Goal: Task Accomplishment & Management: Use online tool/utility

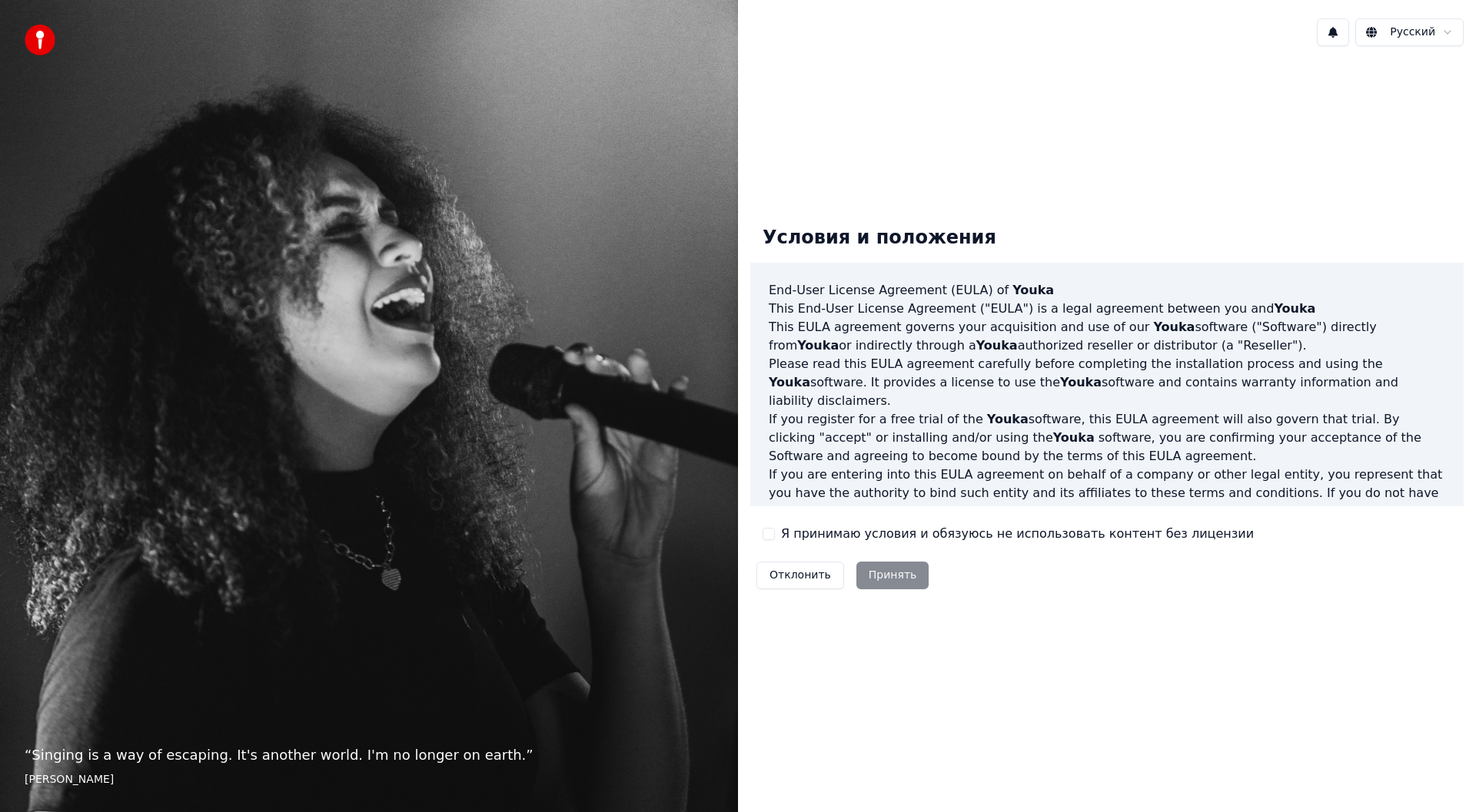
click at [829, 540] on label "Я принимаю условия и обязуюсь не использовать контент без лицензии" at bounding box center [1016, 534] width 473 height 18
click at [775, 540] on button "Я принимаю условия и обязуюсь не использовать контент без лицензии" at bounding box center [768, 534] width 12 height 12
click at [869, 567] on button "Принять" at bounding box center [893, 576] width 73 height 28
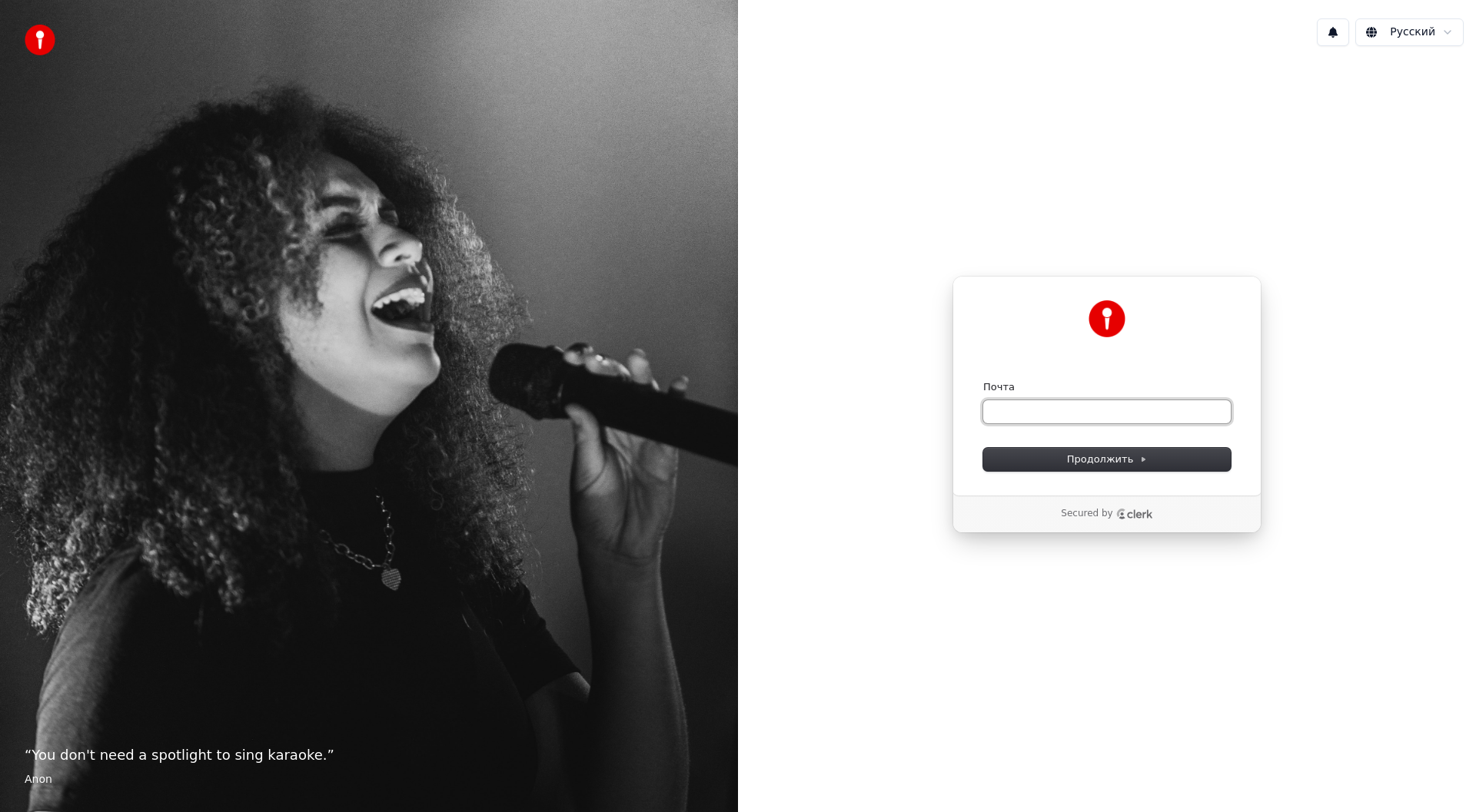
click at [1054, 415] on input "Почта" at bounding box center [1106, 412] width 247 height 23
click at [1042, 450] on button "Продолжить" at bounding box center [1106, 460] width 247 height 23
type input "**********"
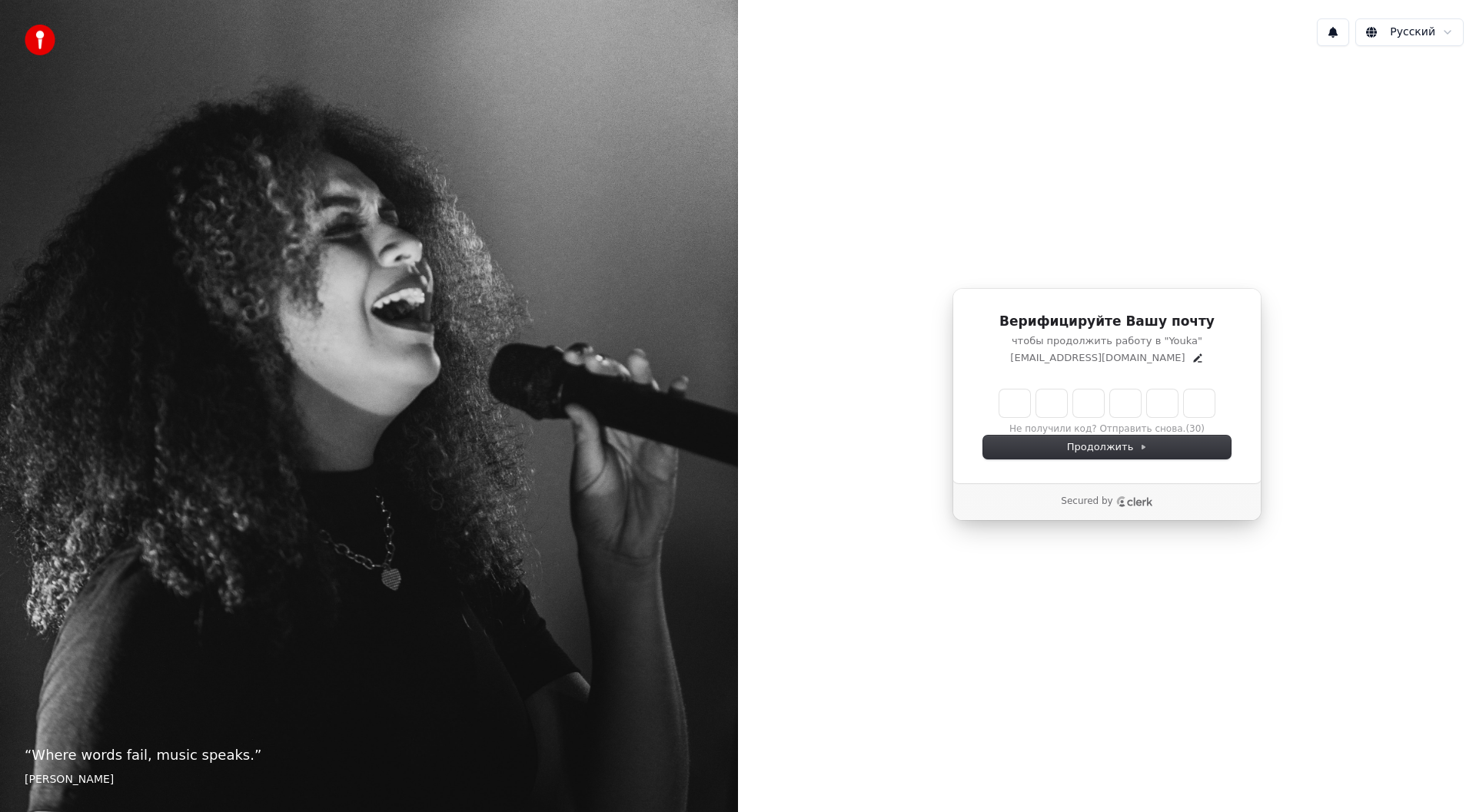
click at [1015, 400] on input "Enter verification code" at bounding box center [1106, 404] width 215 height 28
type input "******"
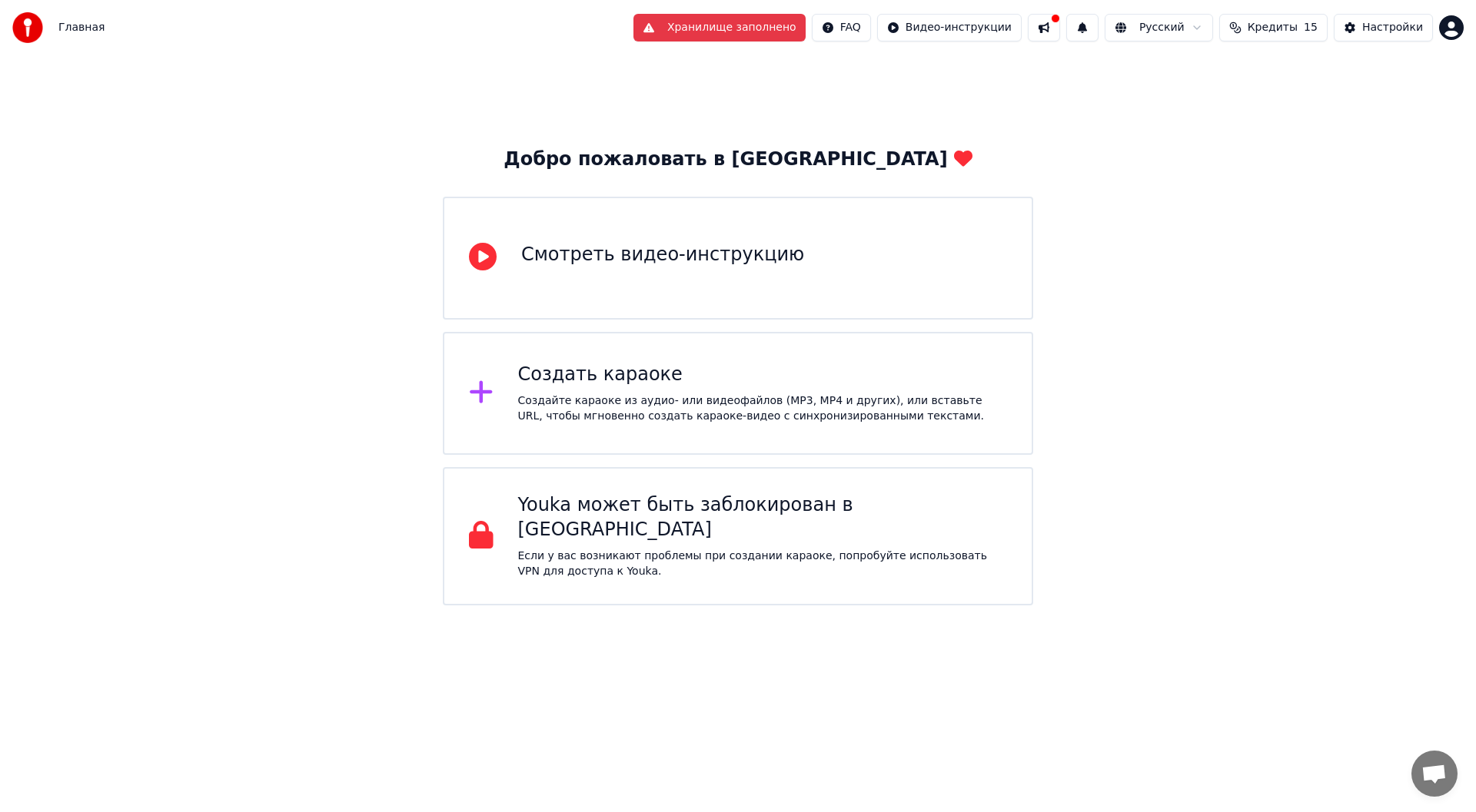
click at [477, 393] on icon at bounding box center [481, 393] width 23 height 23
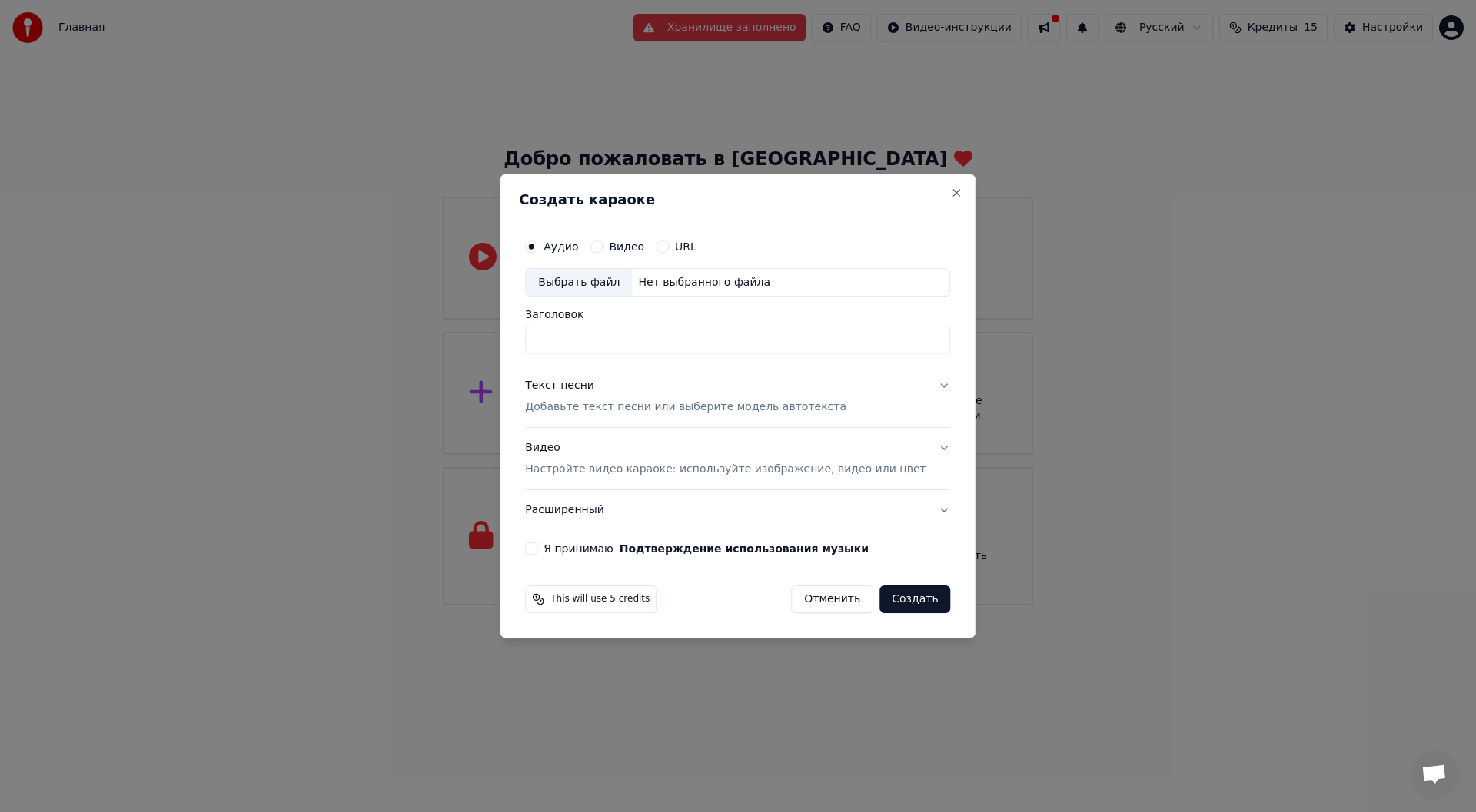
click at [616, 283] on div "Выбрать файл" at bounding box center [579, 283] width 106 height 28
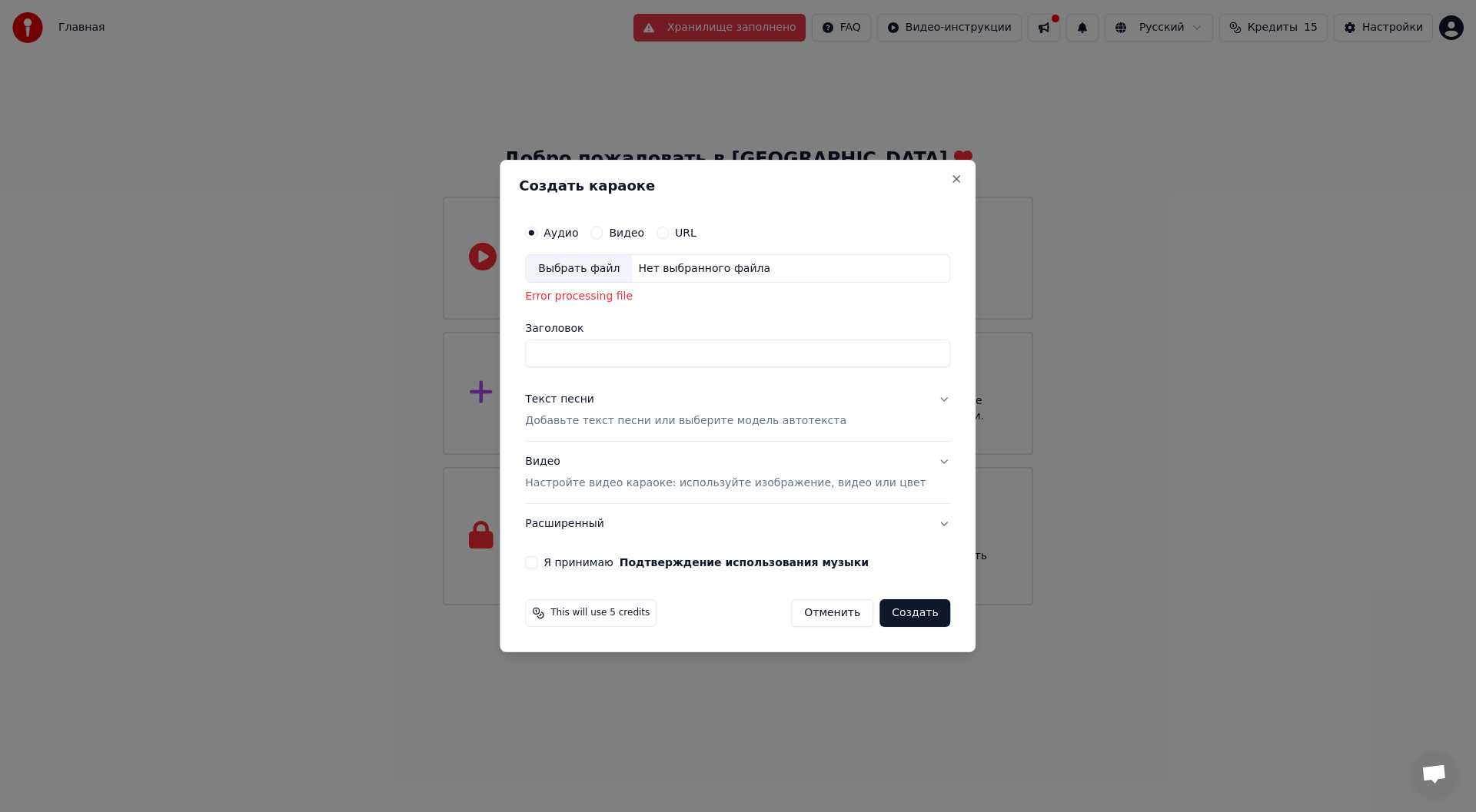
drag, startPoint x: 618, startPoint y: 232, endPoint x: 670, endPoint y: 235, distance: 52.1
click at [670, 235] on div "Аудио Видео URL" at bounding box center [610, 233] width 171 height 12
drag, startPoint x: 670, startPoint y: 235, endPoint x: 576, endPoint y: 273, distance: 101.4
click at [576, 273] on div "Аудио Видео URL Выбрать файл Нет выбранного файла Error processing file" at bounding box center [737, 265] width 425 height 94
click at [576, 273] on div "Выбрать файл" at bounding box center [579, 269] width 106 height 28
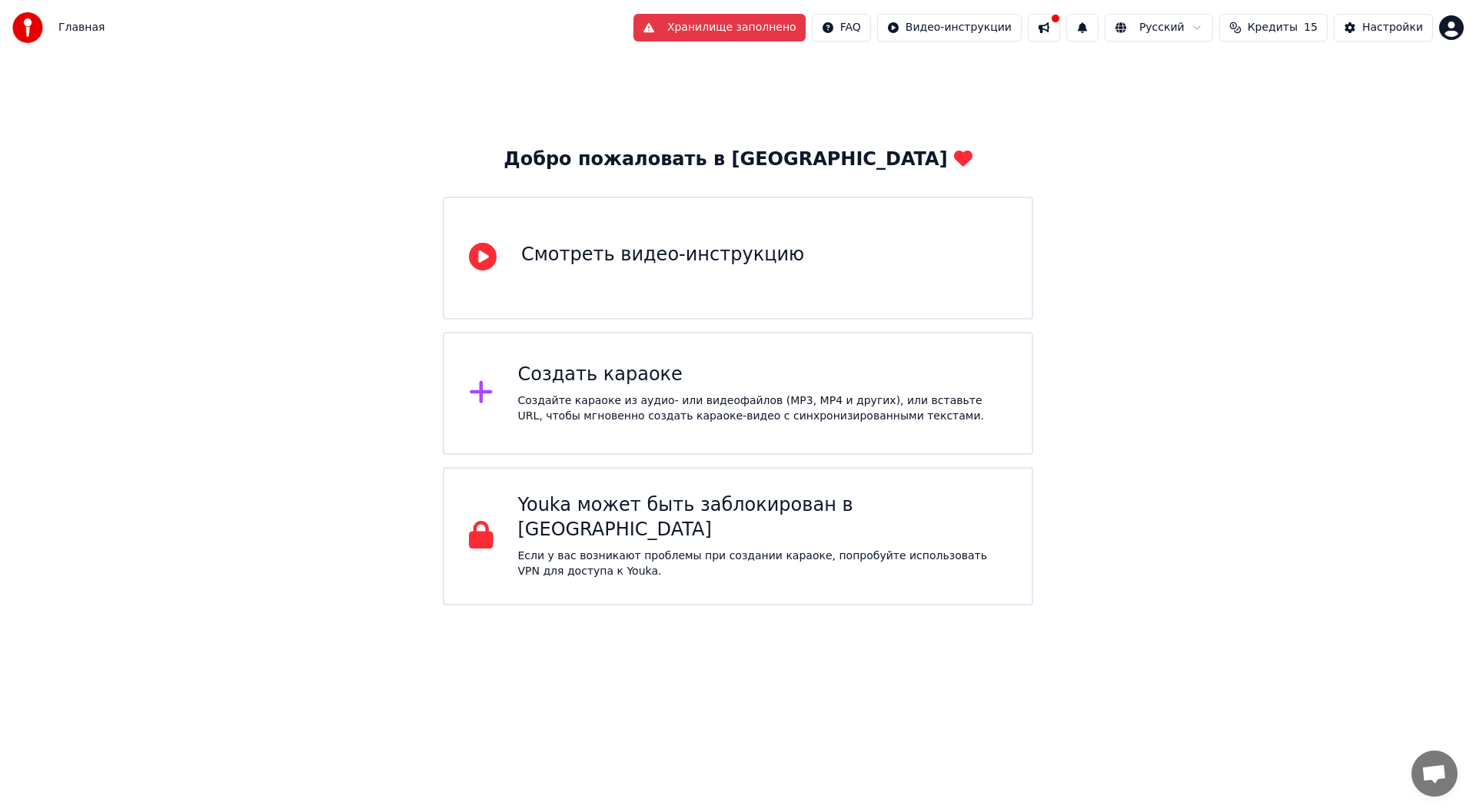
click at [953, 26] on html "Главная Хранилище заполнено FAQ Видео-инструкции Русский Кредиты 15 Настройки Д…" at bounding box center [738, 303] width 1476 height 606
click at [953, 63] on div "Инструкция по быстрому запуску" at bounding box center [991, 61] width 230 height 24
click at [739, 32] on button "Хранилище заполнено" at bounding box center [720, 28] width 172 height 28
click at [745, 23] on button "Хранилище заполнено" at bounding box center [720, 28] width 172 height 28
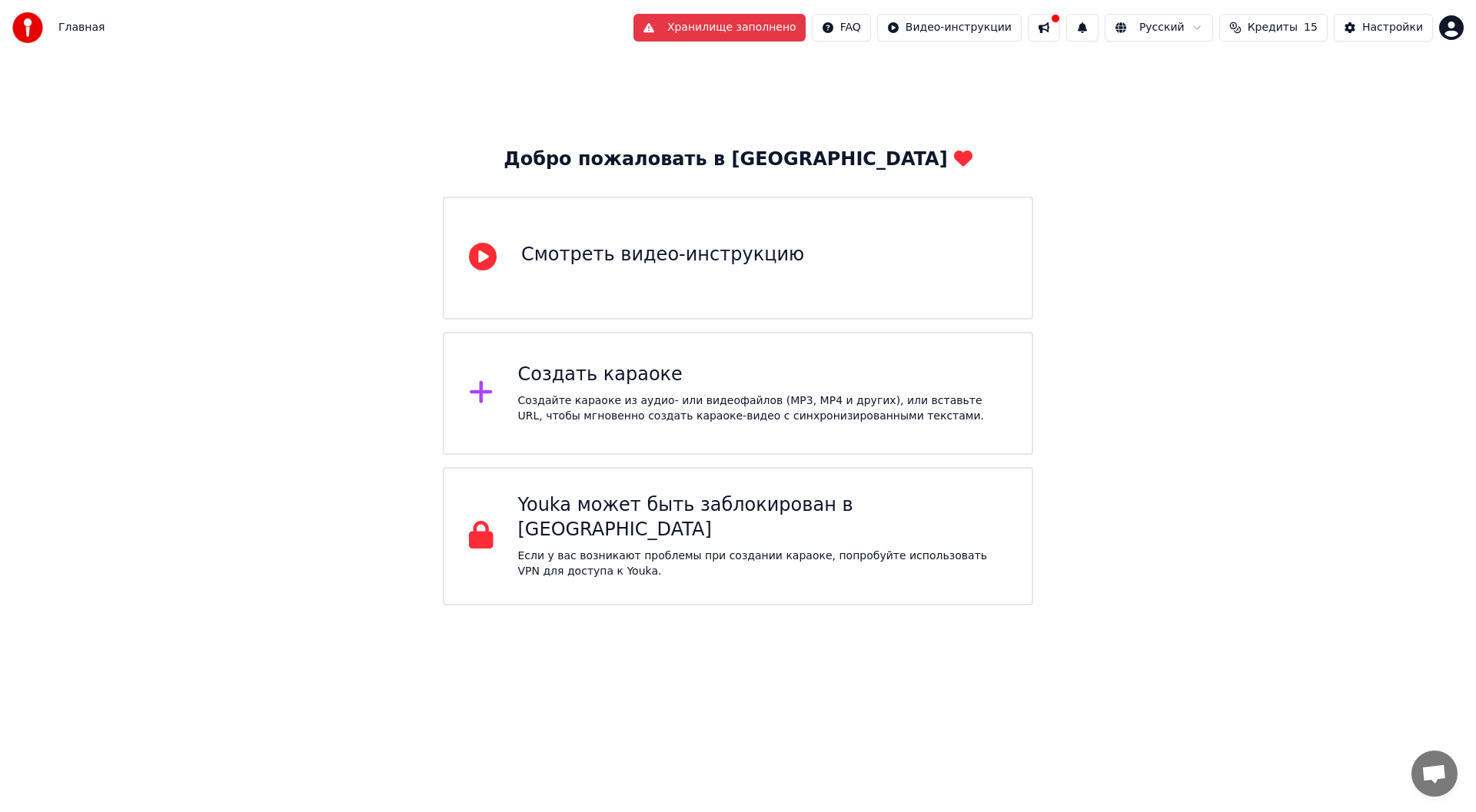
click at [700, 30] on button "Хранилище заполнено" at bounding box center [720, 28] width 172 height 28
click at [699, 30] on button "Хранилище заполнено" at bounding box center [720, 28] width 172 height 28
click at [634, 380] on div "Создать караоке" at bounding box center [762, 375] width 490 height 24
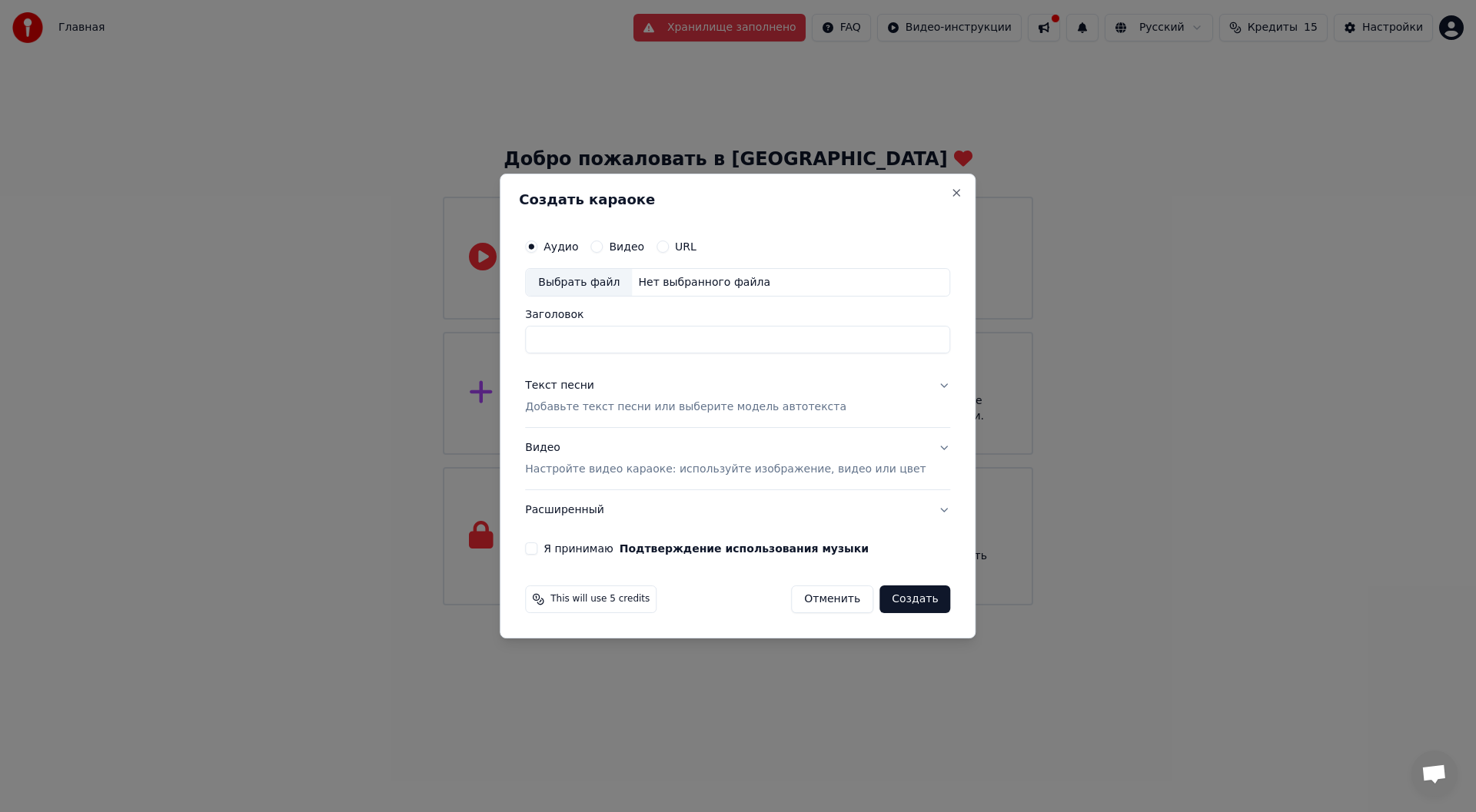
click at [632, 288] on div "Выбрать файл" at bounding box center [579, 283] width 106 height 28
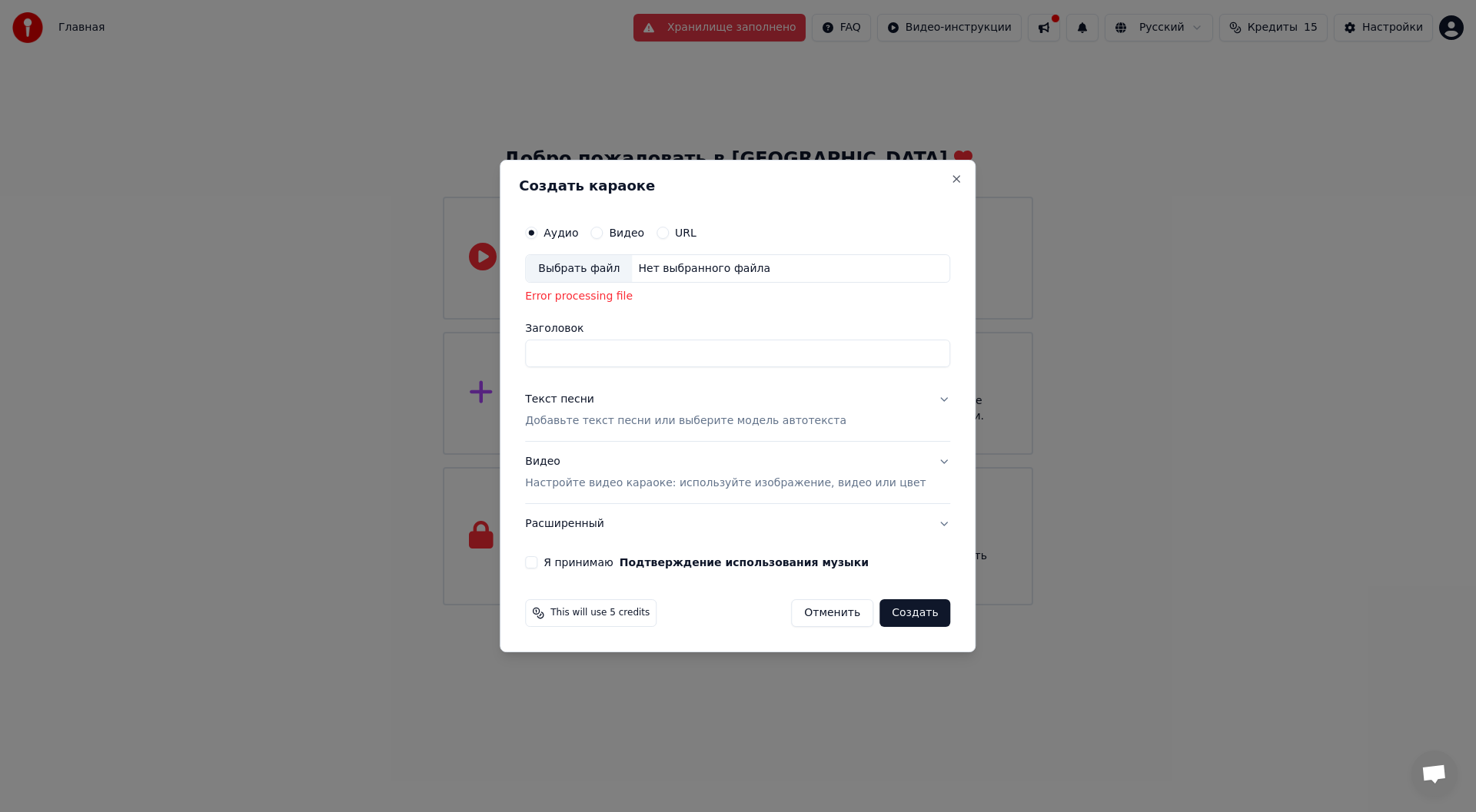
click at [627, 277] on div "Выбрать файл" at bounding box center [579, 269] width 106 height 28
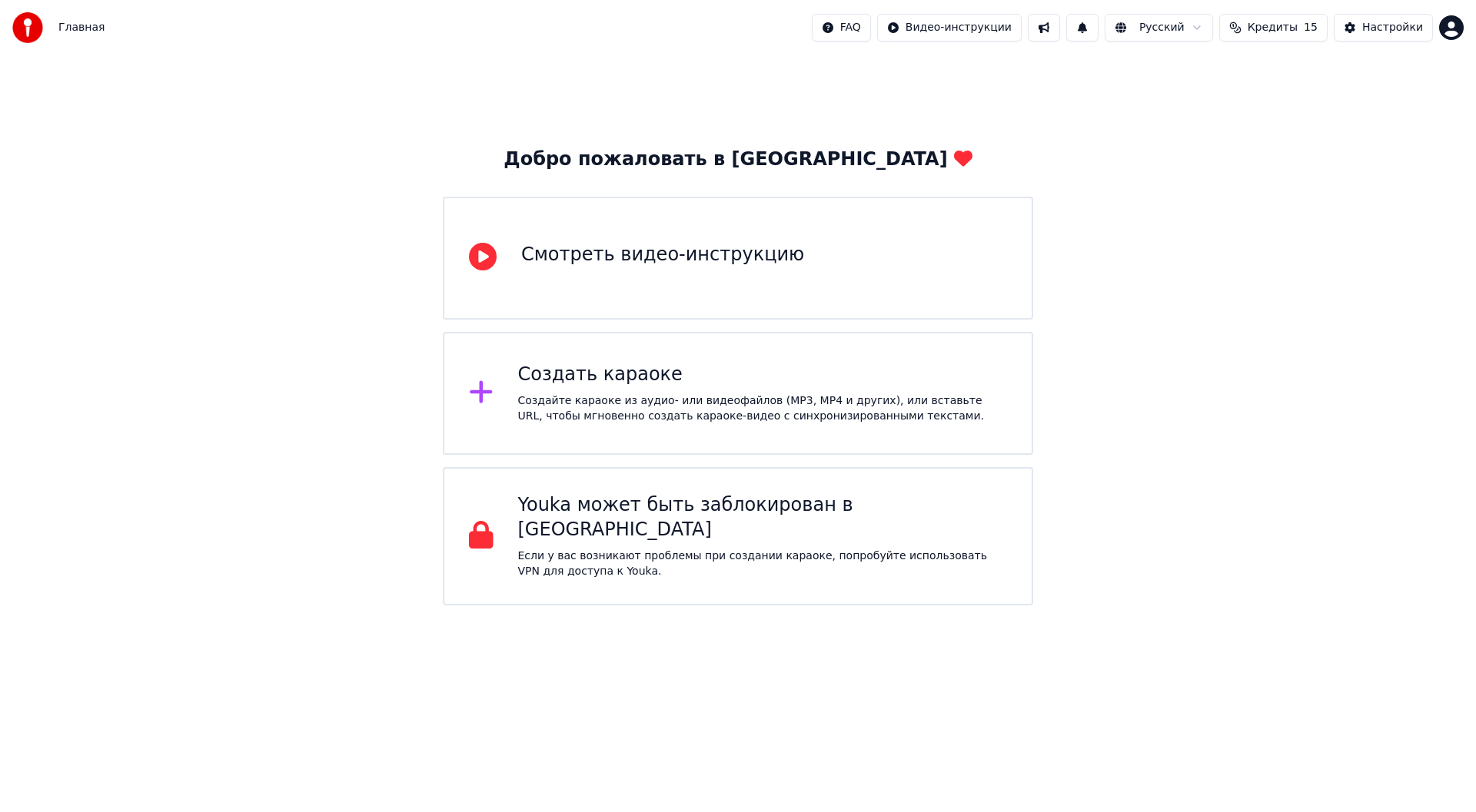
click at [1167, 43] on div "Главная FAQ Видео-инструкции Русский Кредиты 15 Настройки" at bounding box center [738, 28] width 1476 height 56
click at [1171, 37] on html "Главная FAQ Видео-инструкции Русский Кредиты 15 Настройки Добро пожаловать в Yo…" at bounding box center [738, 303] width 1476 height 606
click at [1383, 221] on html "Главная FAQ Видео-инструкции Русский Кредиты 15 Настройки Добро пожаловать в Yo…" at bounding box center [738, 303] width 1476 height 606
click at [1141, 36] on html "Главная FAQ Видео-инструкции Русский Кредиты 15 Настройки Добро пожаловать в Yo…" at bounding box center [738, 303] width 1476 height 606
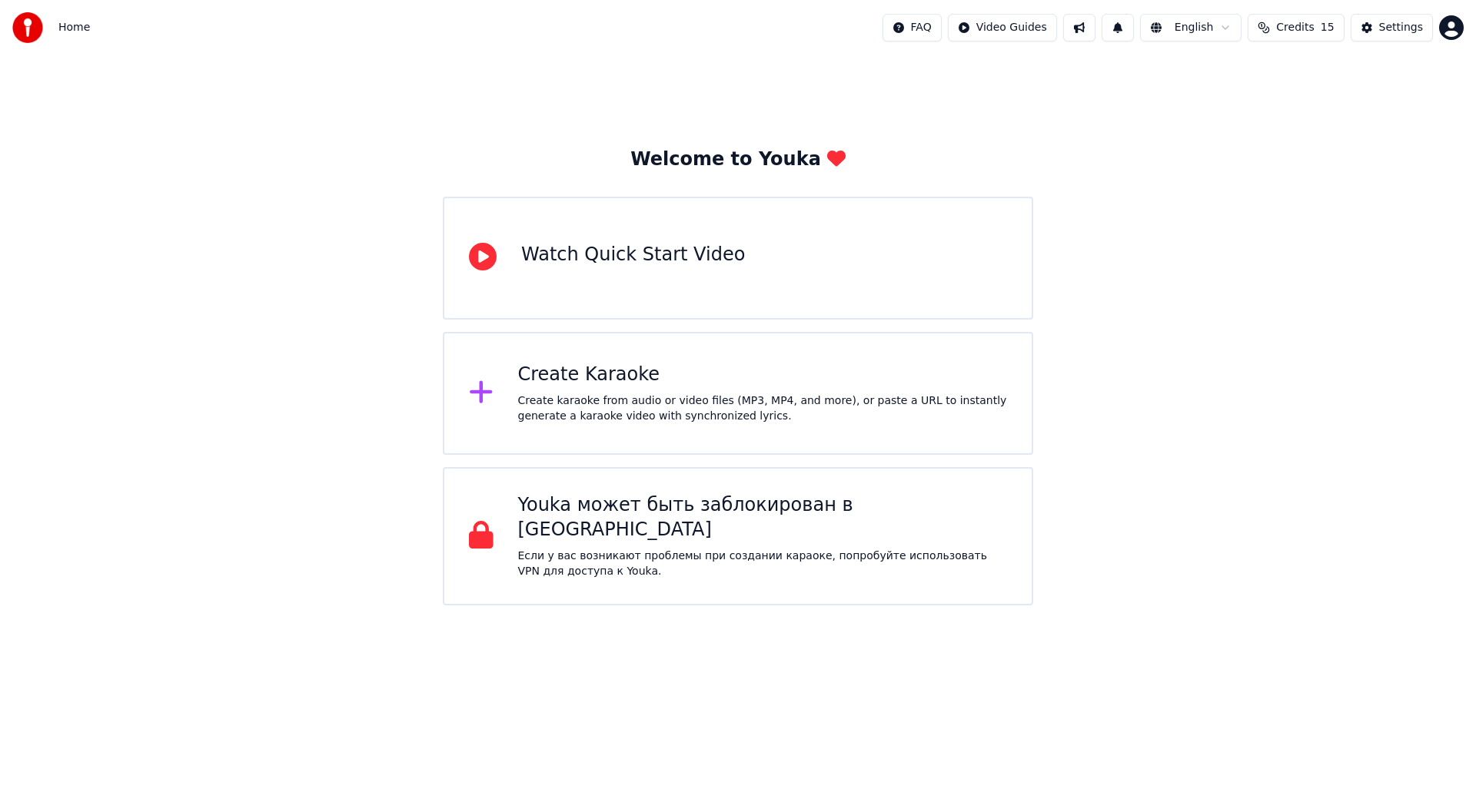
click at [621, 386] on div "Create Karaoke" at bounding box center [762, 375] width 490 height 24
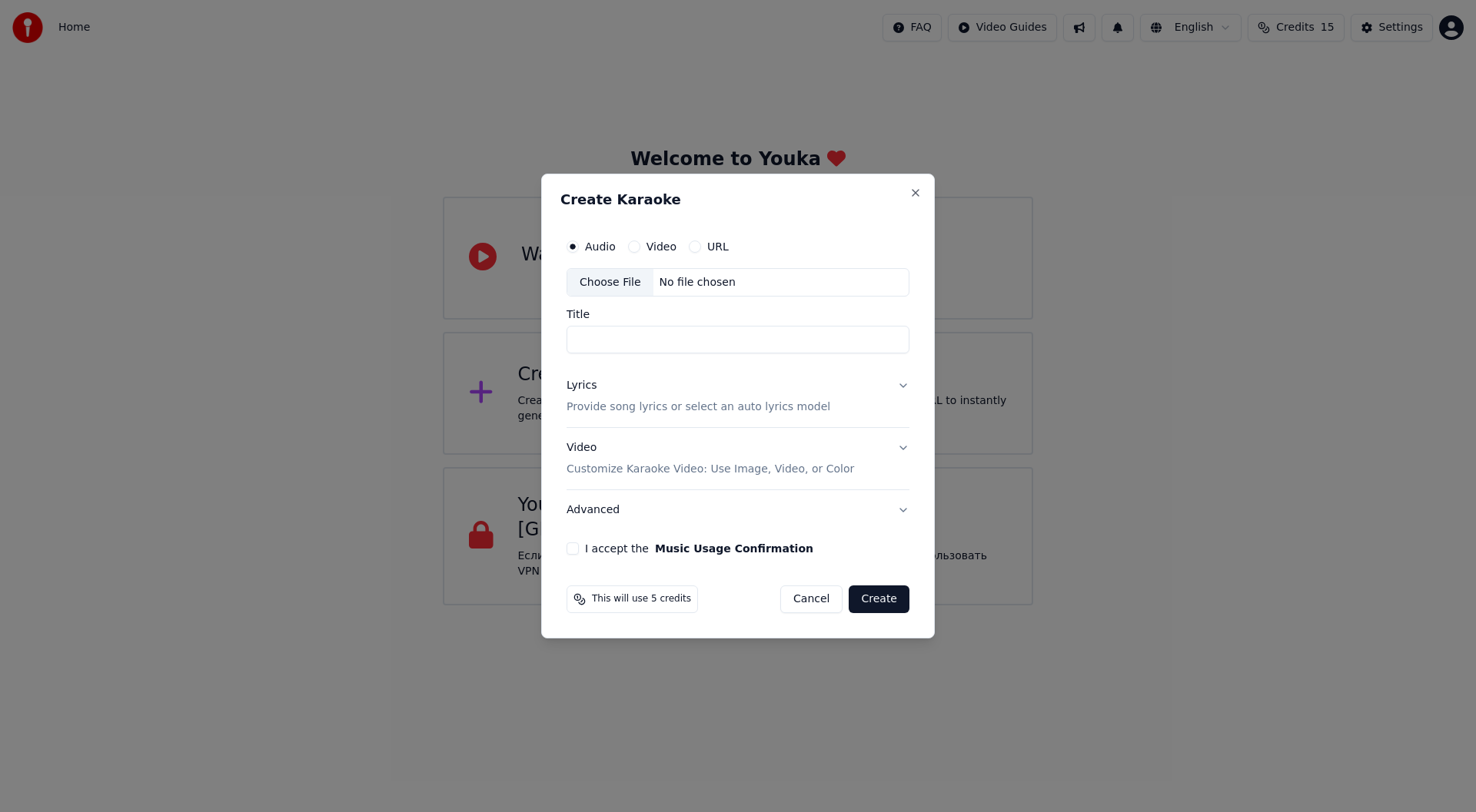
click at [648, 271] on div "Choose File No file chosen" at bounding box center [738, 283] width 343 height 30
type input "********"
click at [897, 398] on button "Lyrics Provide song lyrics or select an auto lyrics model" at bounding box center [738, 397] width 343 height 62
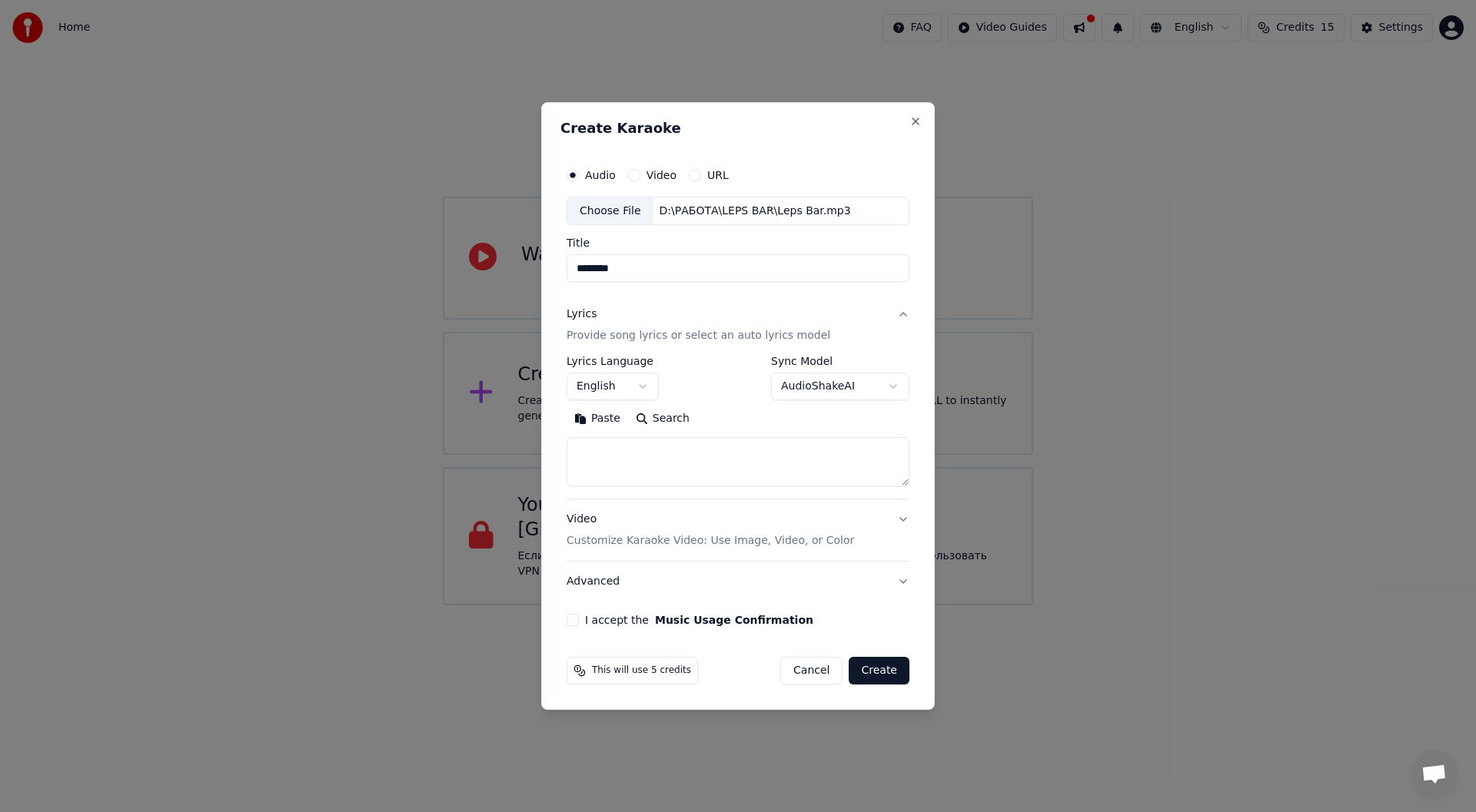
click at [623, 392] on body "**********" at bounding box center [738, 303] width 1476 height 606
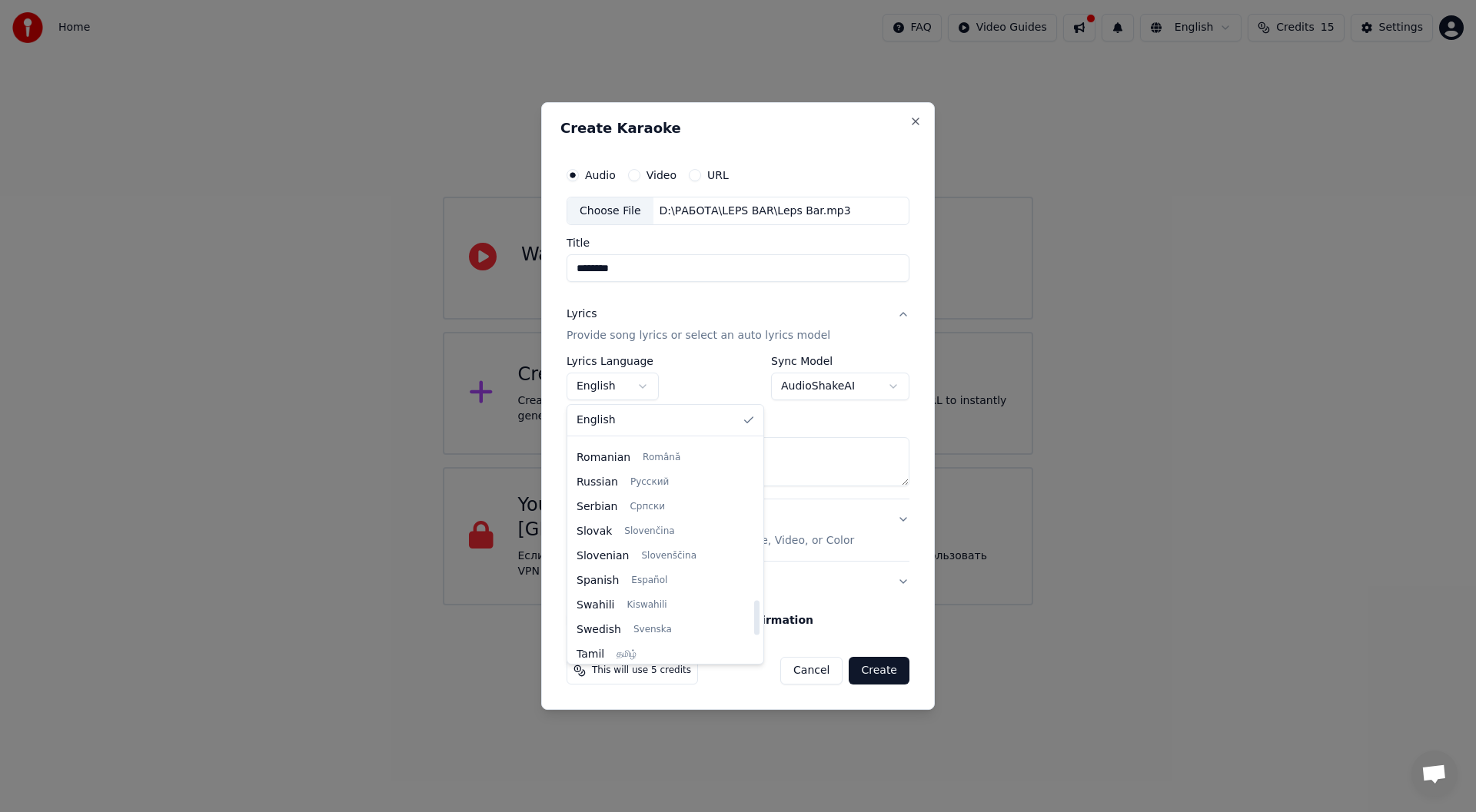
scroll to position [950, 0]
select select "**"
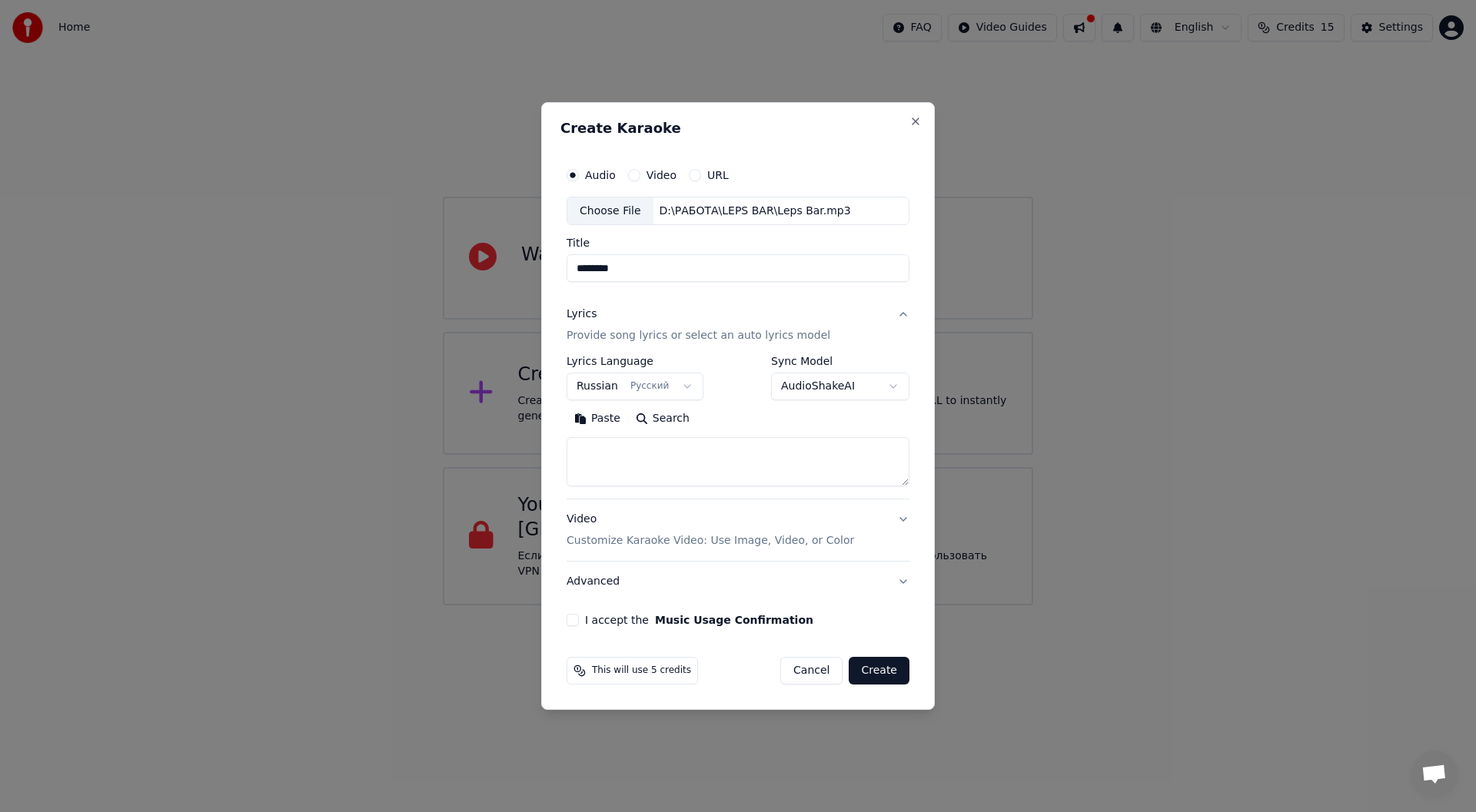
click at [833, 394] on body "**********" at bounding box center [738, 303] width 1476 height 606
click at [694, 460] on textarea at bounding box center [738, 462] width 343 height 50
select select "**********"
select select
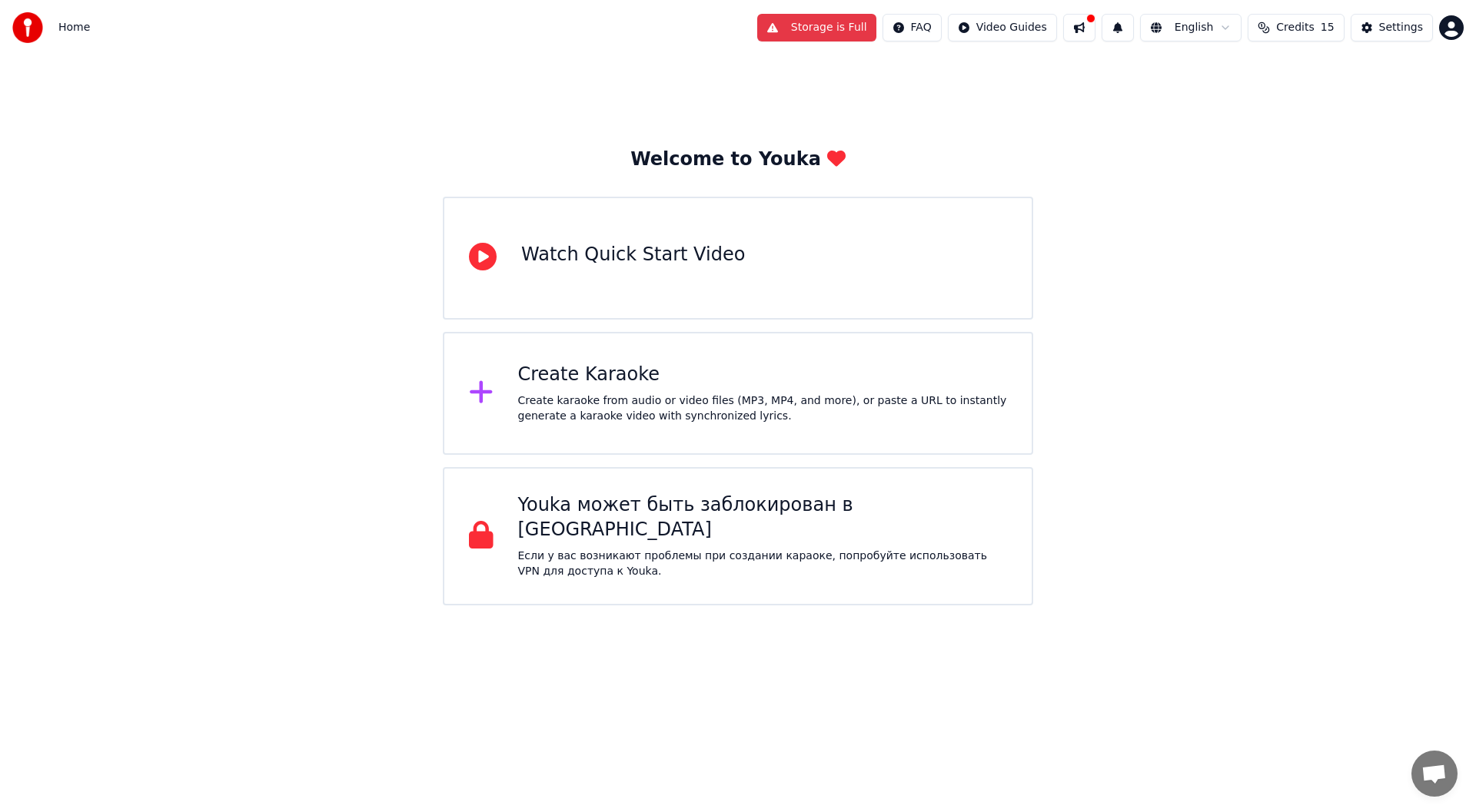
click at [695, 391] on div "Create Karaoke Create karaoke from audio or video files (MP3, MP4, and more), o…" at bounding box center [762, 393] width 490 height 62
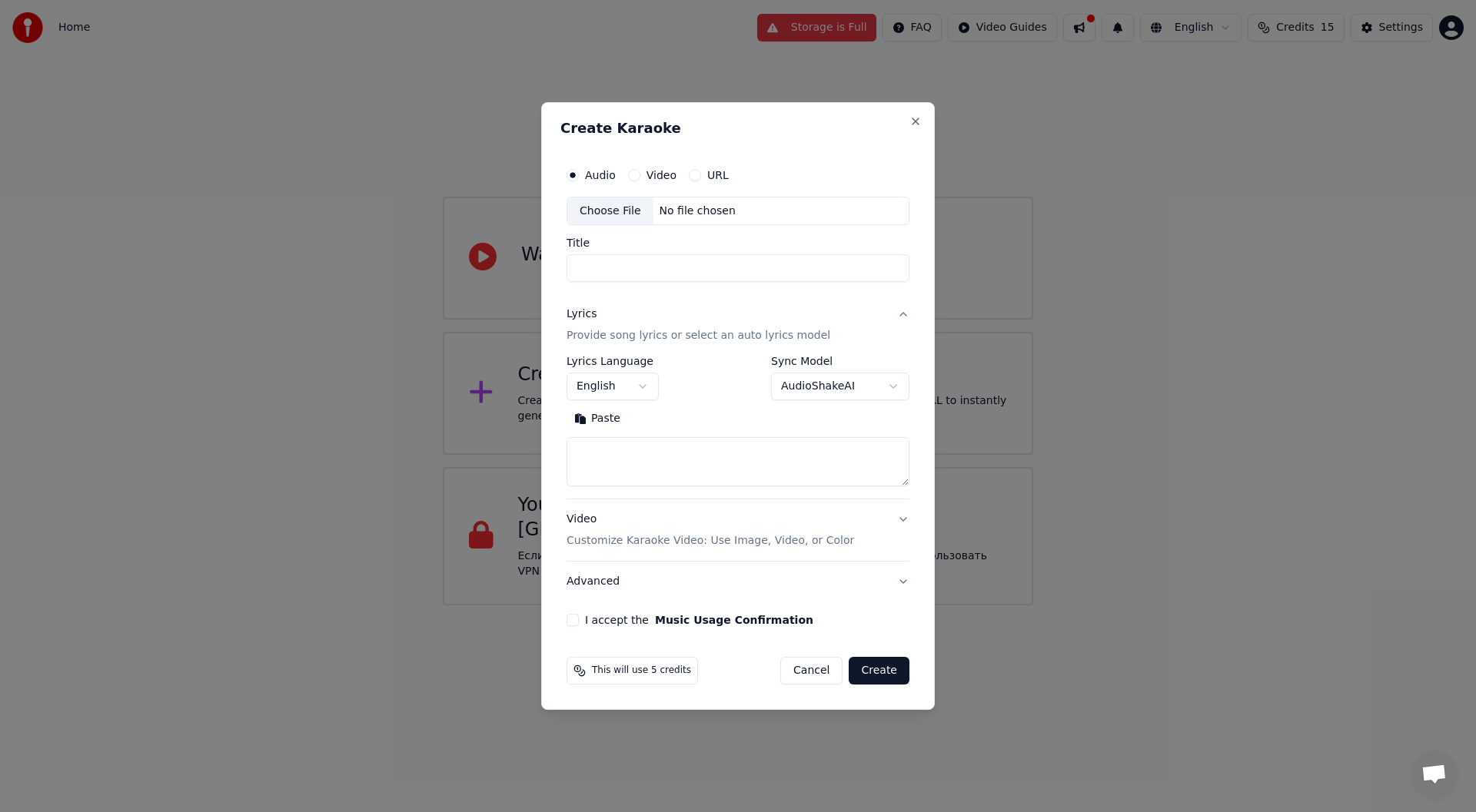
click at [614, 209] on div "Choose File" at bounding box center [610, 211] width 86 height 28
type input "********"
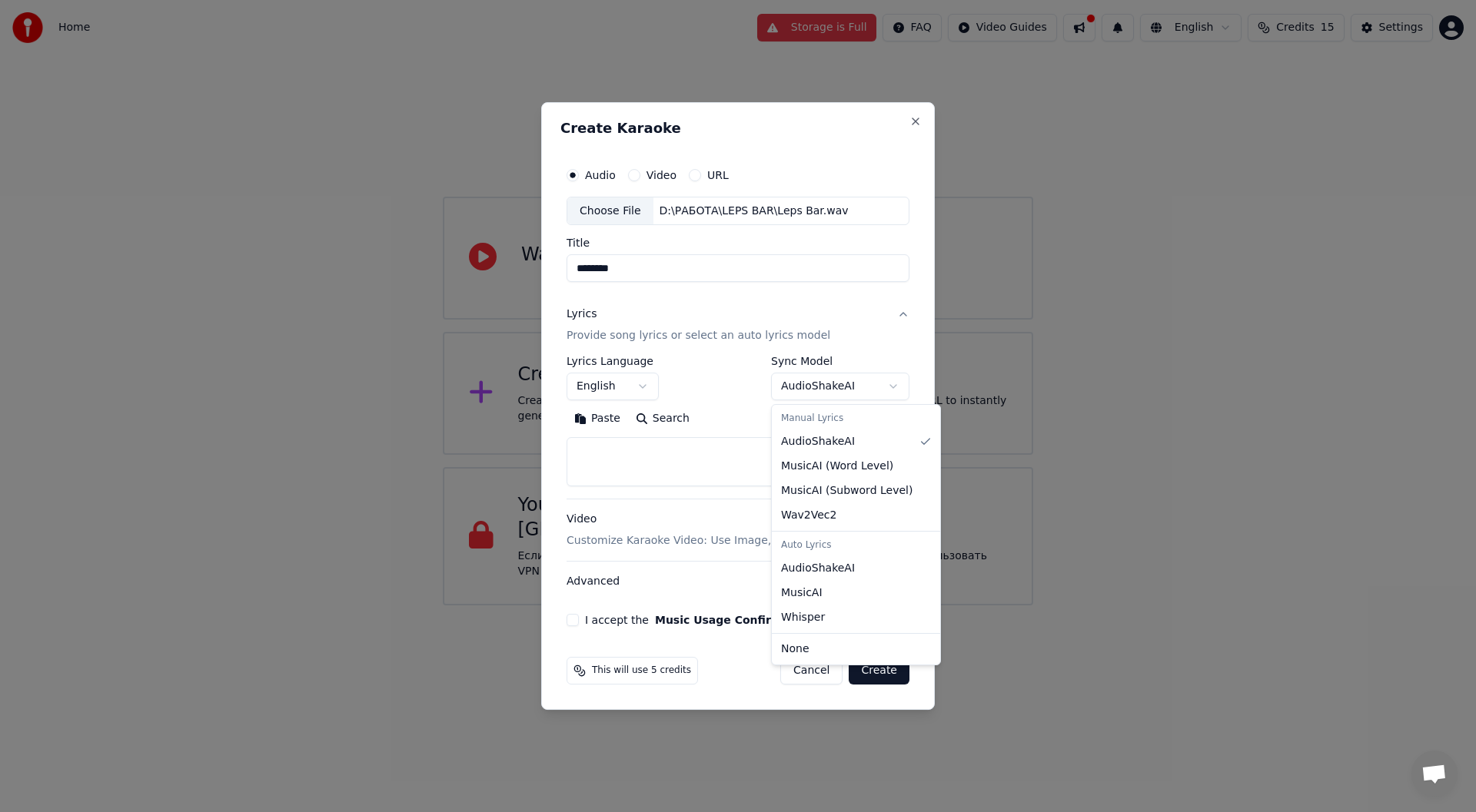
click at [855, 391] on body "**********" at bounding box center [738, 303] width 1476 height 606
select select "**********"
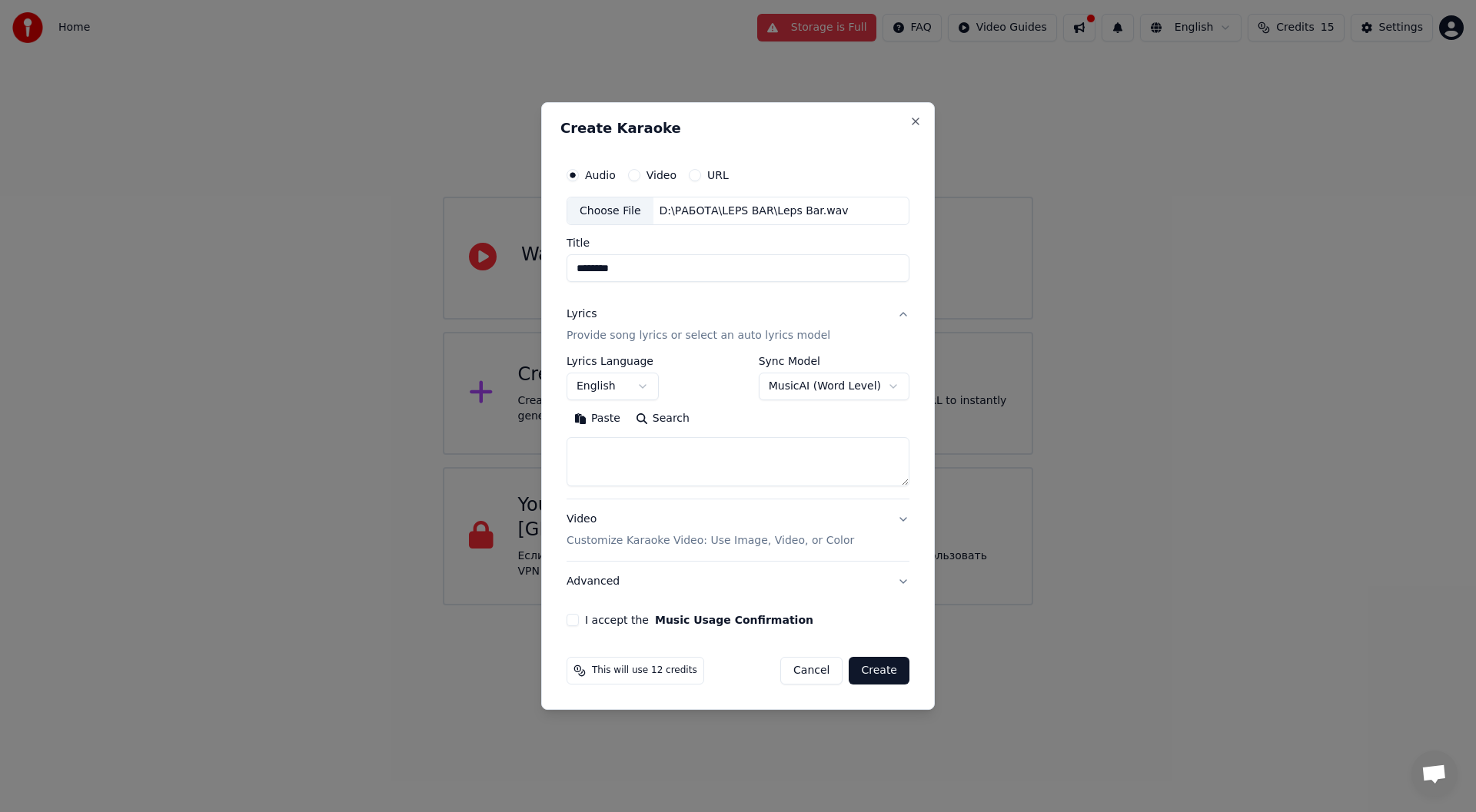
click at [621, 394] on body "**********" at bounding box center [738, 303] width 1476 height 606
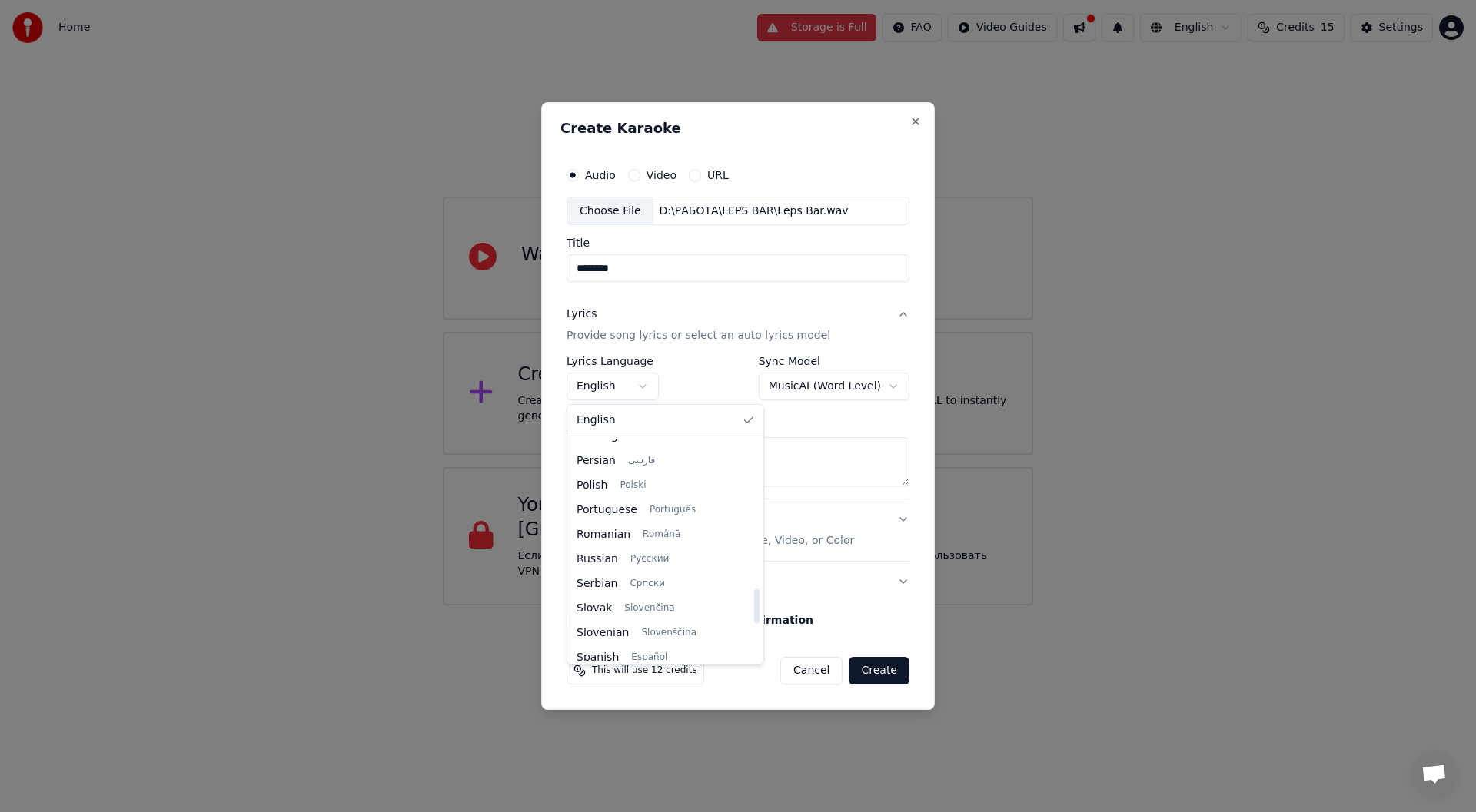
select select "**"
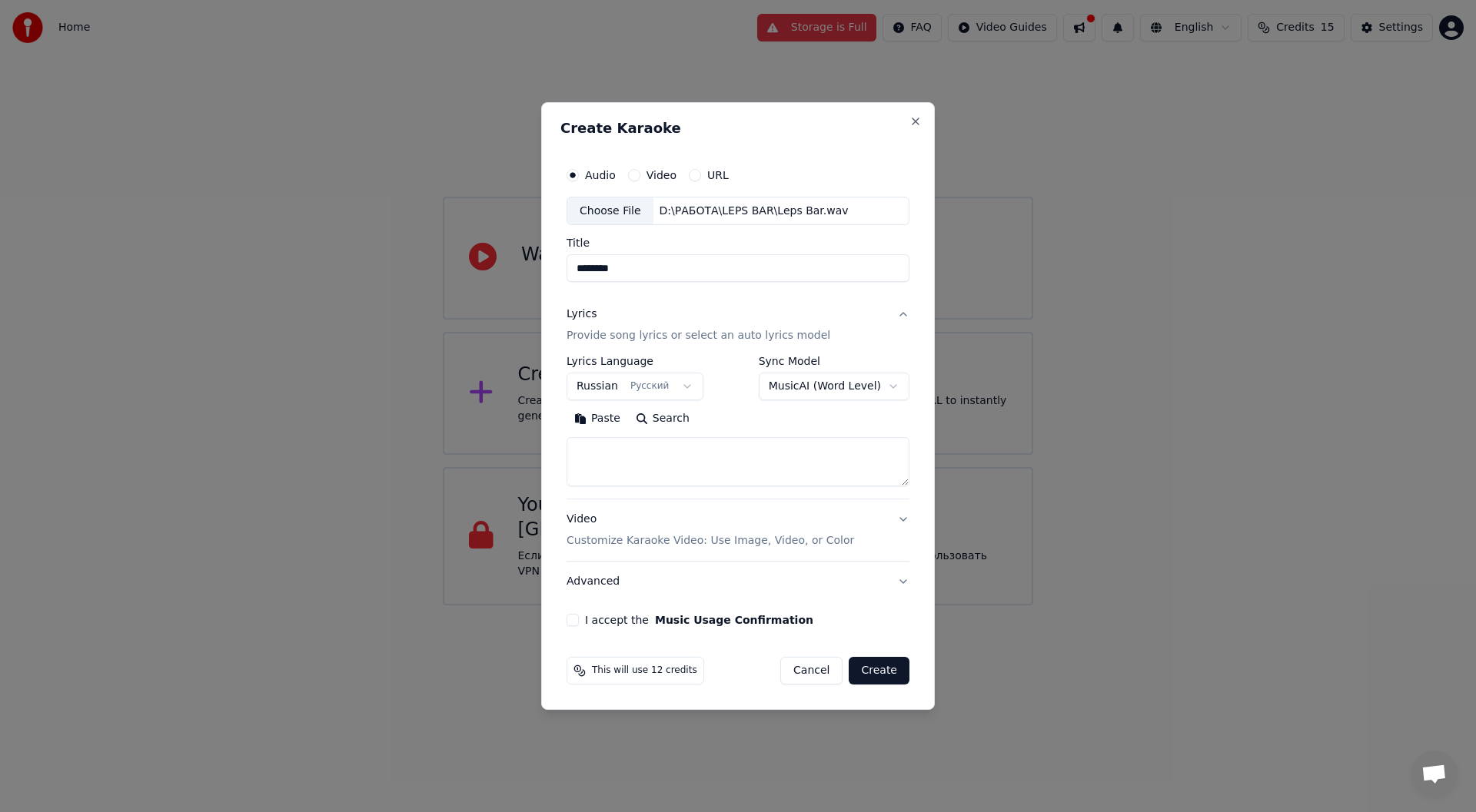
click at [640, 475] on textarea at bounding box center [738, 462] width 343 height 50
paste textarea "**********"
click at [706, 452] on textarea at bounding box center [738, 462] width 343 height 50
type textarea "**********"
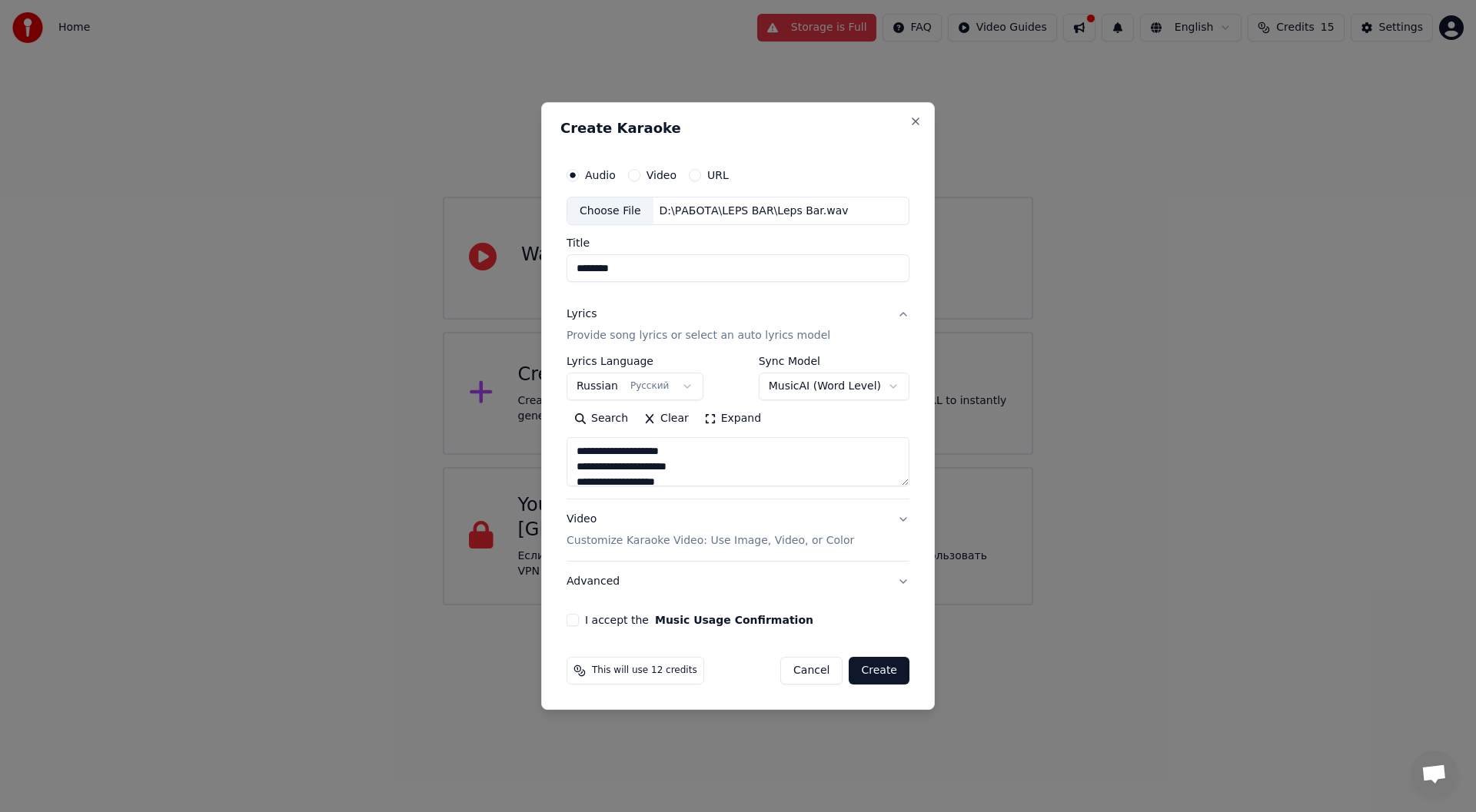
click at [904, 526] on button "Video Customize Karaoke Video: Use Image, Video, or Color" at bounding box center [738, 531] width 343 height 62
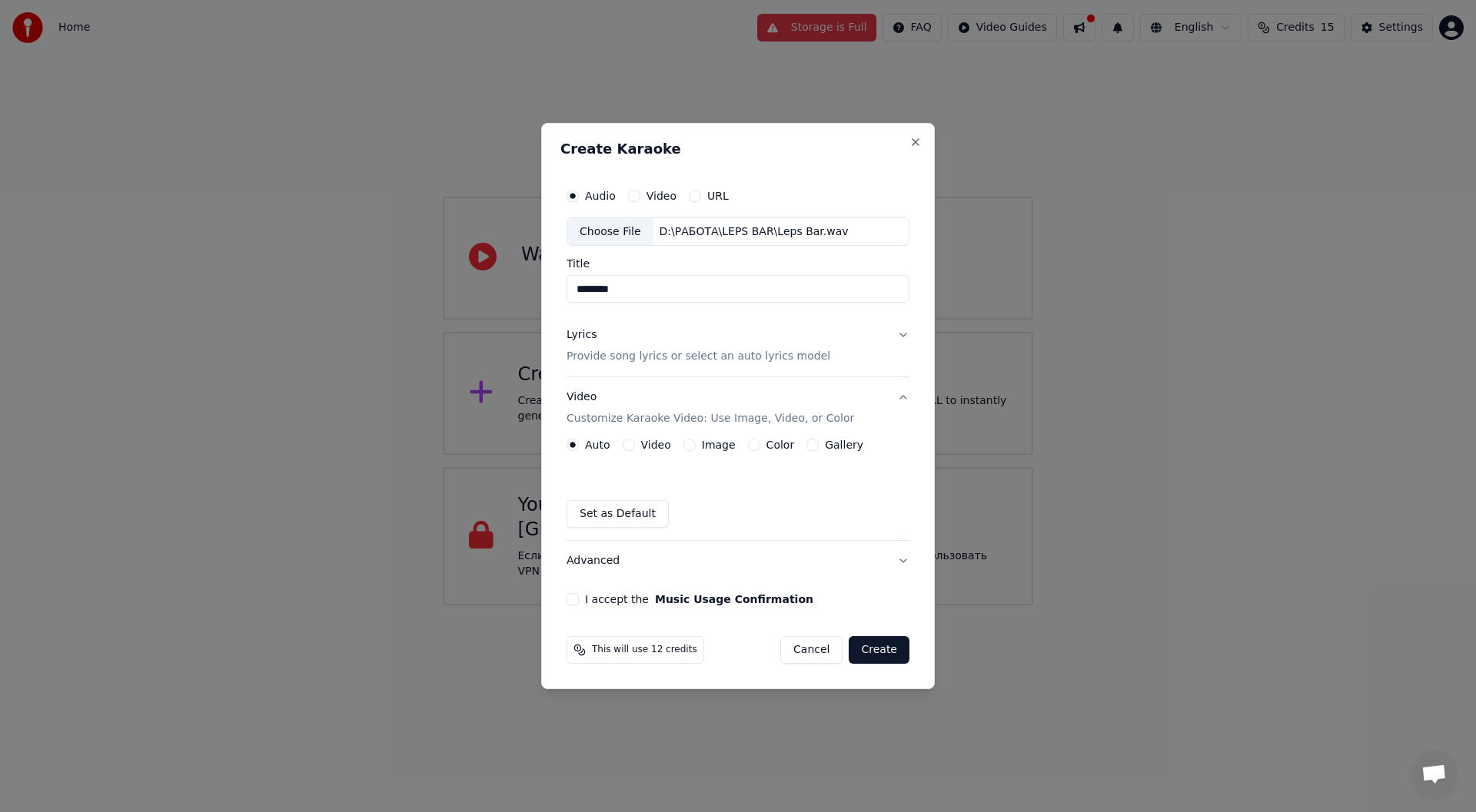
click at [627, 446] on button "Video" at bounding box center [628, 445] width 12 height 12
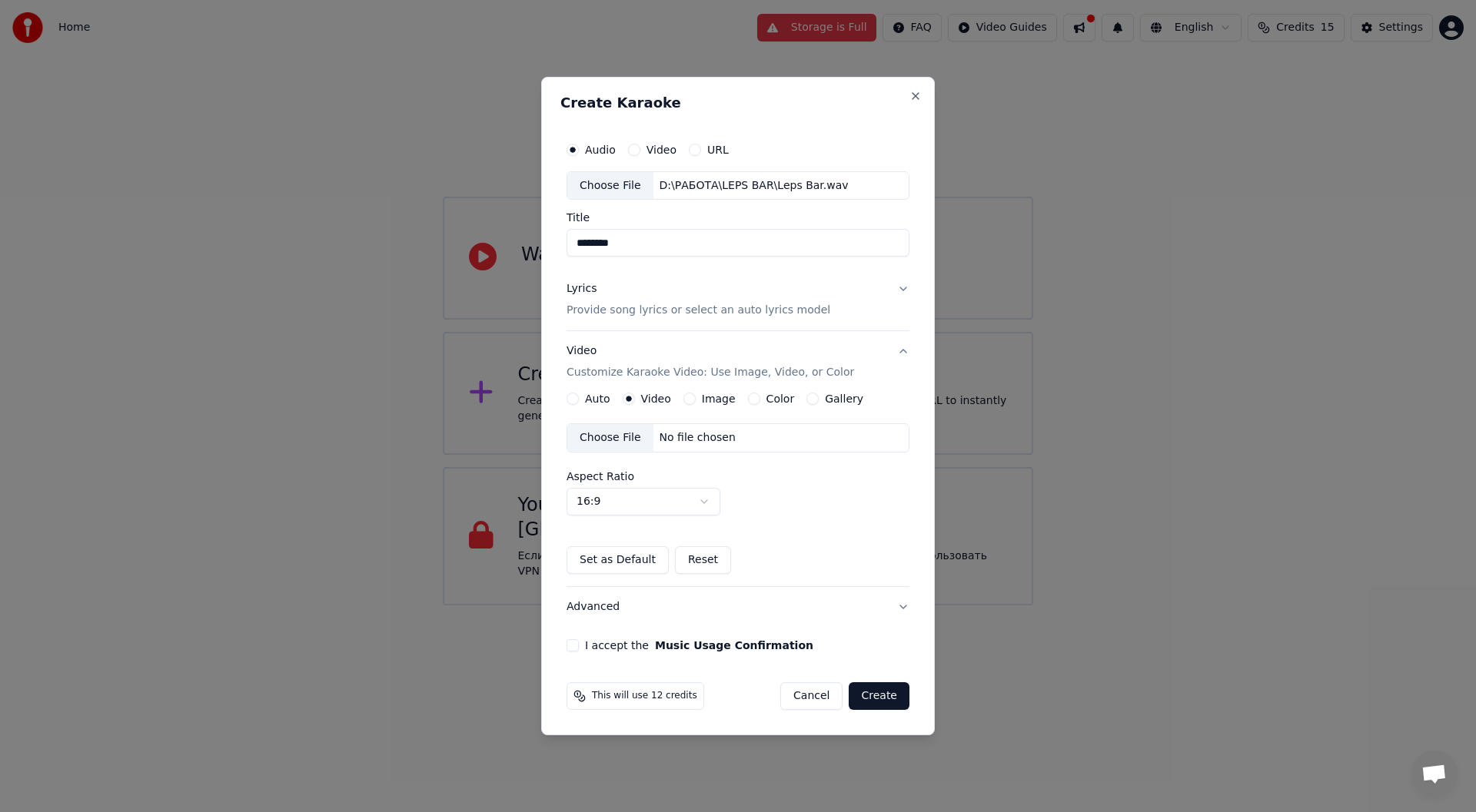
click at [692, 394] on div "Image" at bounding box center [709, 399] width 52 height 12
click at [688, 396] on button "Image" at bounding box center [689, 399] width 12 height 12
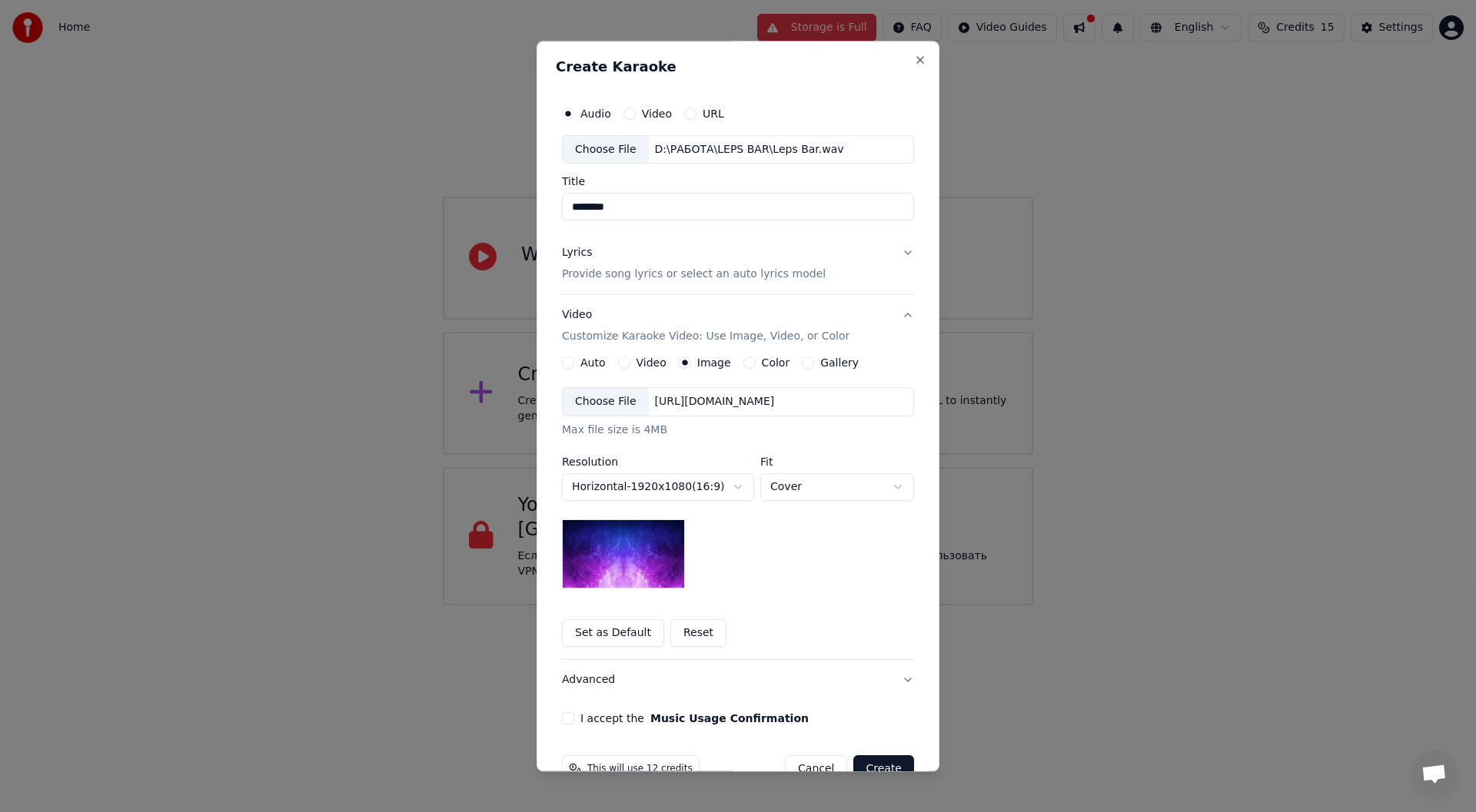
click at [599, 407] on div "Choose File" at bounding box center [605, 403] width 86 height 28
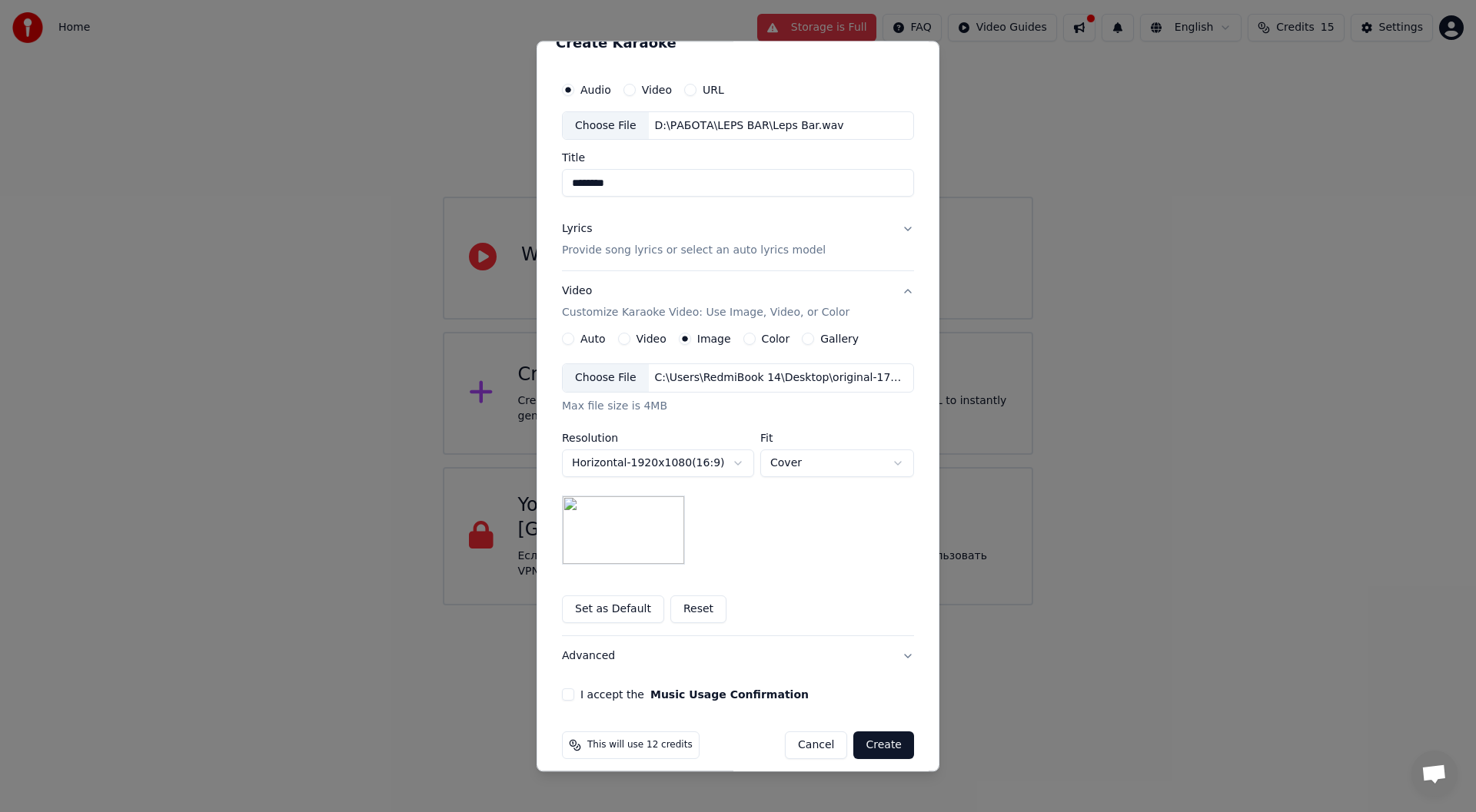
scroll to position [37, 0]
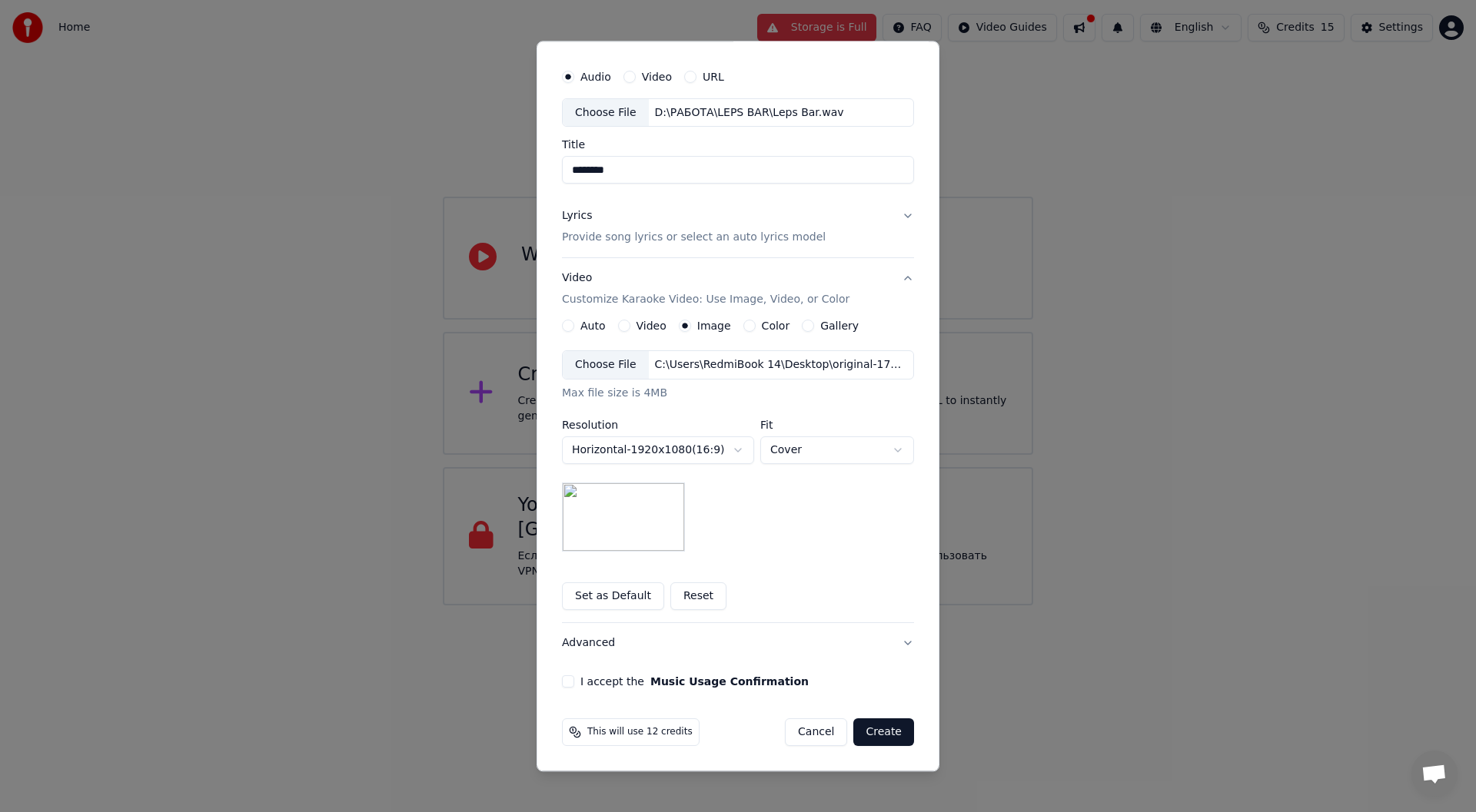
click at [807, 451] on body "**********" at bounding box center [738, 303] width 1476 height 606
click at [562, 687] on button "I accept the Music Usage Confirmation" at bounding box center [568, 682] width 12 height 12
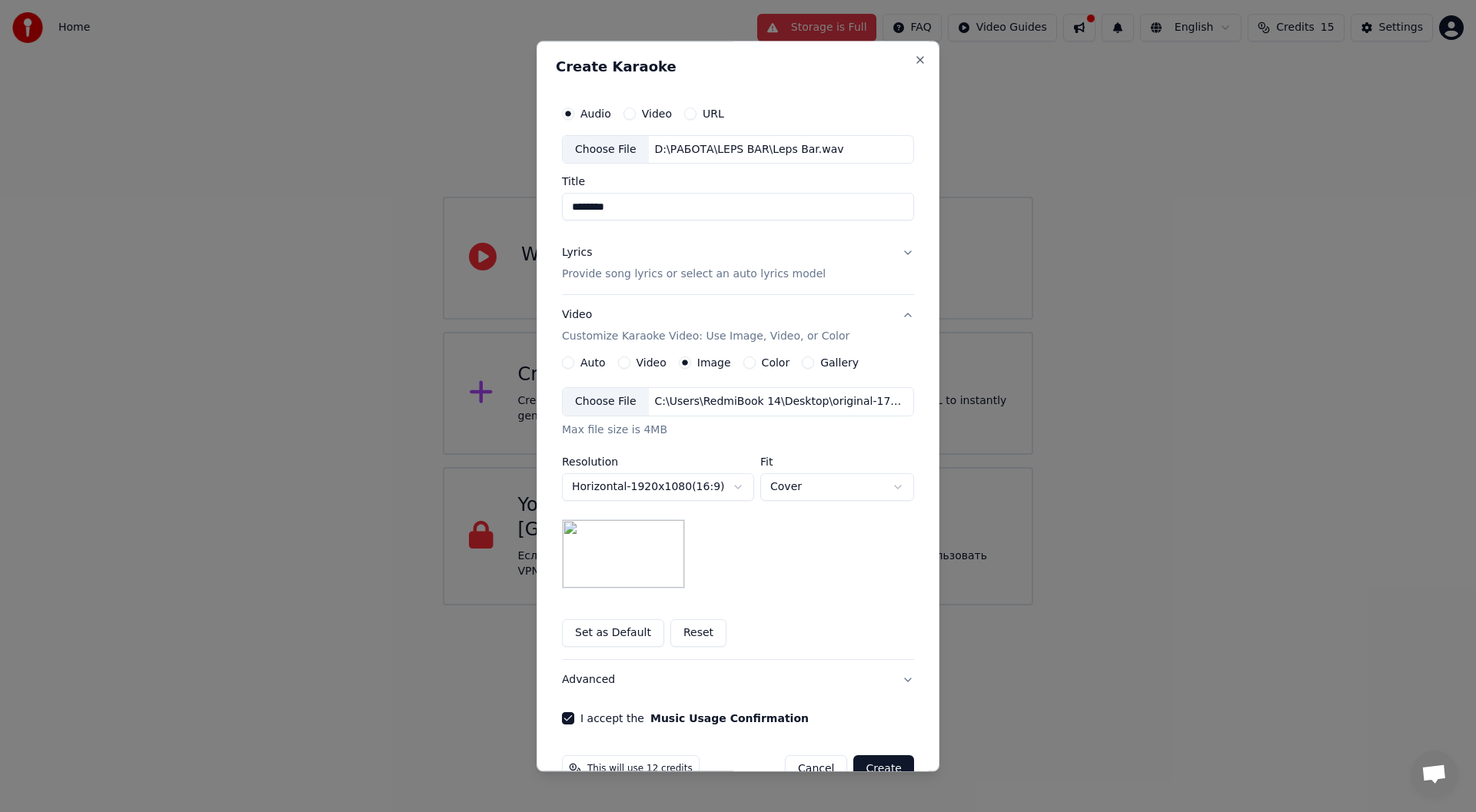
click at [755, 277] on p "Provide song lyrics or select an auto lyrics model" at bounding box center [694, 275] width 264 height 16
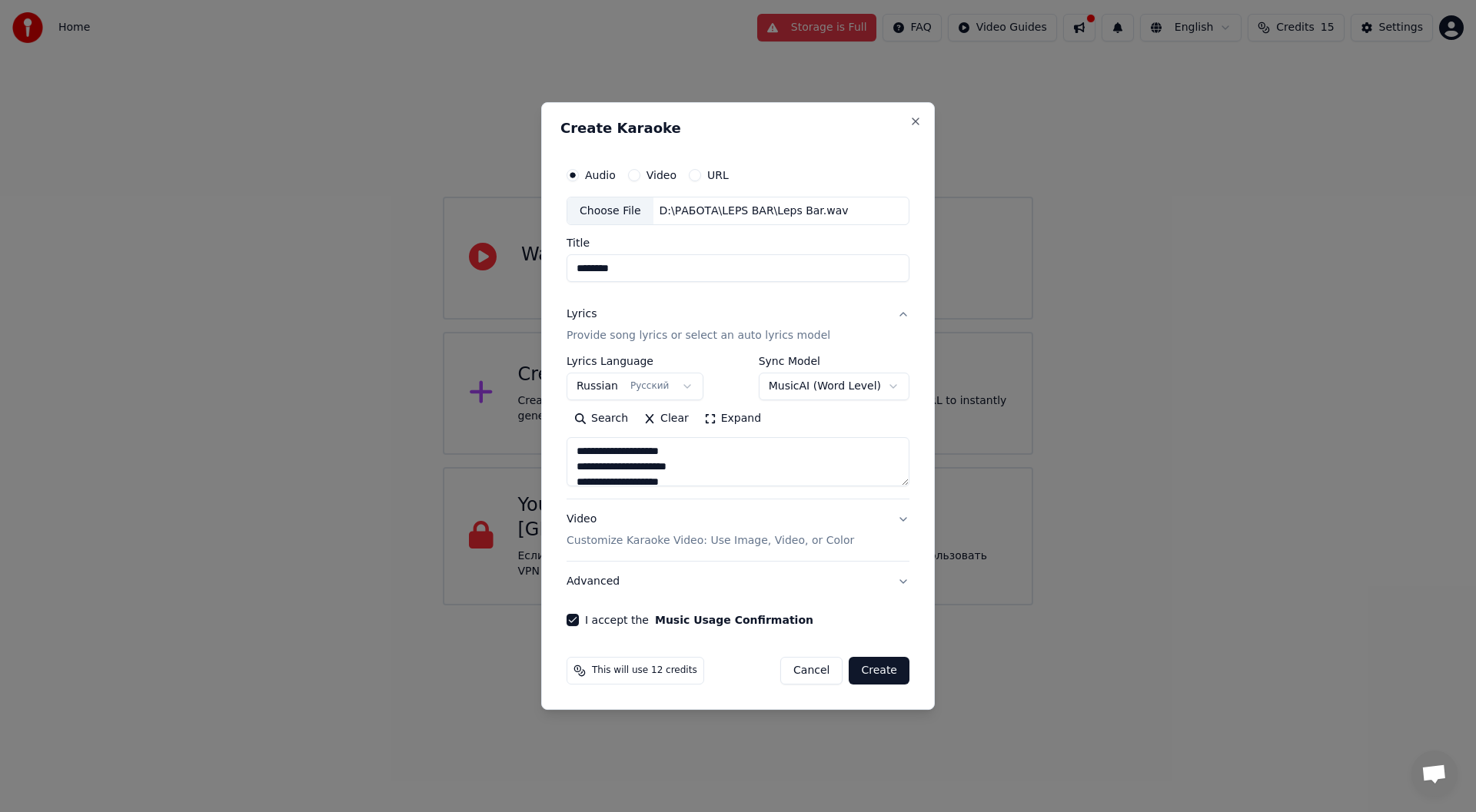
click at [894, 674] on button "Create" at bounding box center [879, 671] width 61 height 28
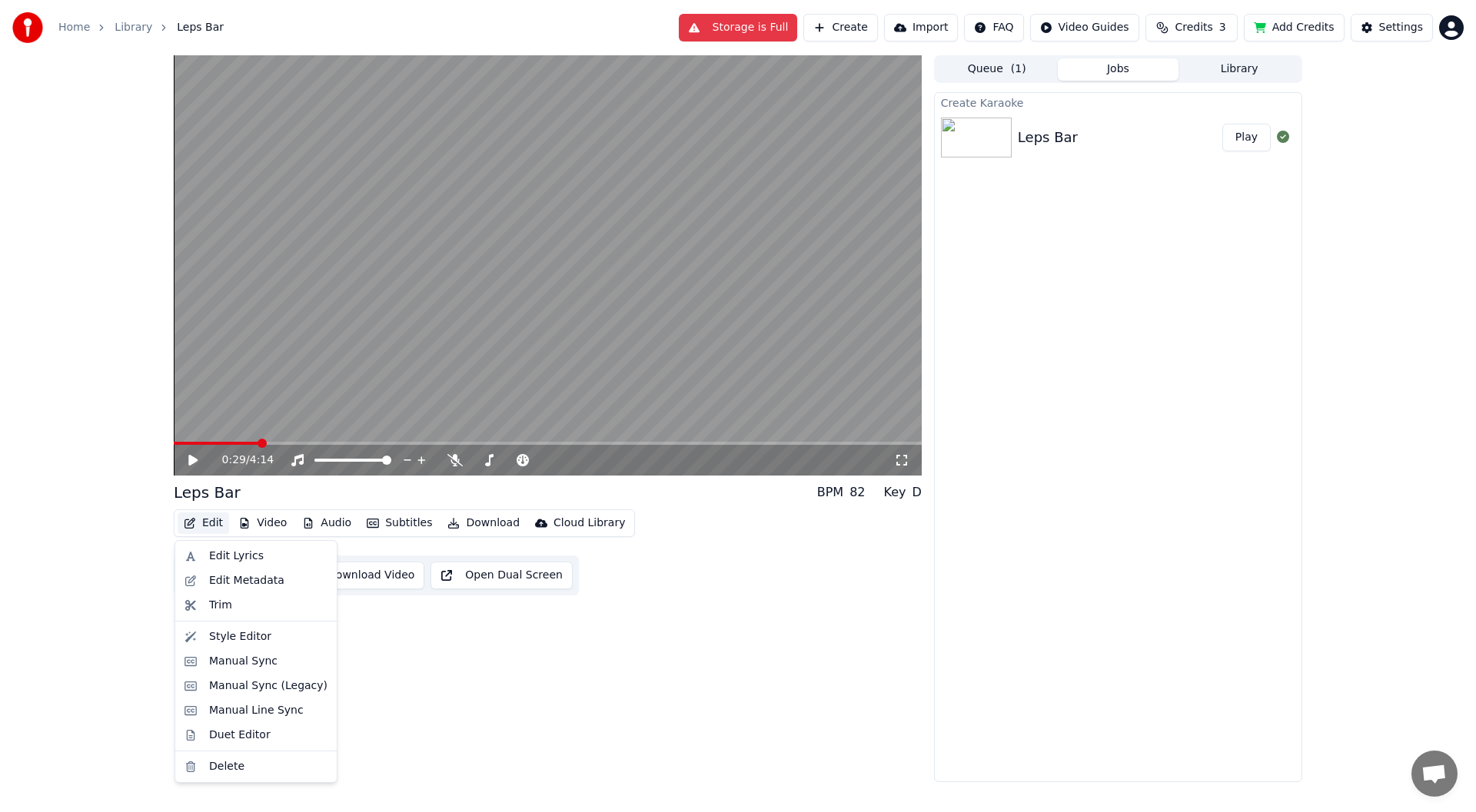
click at [196, 523] on button "Edit" at bounding box center [203, 523] width 51 height 22
click at [237, 559] on div "Edit Lyrics" at bounding box center [236, 557] width 55 height 16
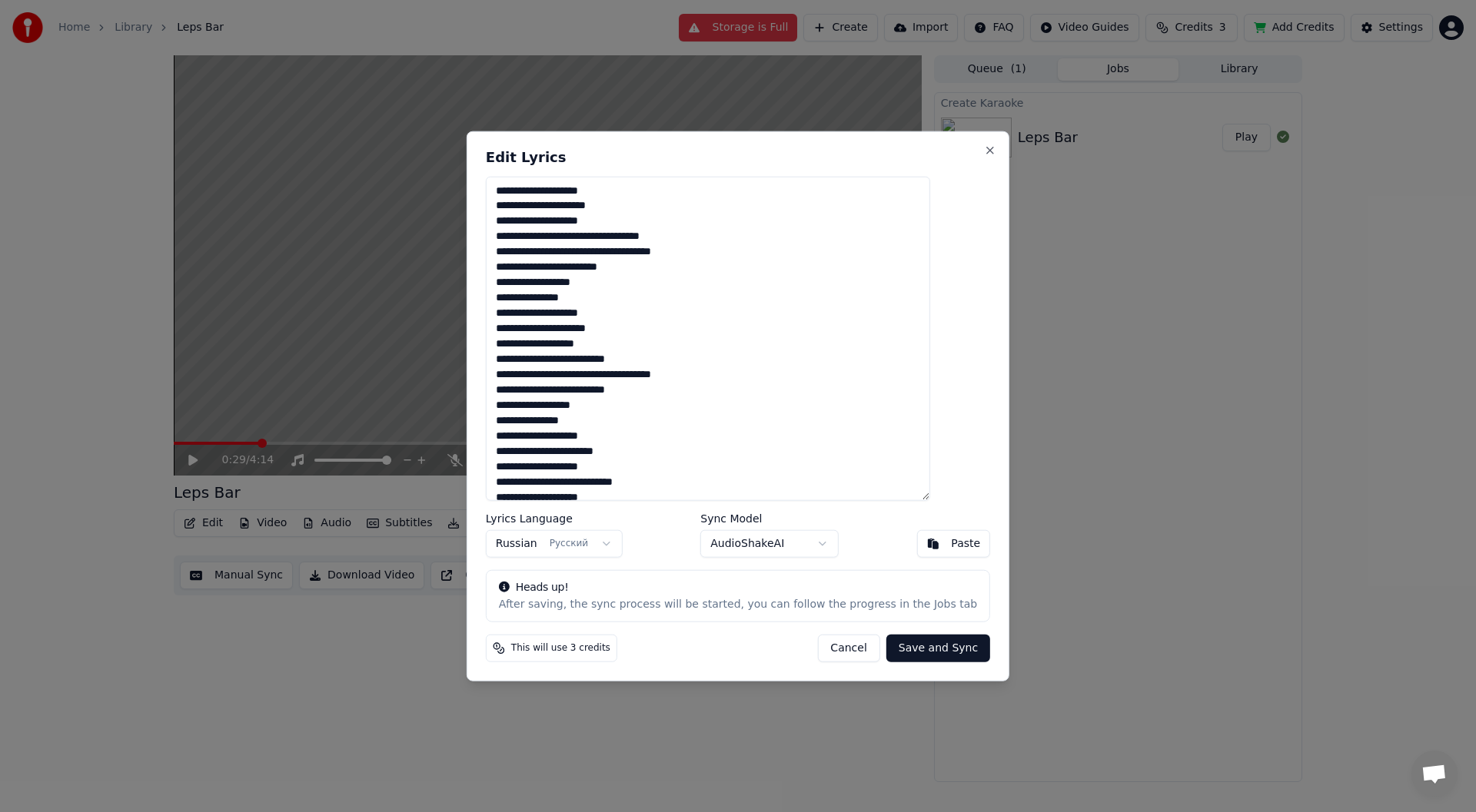
drag, startPoint x: 641, startPoint y: 190, endPoint x: 482, endPoint y: 196, distance: 159.1
click at [482, 196] on body "Home Library Leps Bar Storage is Full Create Import FAQ Video Guides Credits 3 …" at bounding box center [738, 406] width 1476 height 812
click at [523, 208] on textarea at bounding box center [708, 339] width 444 height 325
drag, startPoint x: 605, startPoint y: 273, endPoint x: 509, endPoint y: 275, distance: 96.0
click at [509, 275] on div "Edit Lyrics Lyrics Language Russian Русский Sync Model AudioShakeAI Paste Heads…" at bounding box center [737, 406] width 542 height 551
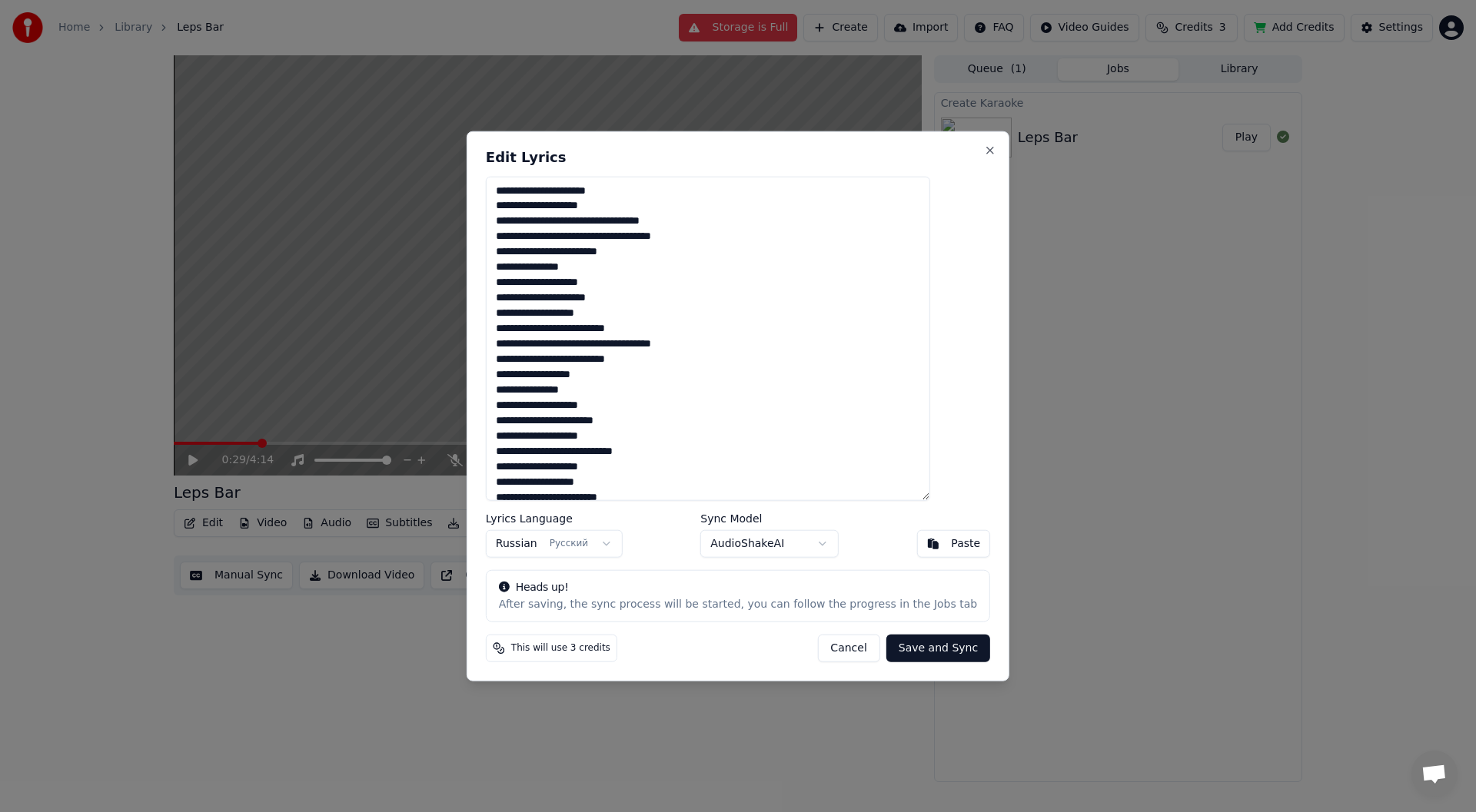
click at [641, 265] on textarea at bounding box center [708, 339] width 444 height 325
drag, startPoint x: 641, startPoint y: 293, endPoint x: 520, endPoint y: 304, distance: 121.5
click at [521, 305] on textarea at bounding box center [708, 339] width 444 height 325
drag, startPoint x: 674, startPoint y: 375, endPoint x: 524, endPoint y: 377, distance: 150.0
click at [524, 377] on textarea at bounding box center [708, 339] width 444 height 325
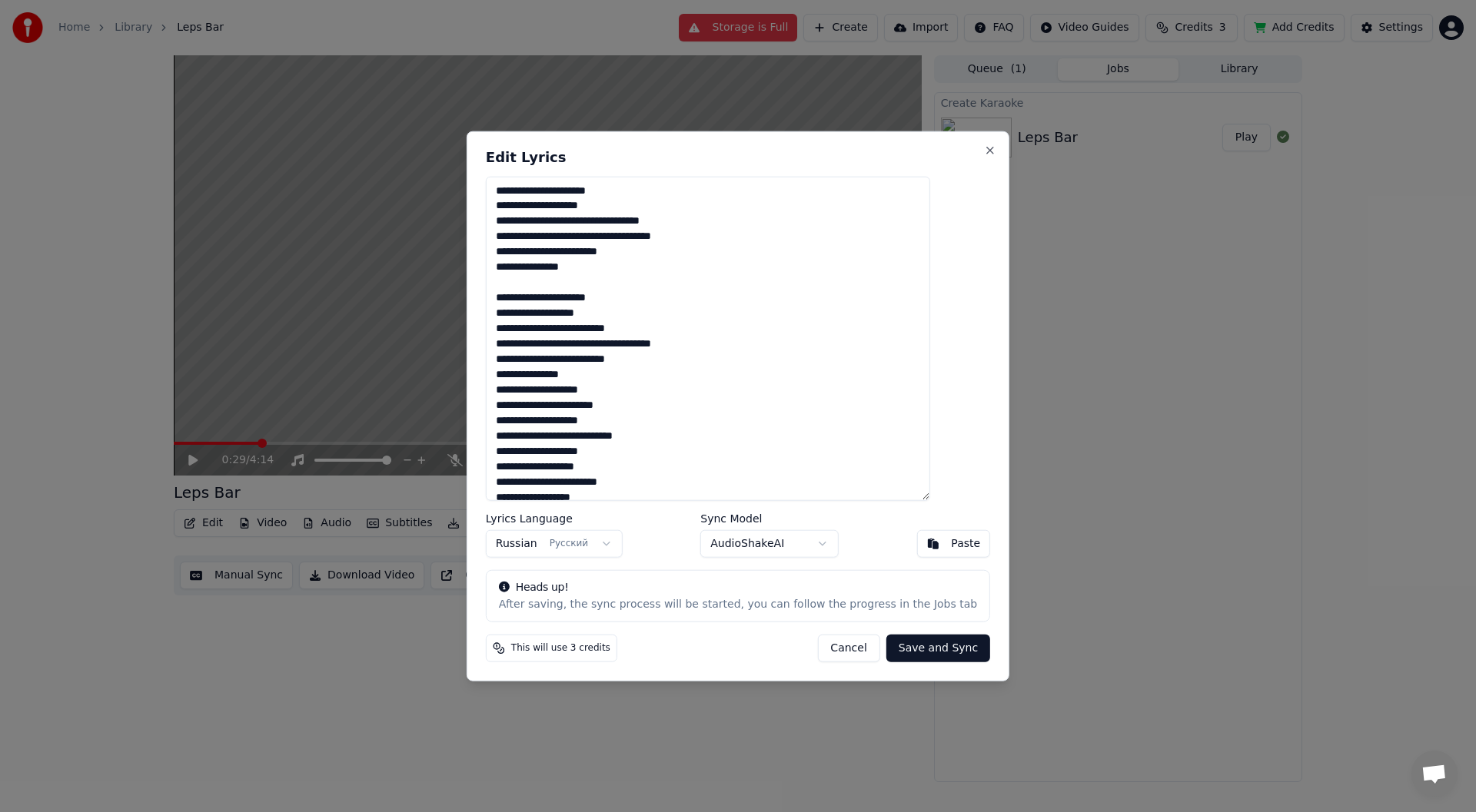
click at [639, 372] on textarea at bounding box center [708, 339] width 444 height 325
drag, startPoint x: 621, startPoint y: 408, endPoint x: 516, endPoint y: 410, distance: 105.0
click at [516, 410] on textarea at bounding box center [708, 339] width 444 height 325
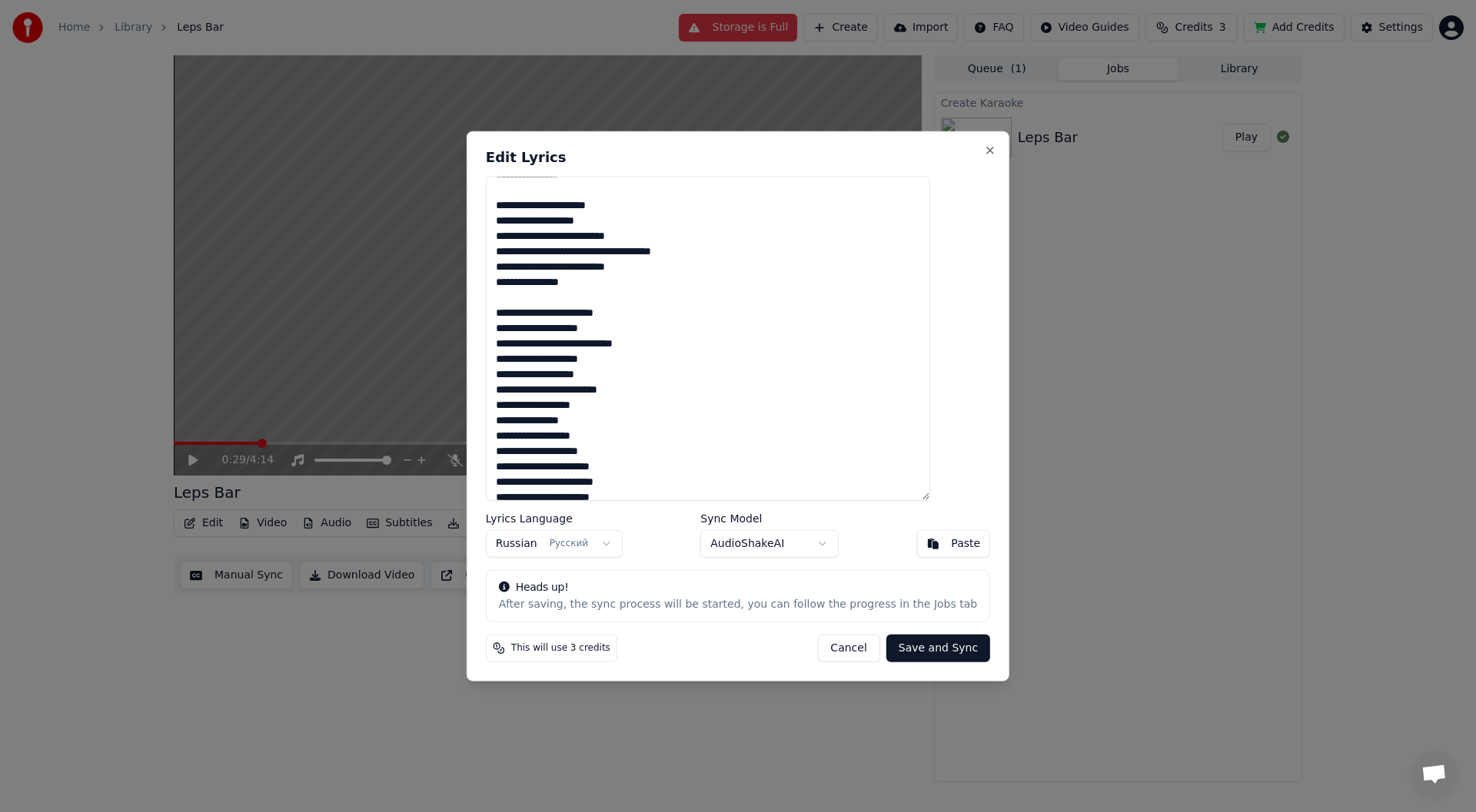
scroll to position [154, 0]
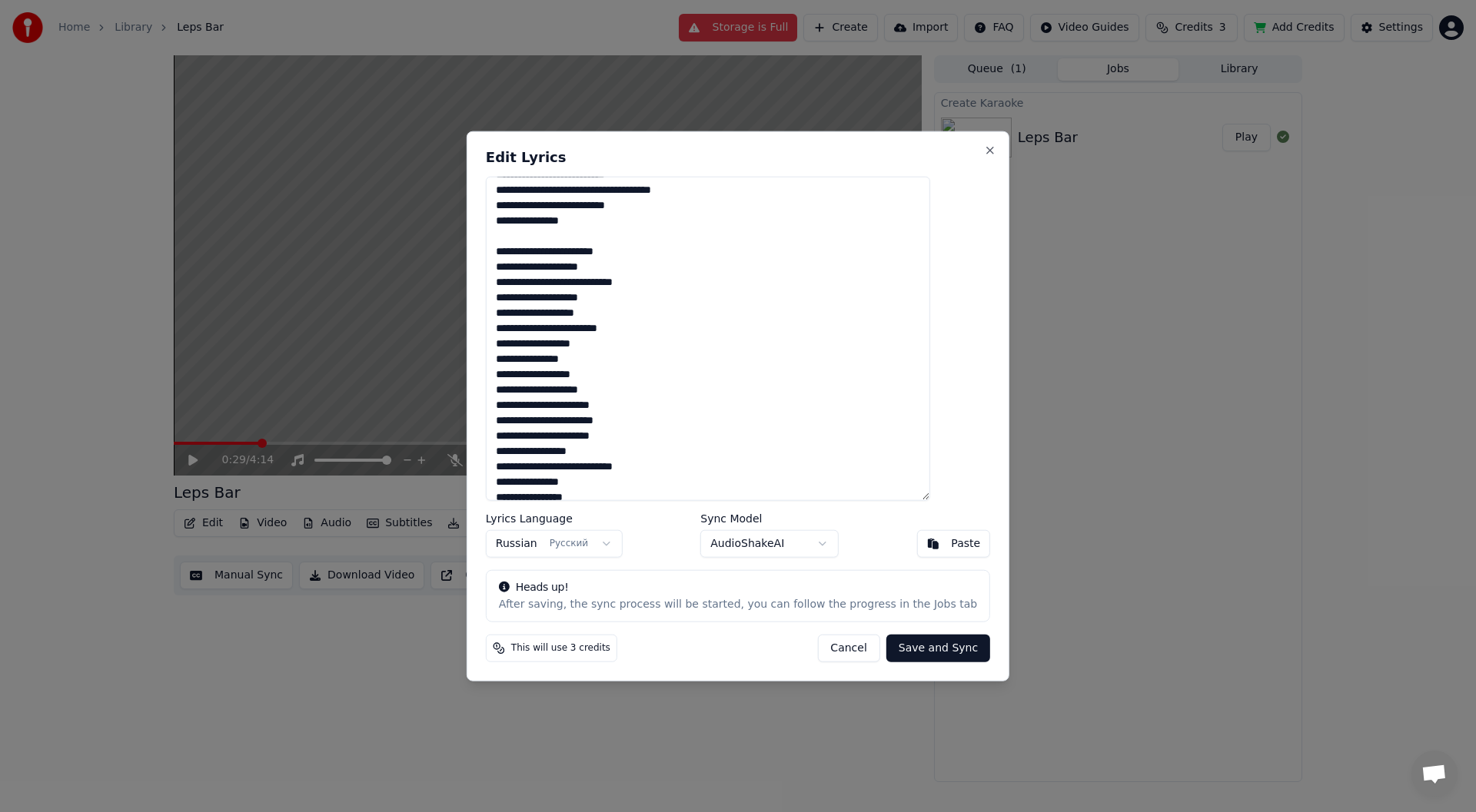
click at [671, 332] on textarea at bounding box center [708, 339] width 444 height 325
drag, startPoint x: 652, startPoint y: 346, endPoint x: 523, endPoint y: 351, distance: 129.1
click at [525, 351] on textarea at bounding box center [708, 339] width 444 height 325
drag, startPoint x: 637, startPoint y: 373, endPoint x: 520, endPoint y: 378, distance: 117.1
click at [520, 378] on textarea at bounding box center [708, 339] width 444 height 325
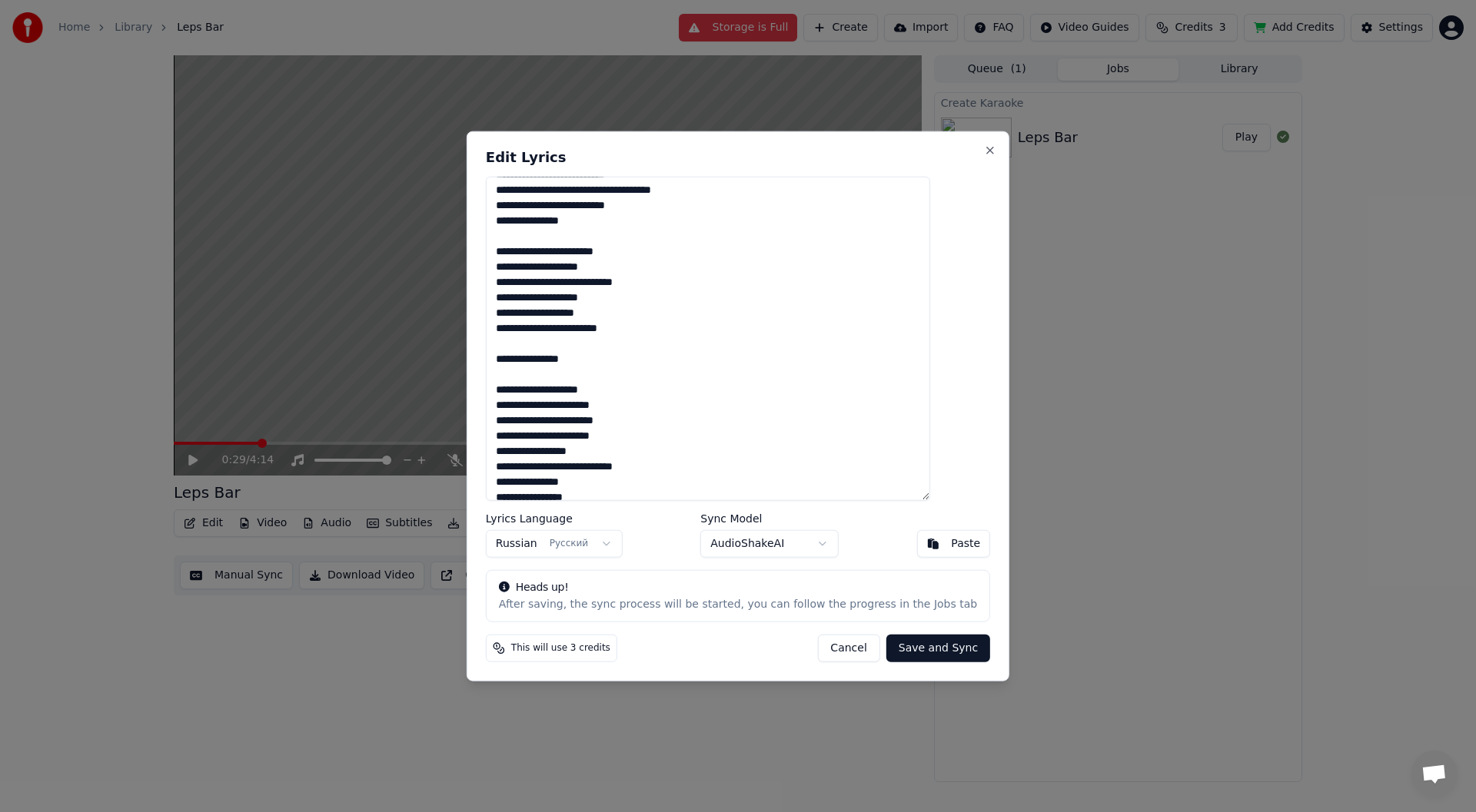
click at [577, 346] on textarea at bounding box center [708, 339] width 444 height 325
drag, startPoint x: 637, startPoint y: 467, endPoint x: 520, endPoint y: 468, distance: 117.0
click at [520, 468] on textarea at bounding box center [708, 339] width 444 height 325
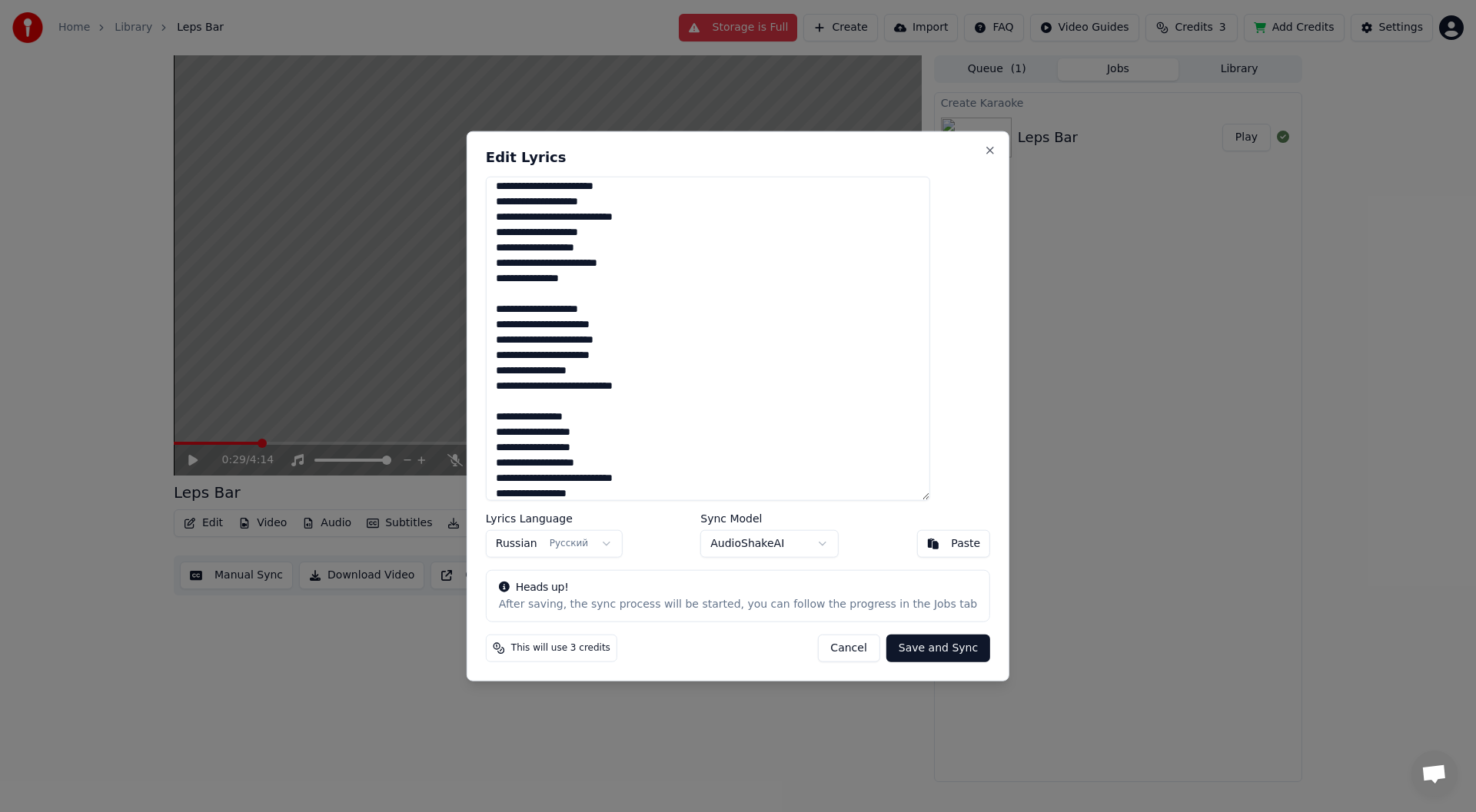
scroll to position [307, 0]
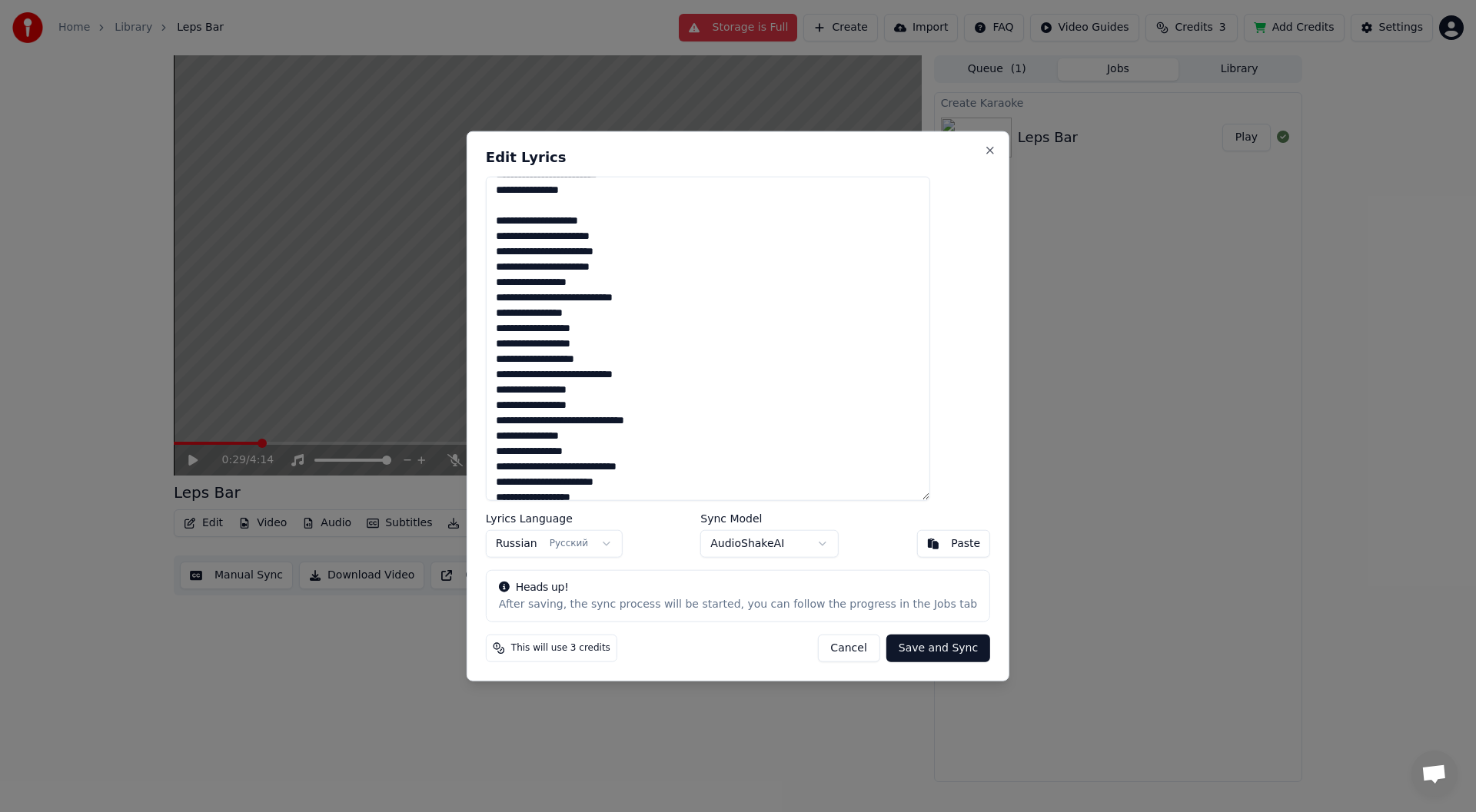
drag, startPoint x: 634, startPoint y: 322, endPoint x: 526, endPoint y: 332, distance: 108.5
click at [526, 332] on textarea at bounding box center [708, 339] width 444 height 325
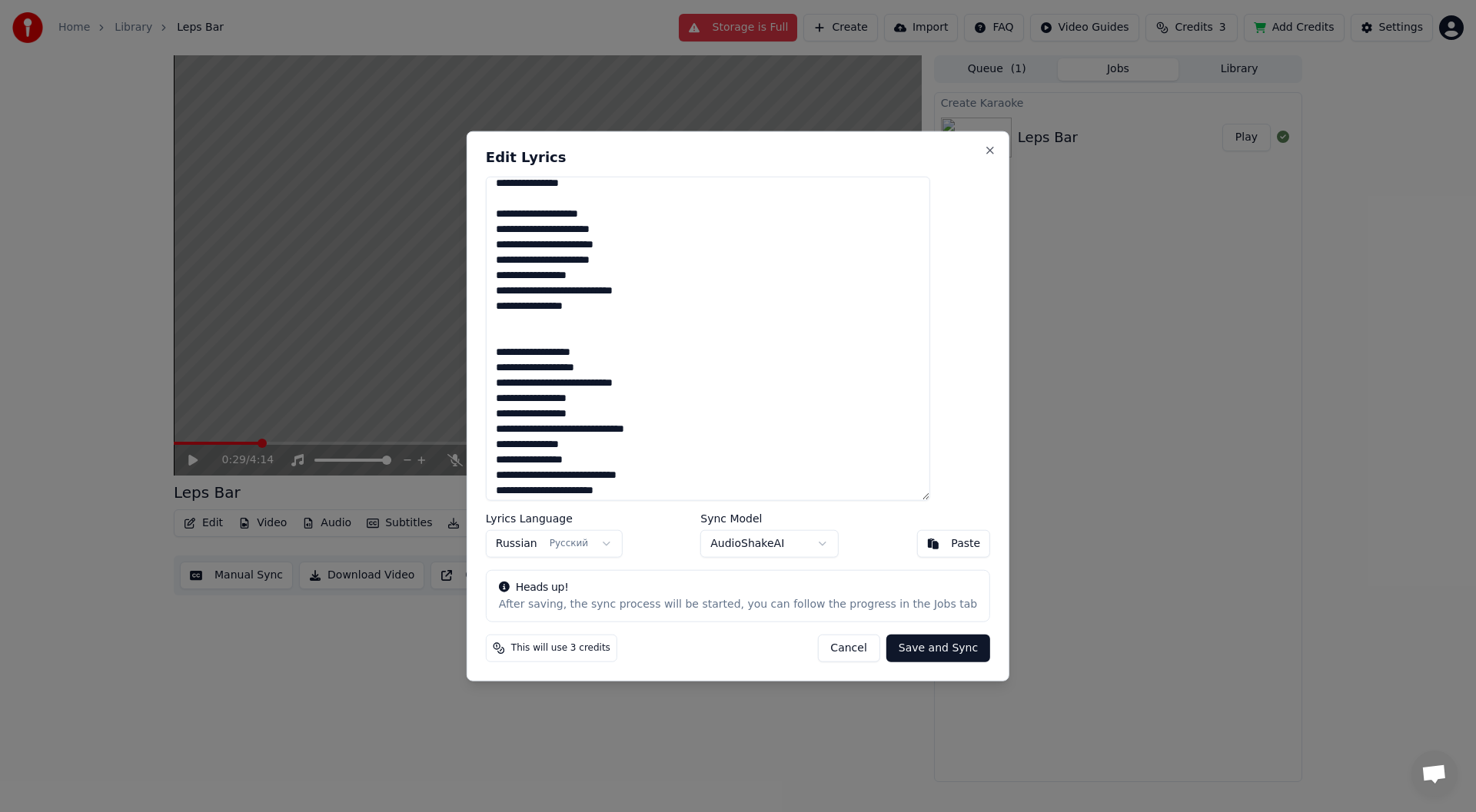
scroll to position [312, 0]
drag, startPoint x: 621, startPoint y: 431, endPoint x: 523, endPoint y: 434, distance: 98.0
click at [523, 434] on textarea at bounding box center [708, 339] width 444 height 325
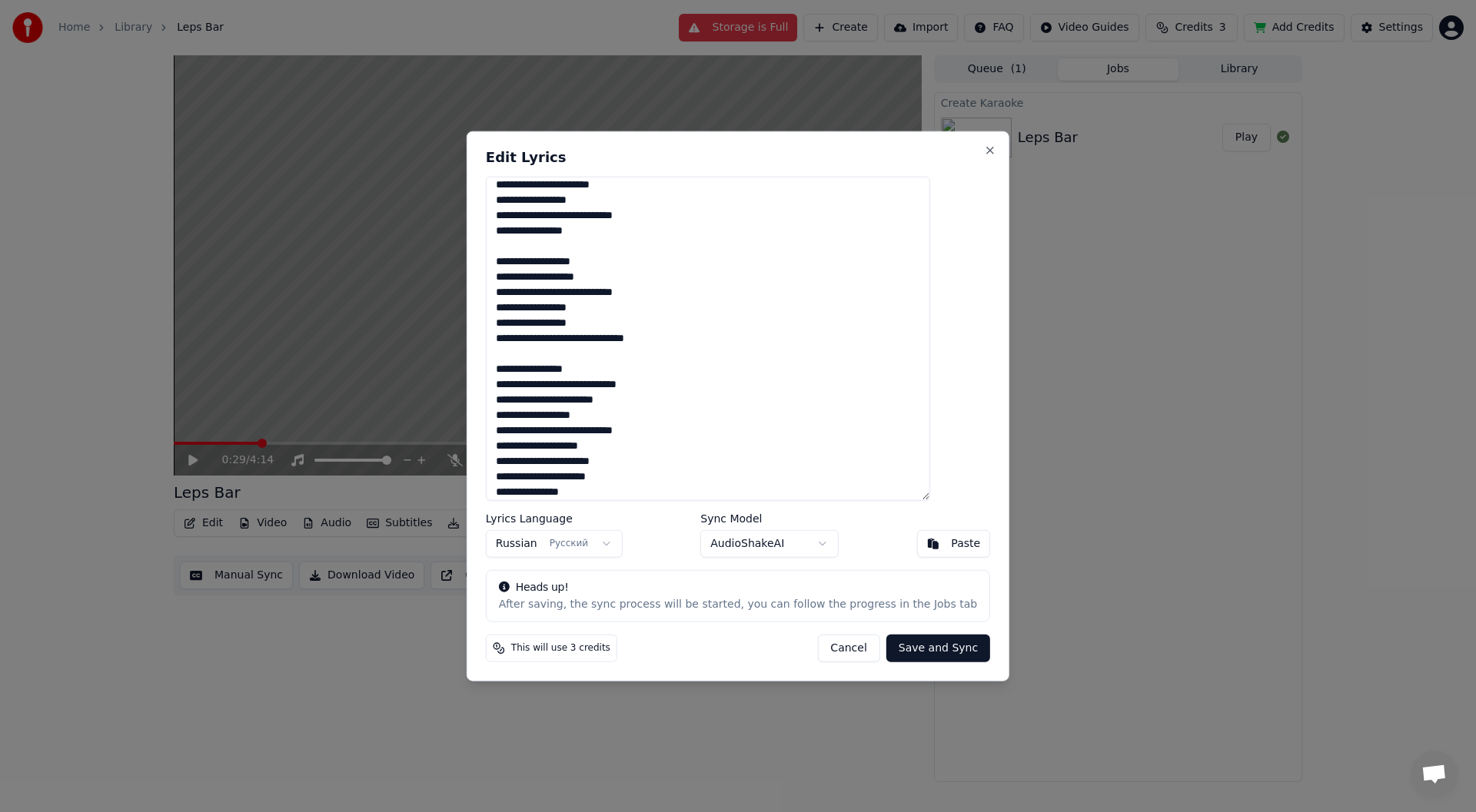
drag, startPoint x: 687, startPoint y: 385, endPoint x: 511, endPoint y: 383, distance: 176.0
click at [514, 385] on div "Edit Lyrics Lyrics Language Russian Русский Sync Model AudioShakeAI Paste Heads…" at bounding box center [737, 406] width 542 height 551
click at [556, 357] on textarea at bounding box center [708, 339] width 444 height 325
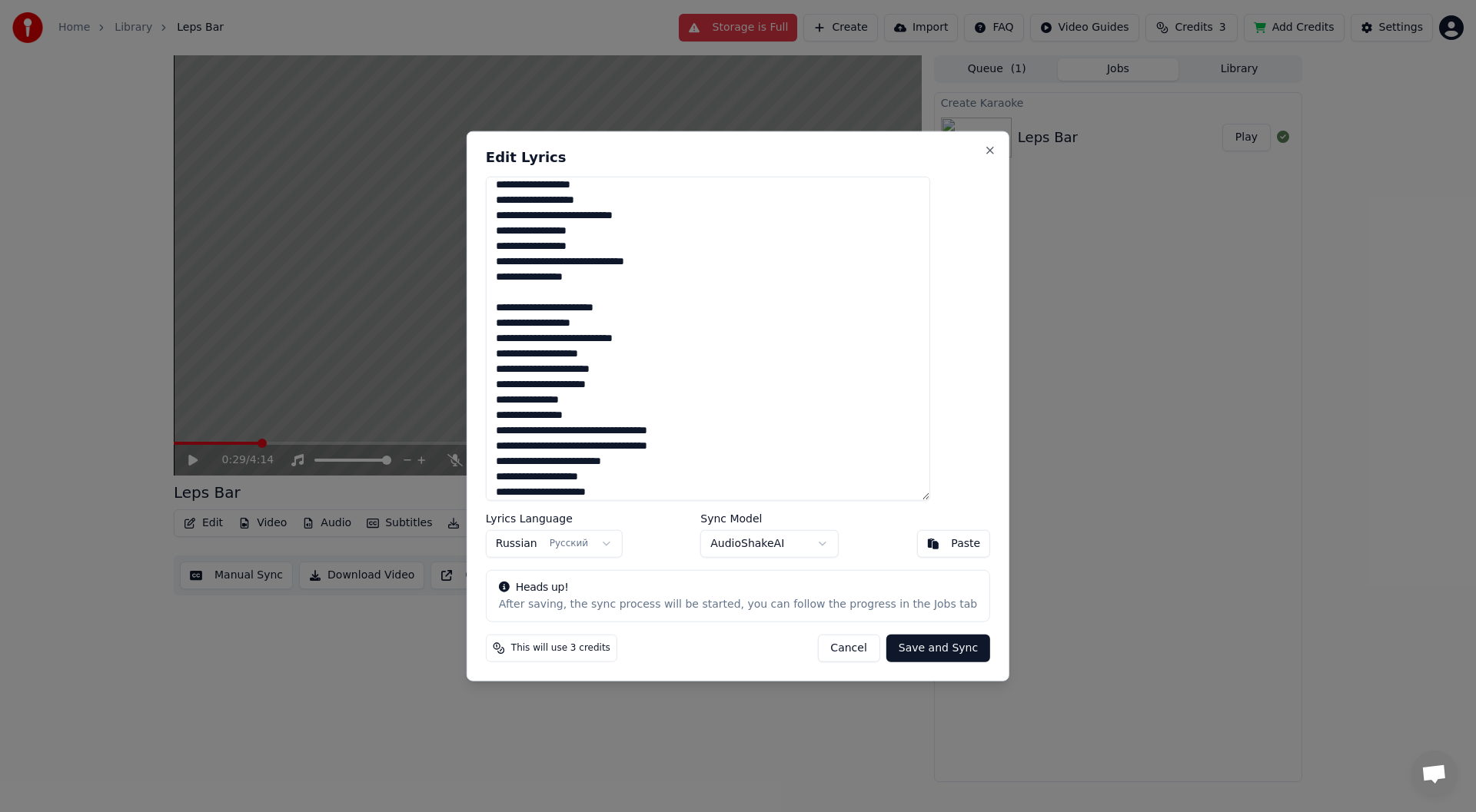
drag, startPoint x: 619, startPoint y: 399, endPoint x: 519, endPoint y: 399, distance: 100.0
click at [520, 399] on textarea at bounding box center [708, 339] width 444 height 325
drag, startPoint x: 753, startPoint y: 429, endPoint x: 521, endPoint y: 429, distance: 232.0
click at [521, 429] on textarea at bounding box center [708, 339] width 444 height 325
click at [529, 406] on textarea at bounding box center [708, 339] width 444 height 325
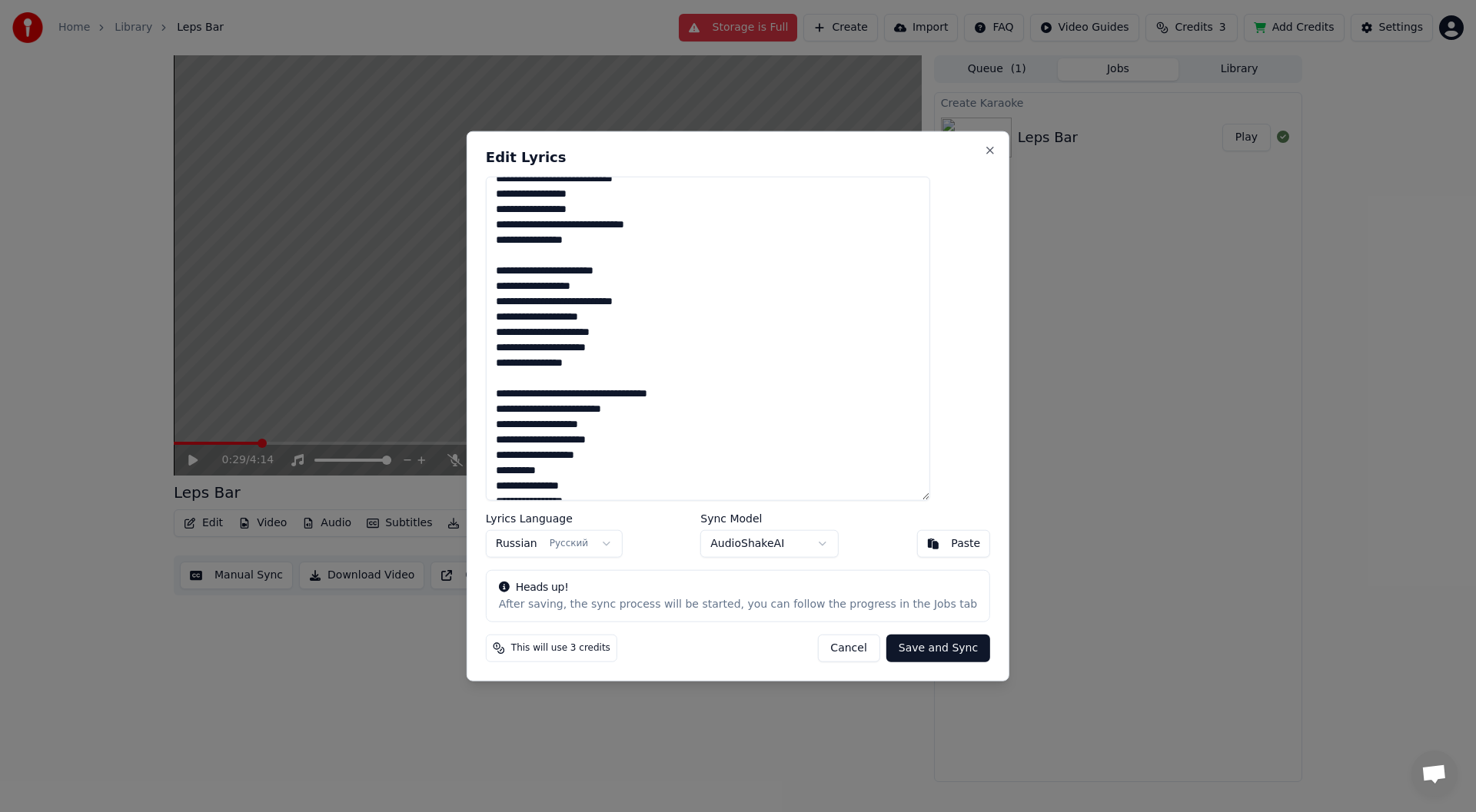
scroll to position [518, 0]
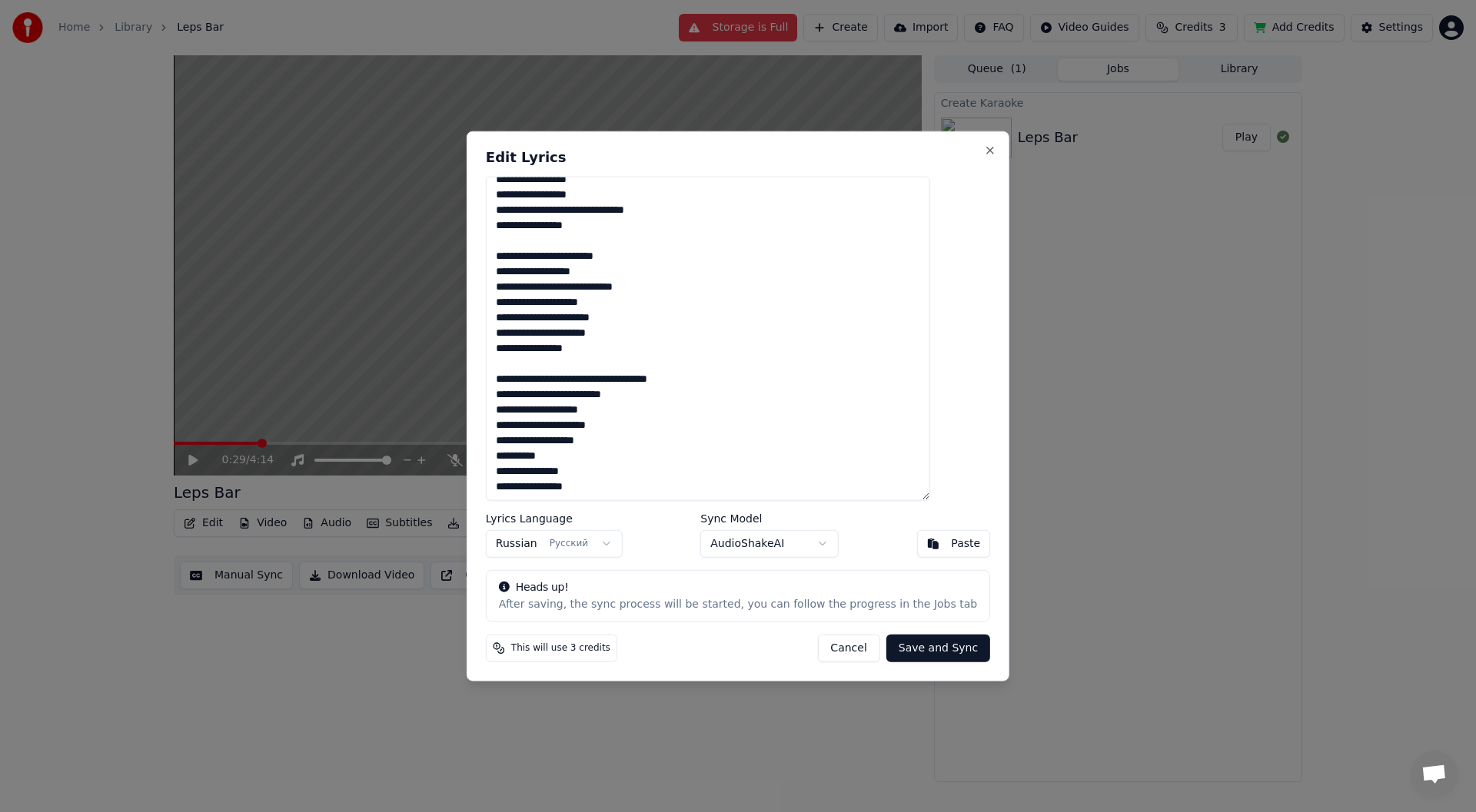
drag, startPoint x: 634, startPoint y: 475, endPoint x: 517, endPoint y: 475, distance: 117.0
click at [517, 475] on textarea at bounding box center [708, 339] width 444 height 325
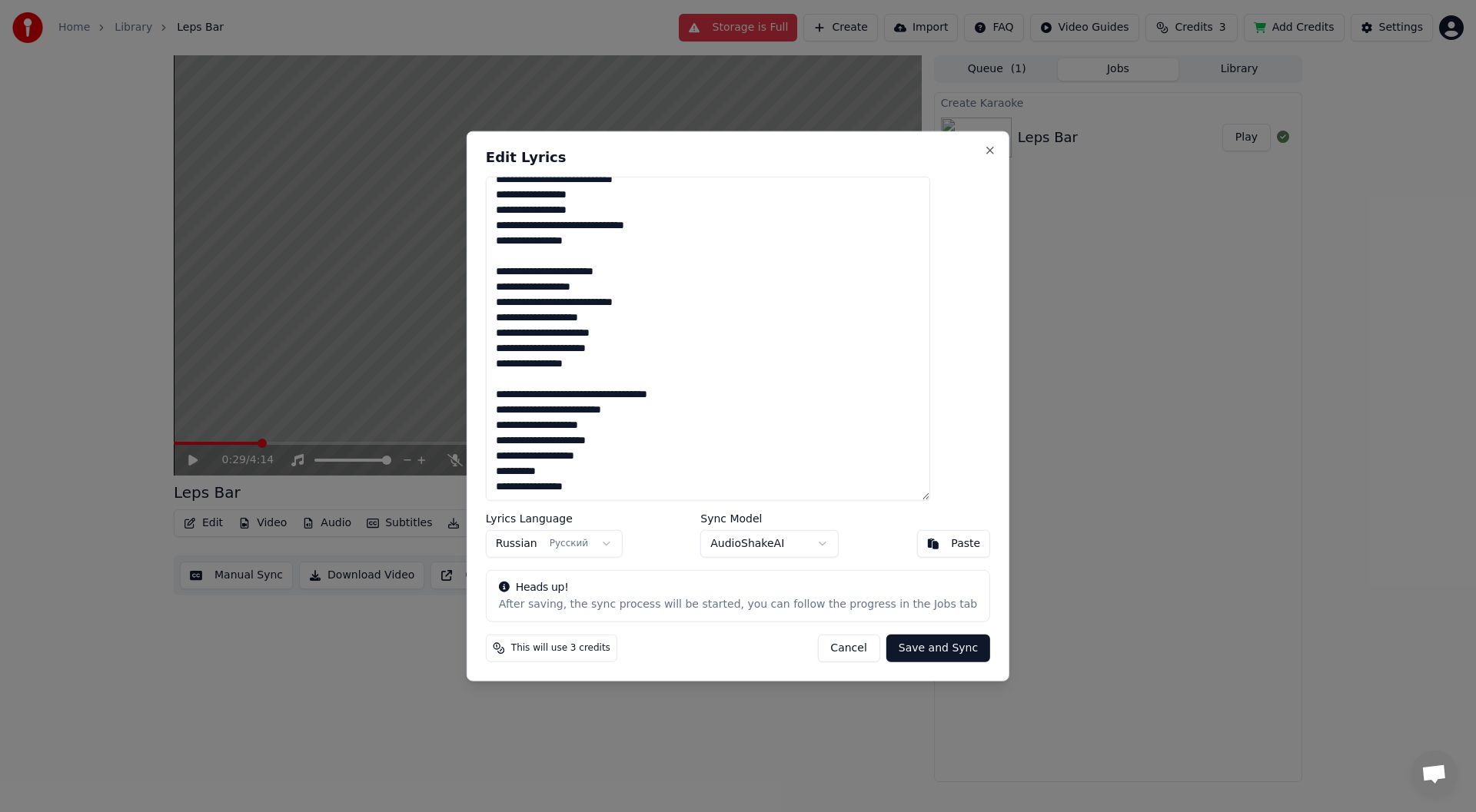
scroll to position [503, 0]
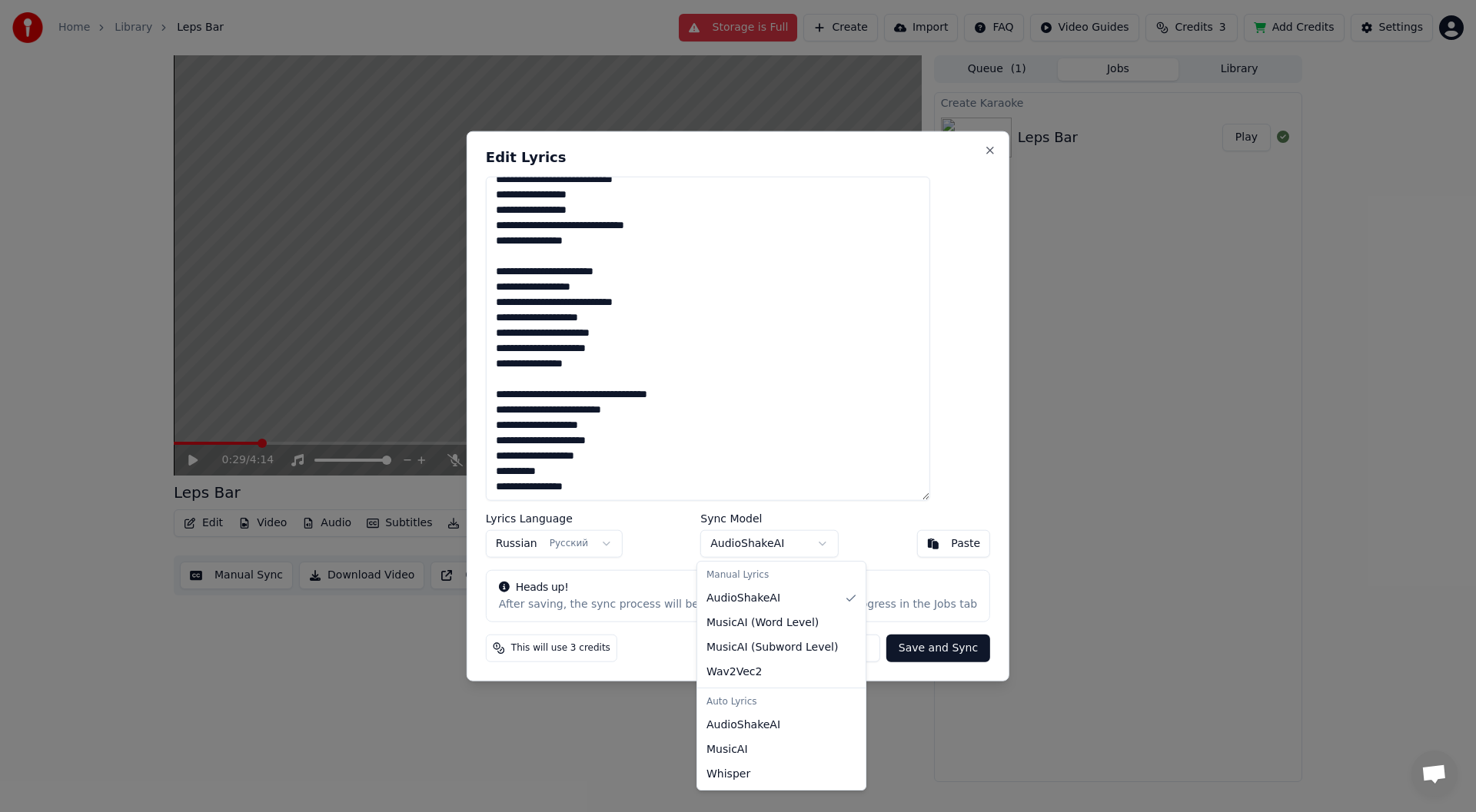
click at [803, 547] on body "Home Library Leps Bar Storage is Full Create Import FAQ Video Guides Credits 3 …" at bounding box center [738, 406] width 1476 height 812
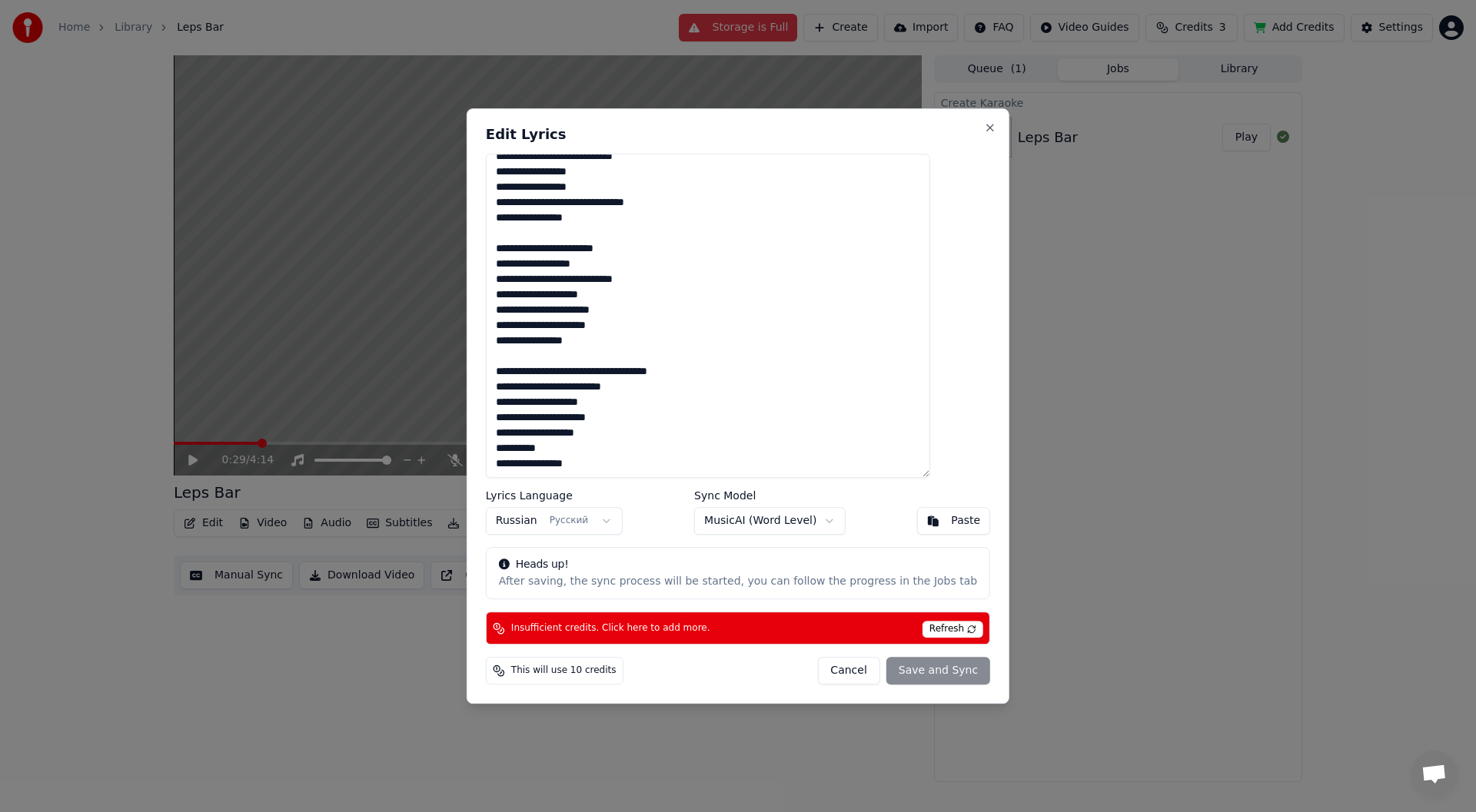
click at [922, 627] on span "Refresh" at bounding box center [953, 629] width 61 height 17
click at [922, 627] on span "Refresh" at bounding box center [953, 629] width 61 height 17
copy div "Refresh"
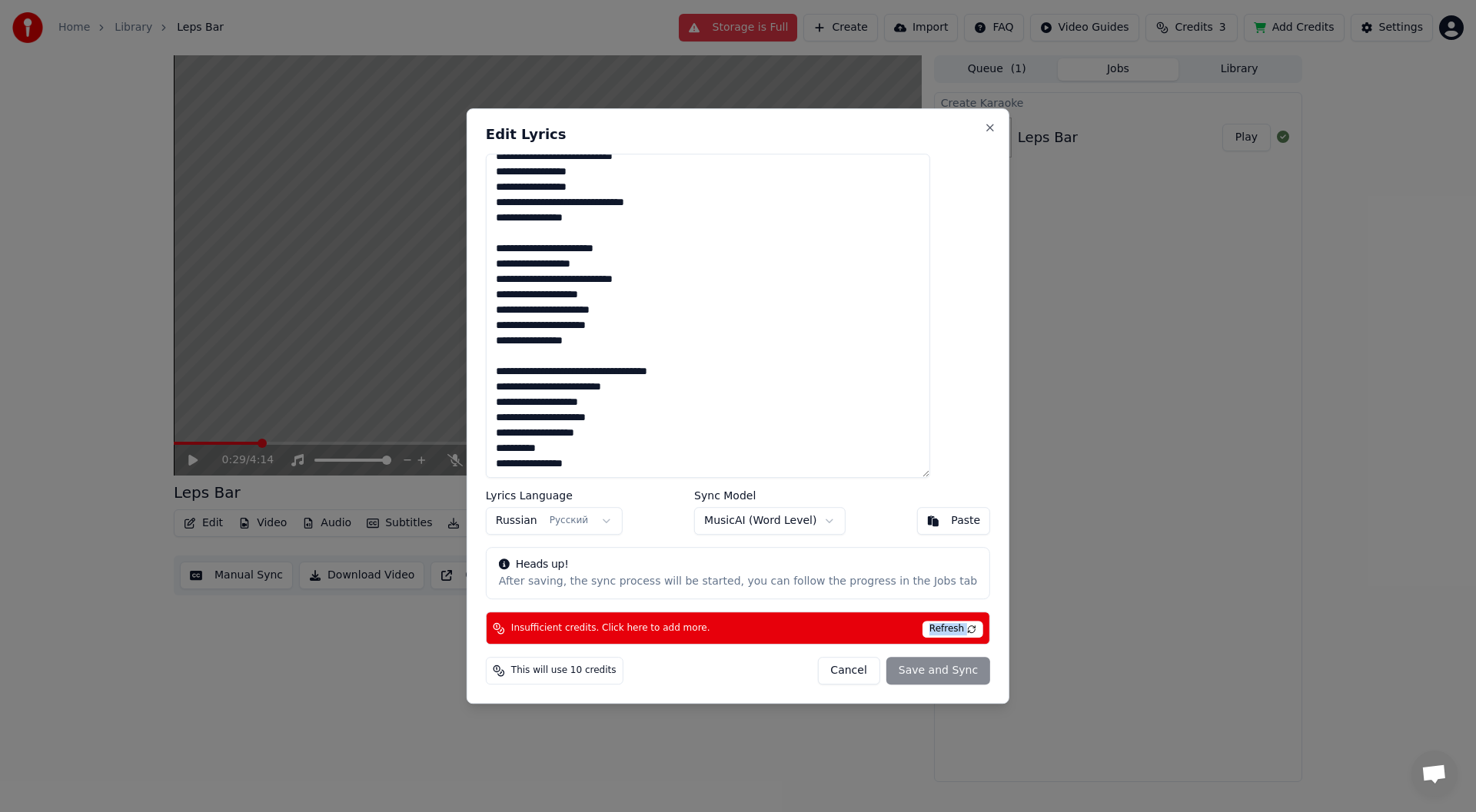
click at [922, 631] on span "Refresh" at bounding box center [953, 629] width 61 height 17
click at [946, 627] on span "Refresh" at bounding box center [953, 629] width 61 height 17
click at [712, 641] on div "Insufficient credits. Click here to add more. Refresh" at bounding box center [737, 628] width 504 height 33
click at [675, 627] on span "Insufficient credits. Click here to add more." at bounding box center [610, 628] width 199 height 12
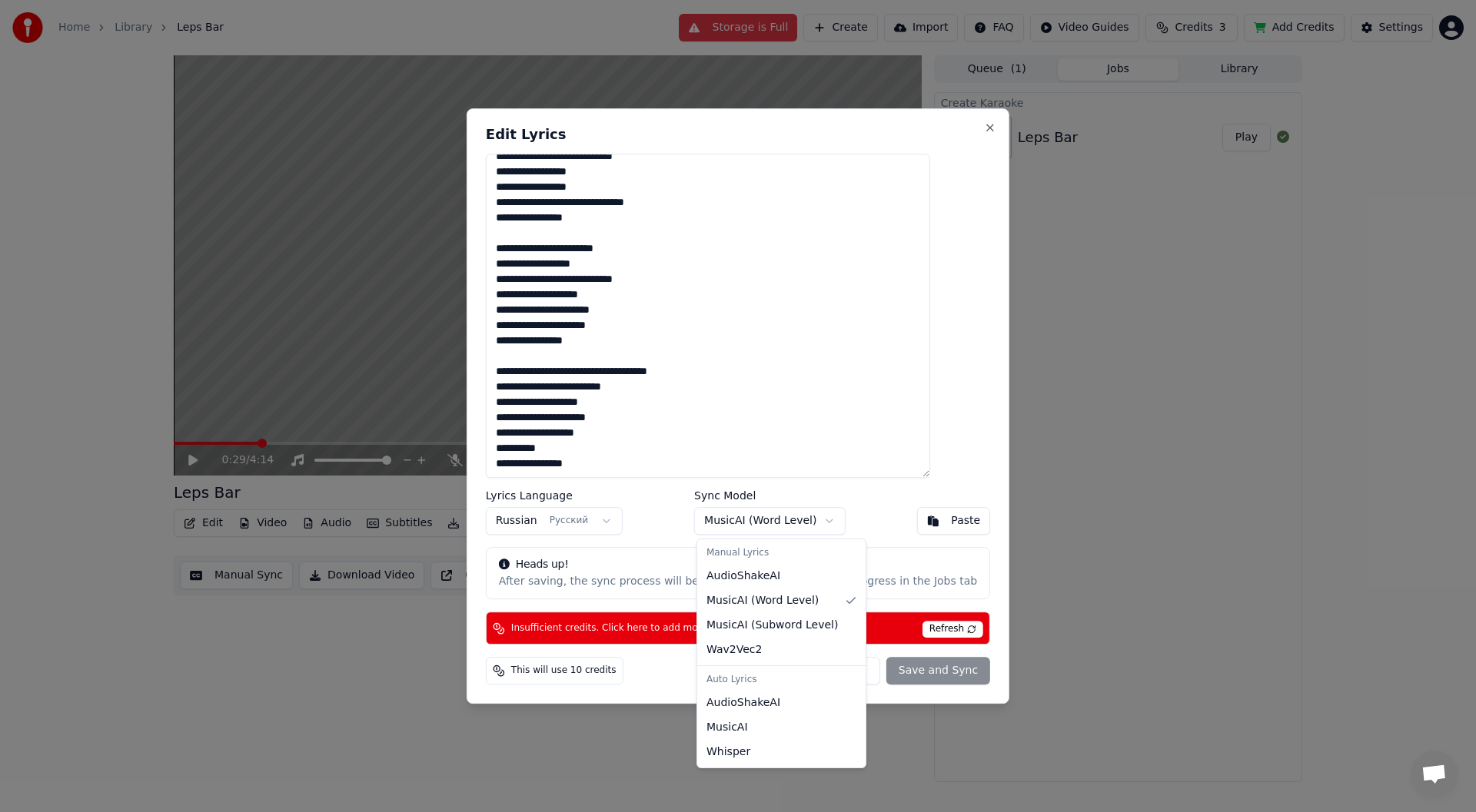
click at [800, 524] on body "Home Library Leps Bar Storage is Full Create Import FAQ Video Guides Credits 3 …" at bounding box center [738, 406] width 1476 height 812
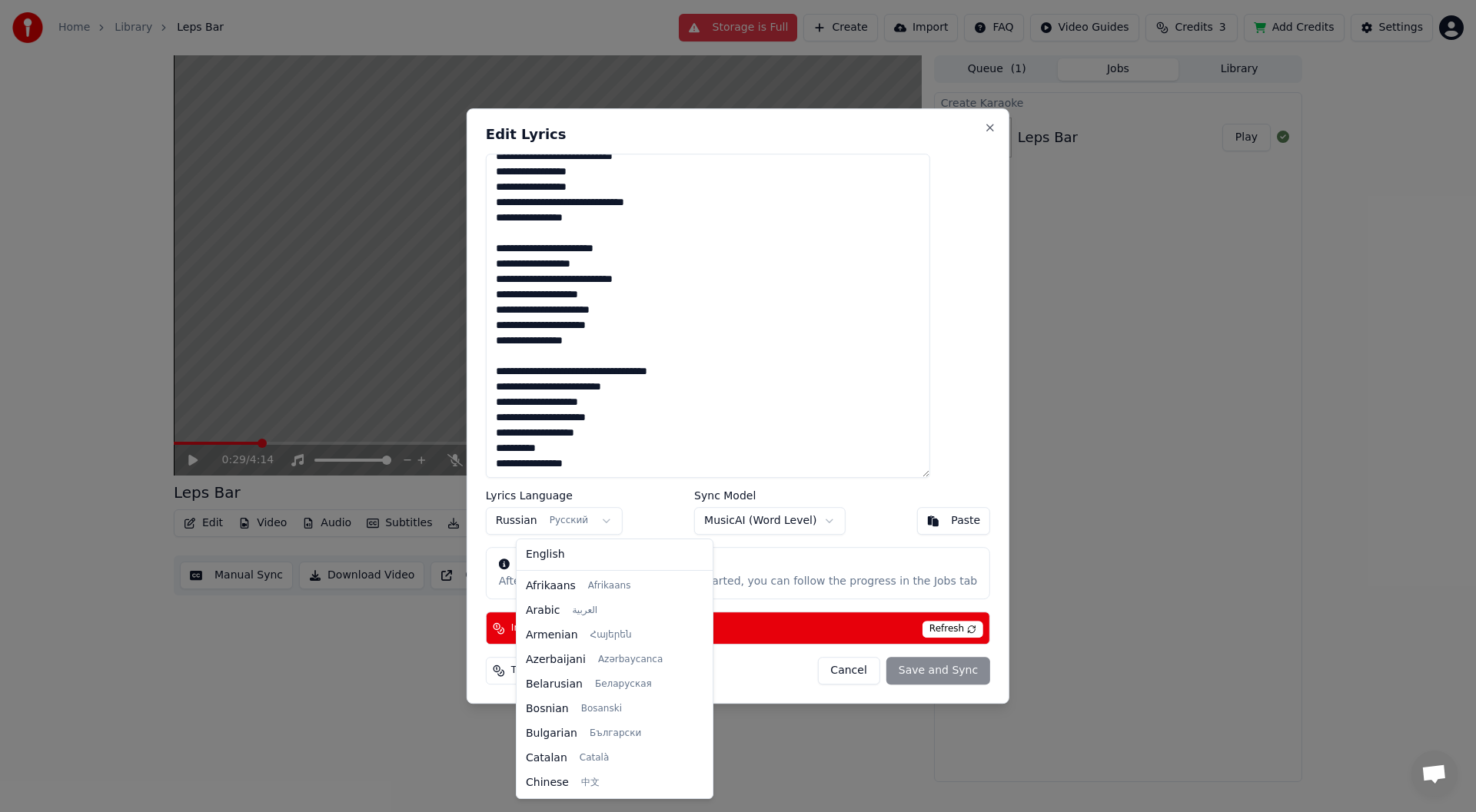
click at [553, 524] on body "Home Library Leps Bar Storage is Full Create Import FAQ Video Guides Credits 3 …" at bounding box center [738, 406] width 1476 height 812
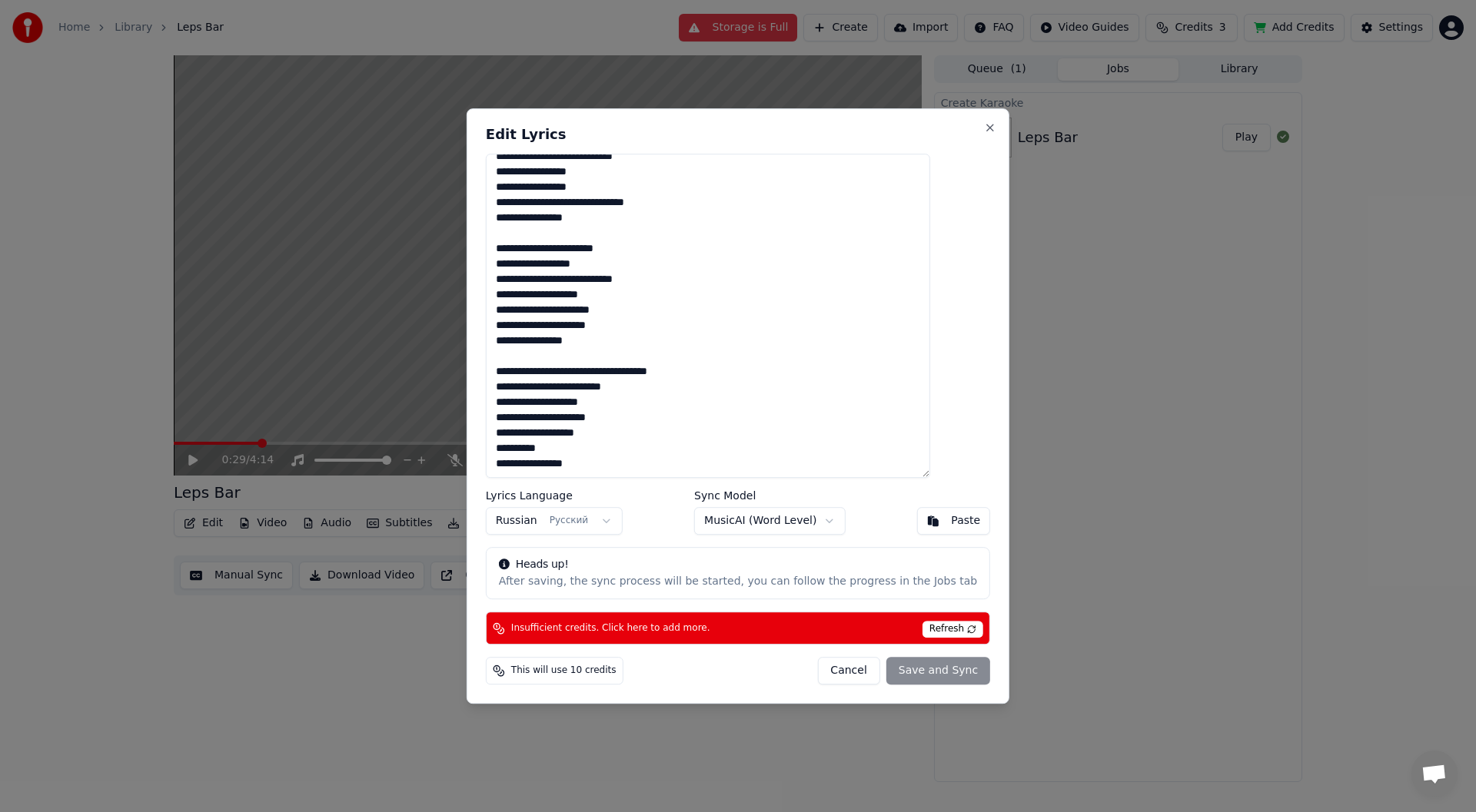
click at [890, 673] on div "Cancel Save and Sync" at bounding box center [903, 671] width 173 height 28
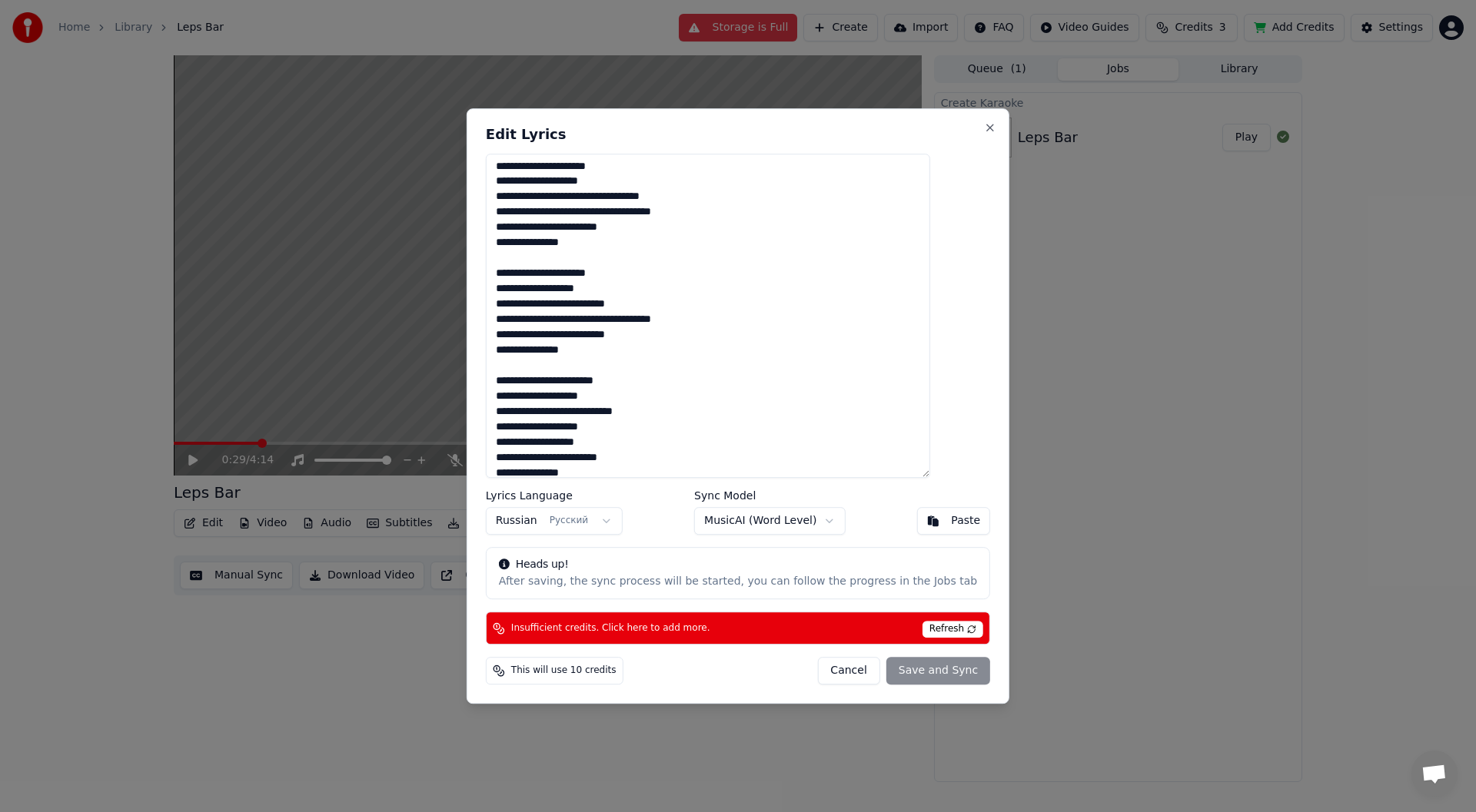
scroll to position [0, 0]
click at [569, 668] on span "This will use 10 credits" at bounding box center [563, 671] width 105 height 12
drag, startPoint x: 627, startPoint y: 464, endPoint x: 385, endPoint y: 59, distance: 471.8
click at [365, 53] on body "Home Library Leps Bar Storage is Full Create Import FAQ Video Guides Credits 3 …" at bounding box center [738, 406] width 1476 height 812
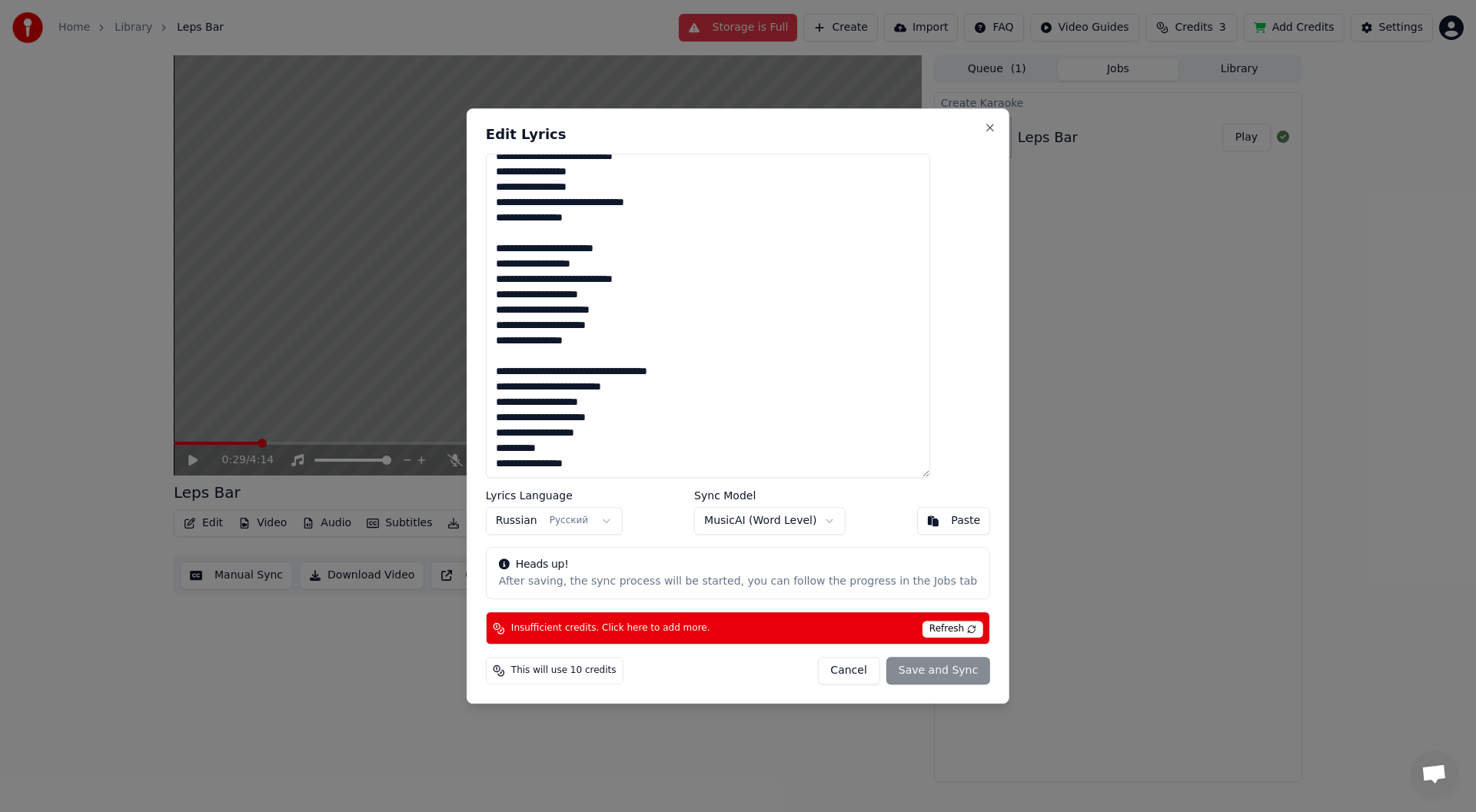
drag, startPoint x: 523, startPoint y: 169, endPoint x: 733, endPoint y: 498, distance: 390.3
click at [896, 648] on div "Edit Lyrics Lyrics Language Russian Русский Sync Model MusicAI ( Word Level ) P…" at bounding box center [737, 406] width 542 height 596
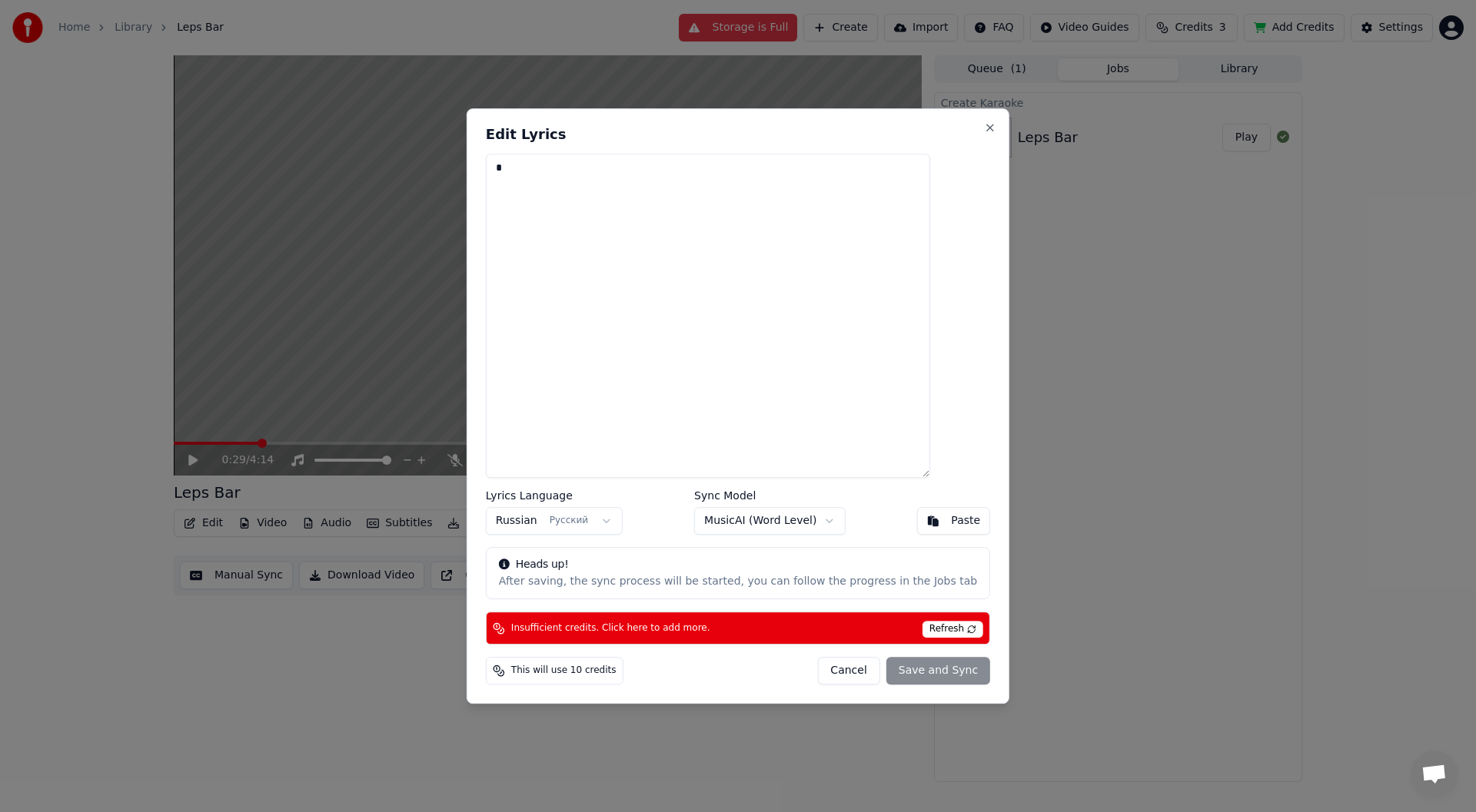
scroll to position [0, 0]
type textarea "**********"
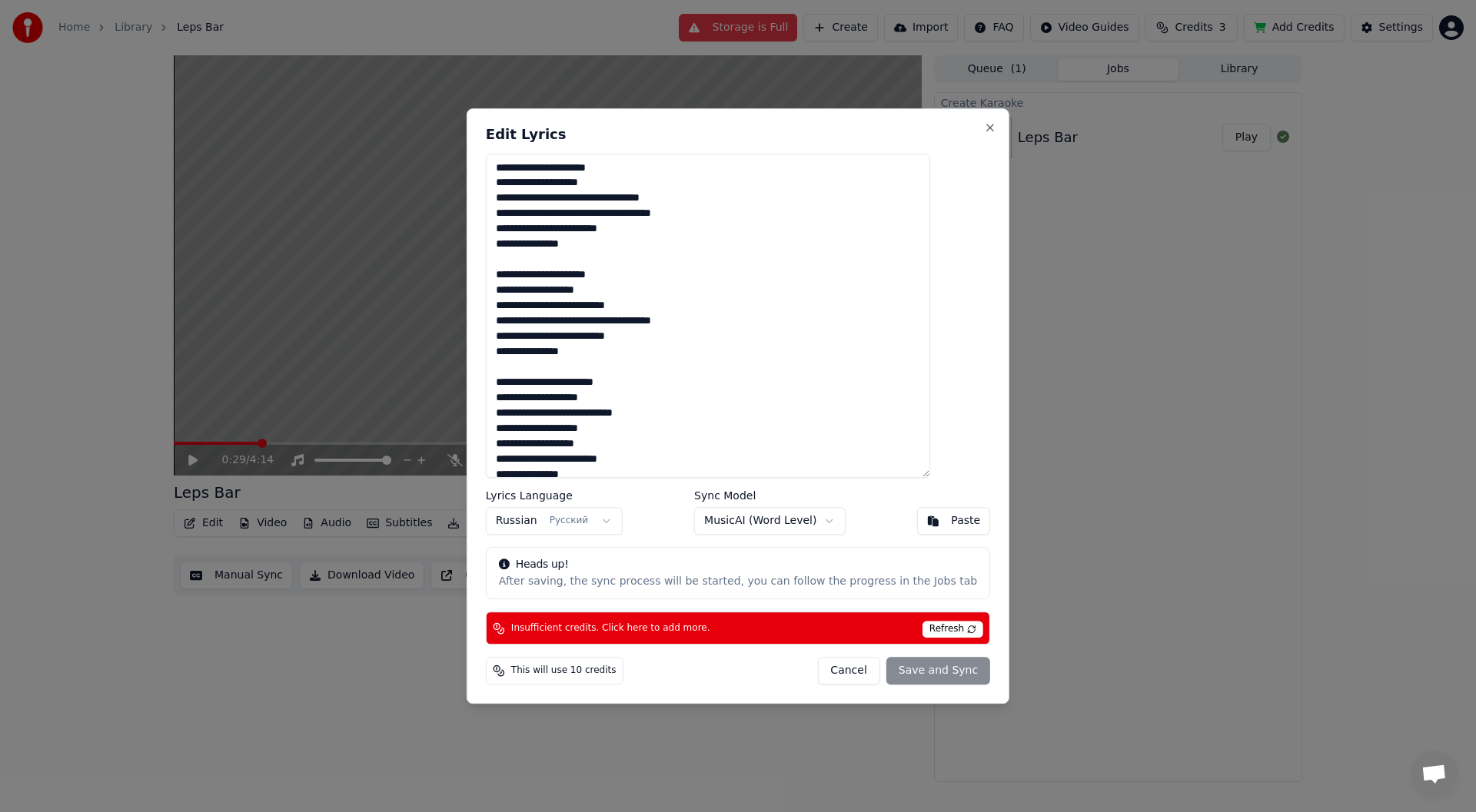
click at [756, 518] on body "Home Library Leps Bar Storage is Full Create Import FAQ Video Guides Credits 3 …" at bounding box center [738, 406] width 1476 height 812
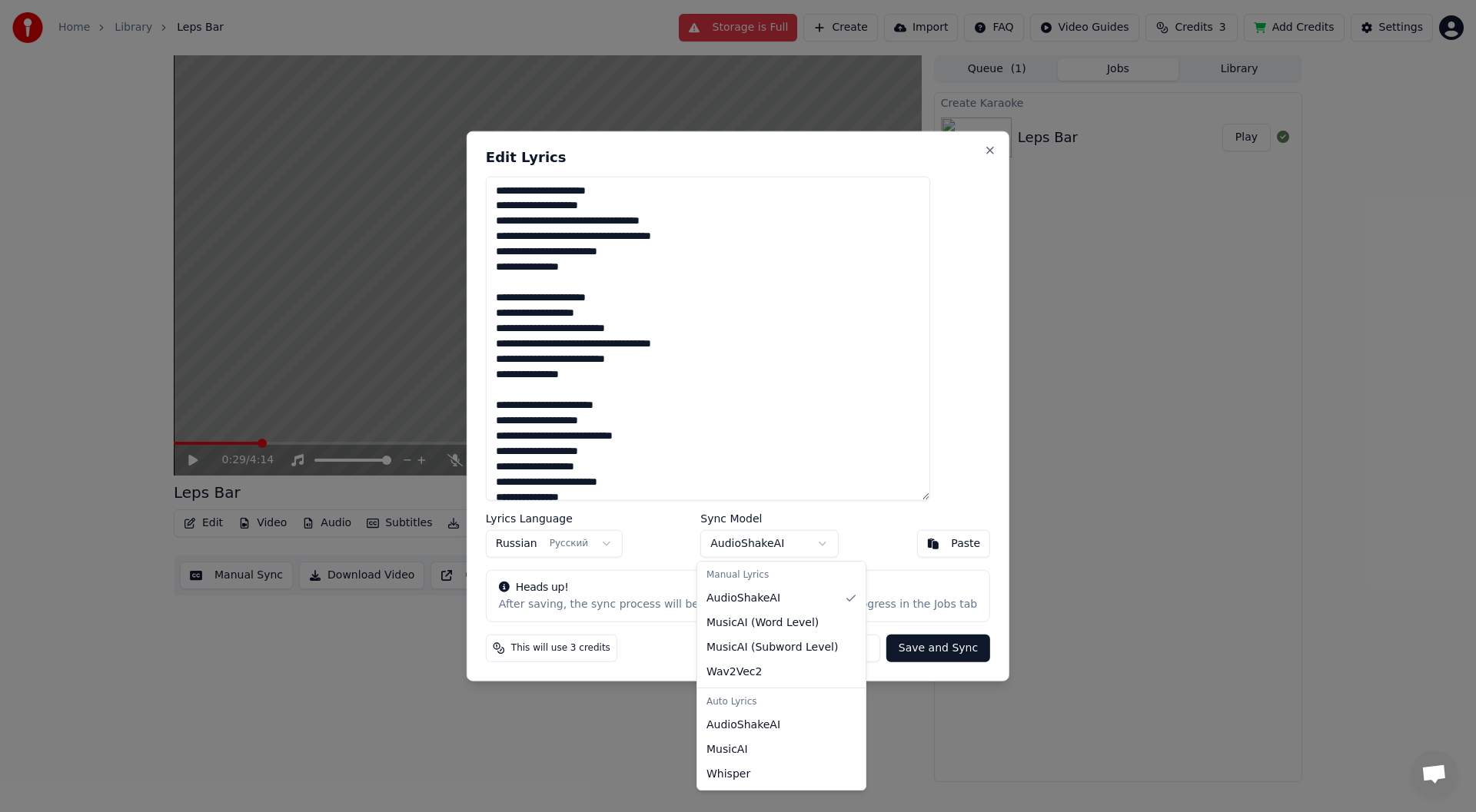
click at [792, 545] on body "Home Library Leps Bar Storage is Full Create Import FAQ Video Guides Credits 3 …" at bounding box center [738, 406] width 1476 height 812
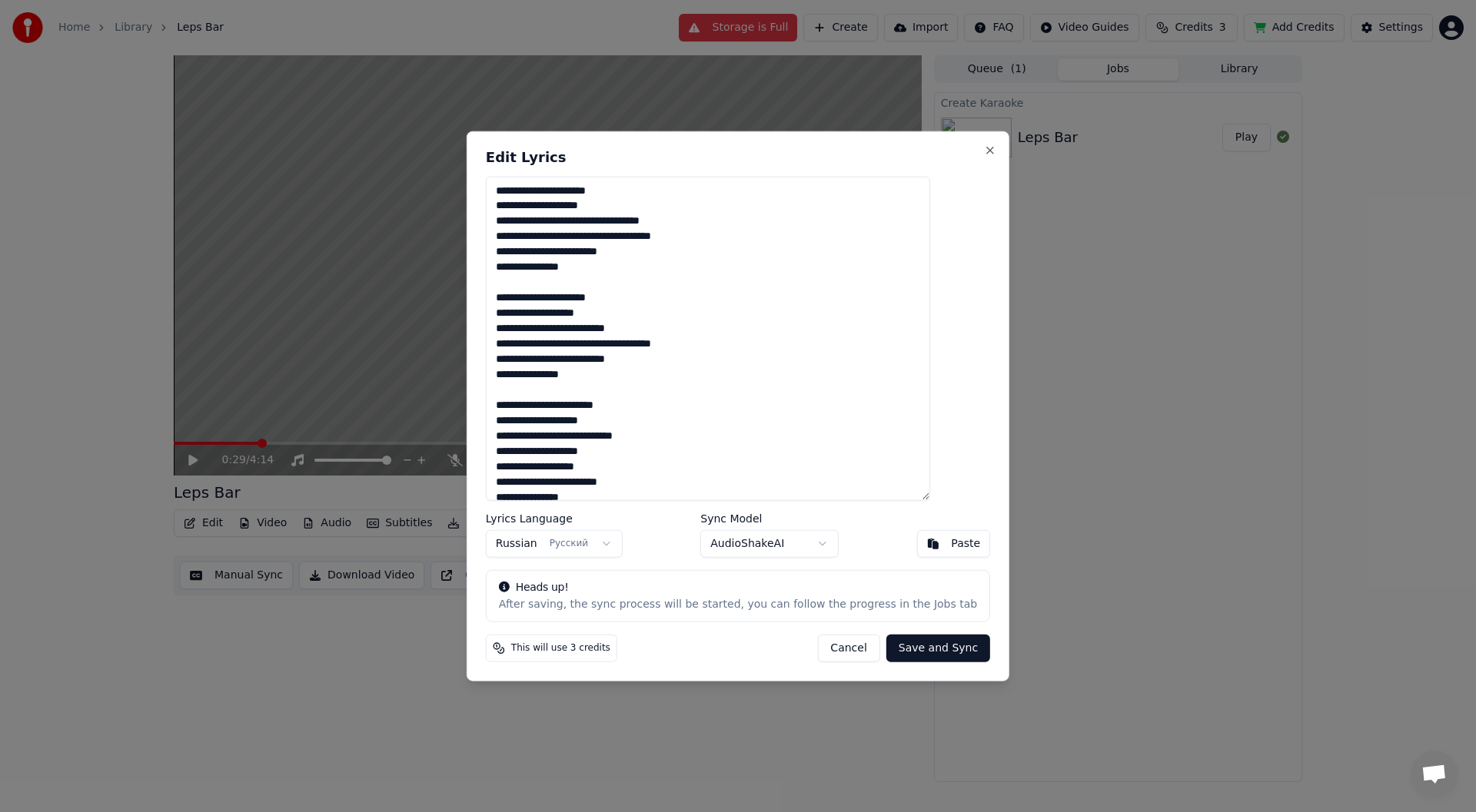
click at [904, 650] on button "Save and Sync" at bounding box center [937, 648] width 104 height 28
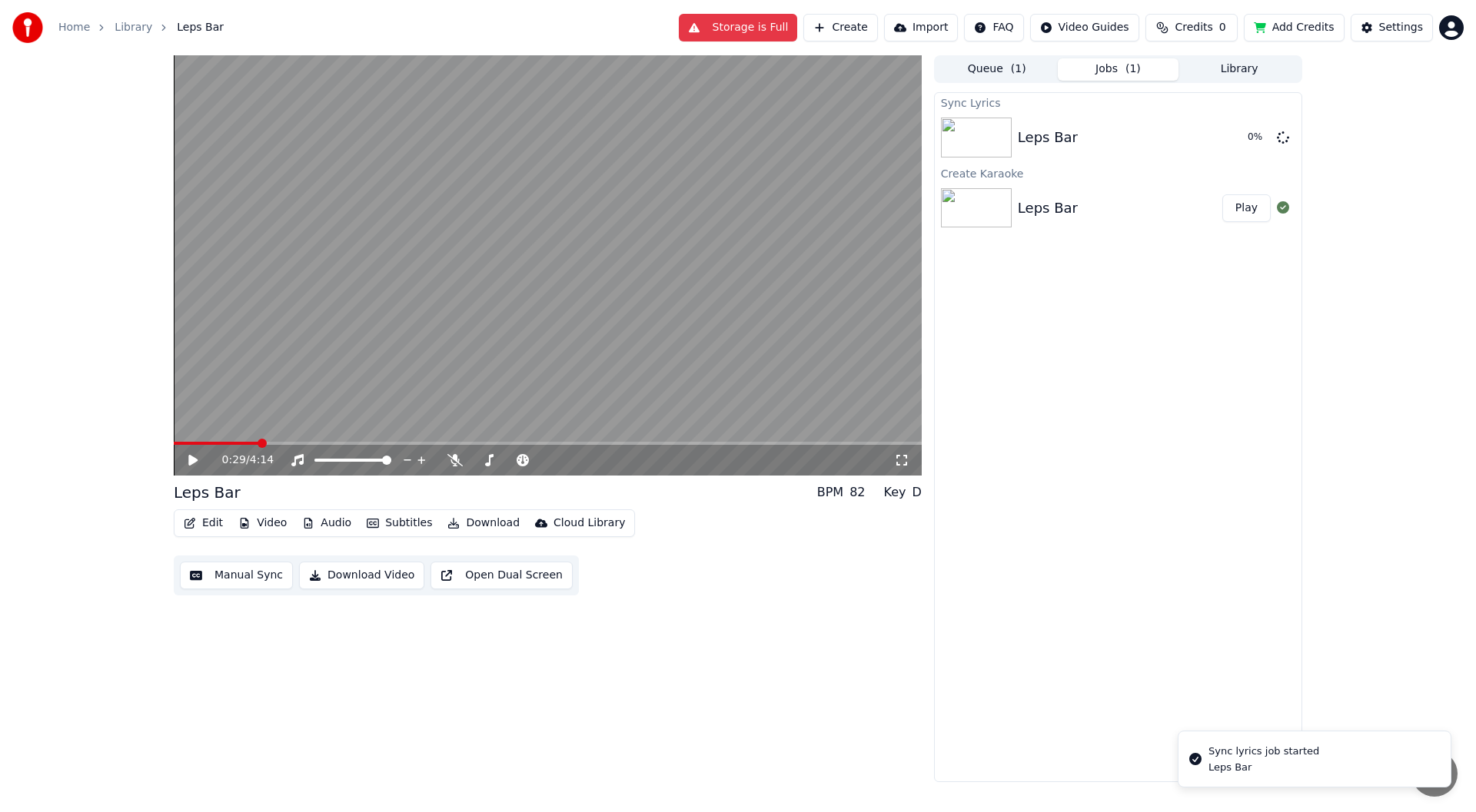
click at [191, 462] on icon at bounding box center [192, 460] width 10 height 10
click at [272, 448] on span at bounding box center [277, 443] width 10 height 10
click at [904, 461] on icon at bounding box center [902, 460] width 16 height 12
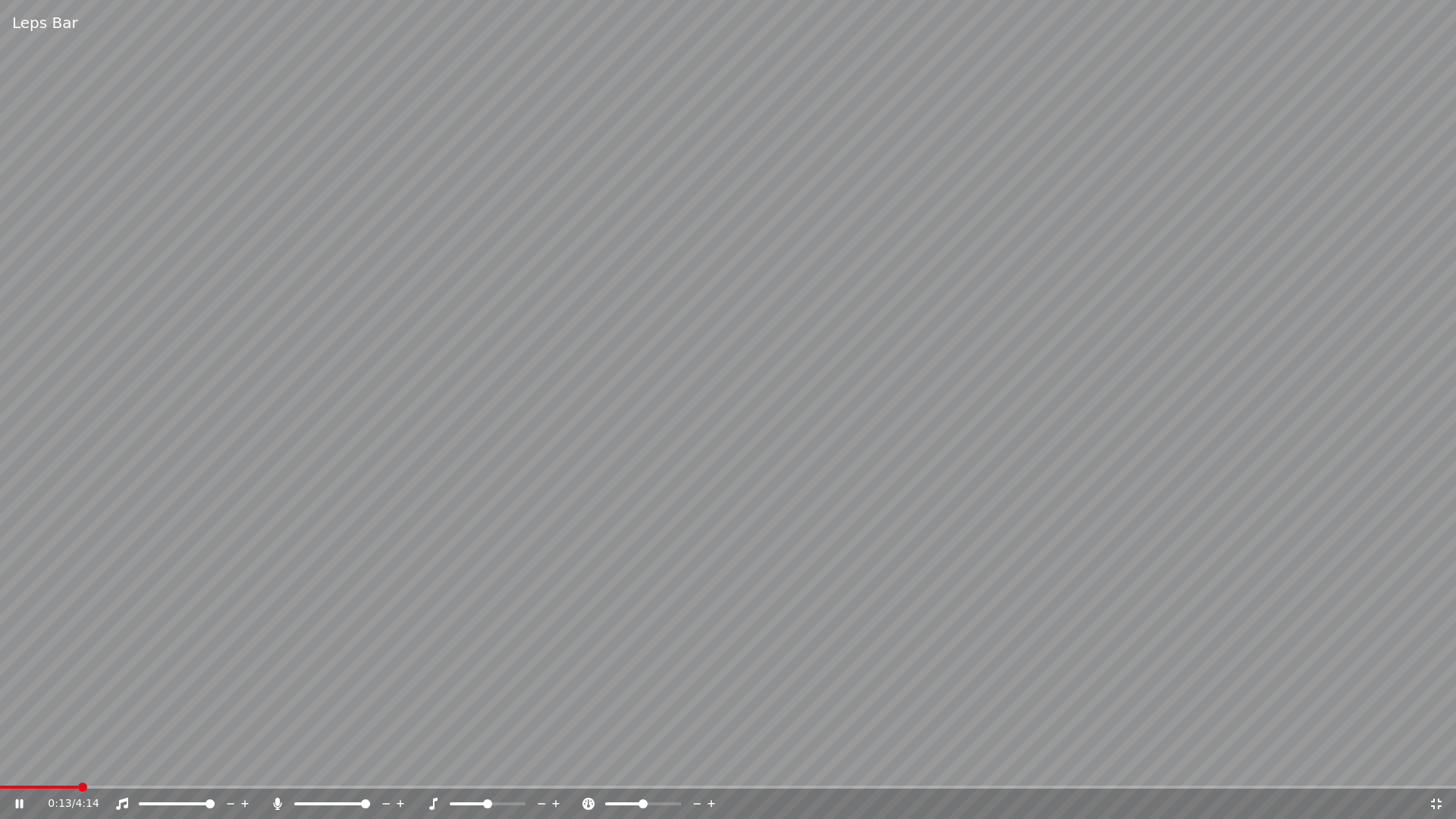
click at [370, 801] on span at bounding box center [332, 804] width 76 height 3
drag, startPoint x: 356, startPoint y: 801, endPoint x: 182, endPoint y: 804, distance: 174.0
click at [182, 801] on div "0:20 / 4:14" at bounding box center [738, 804] width 1380 height 15
click at [294, 799] on span at bounding box center [299, 804] width 9 height 9
click at [1425, 801] on div "2:19 / 4:14" at bounding box center [738, 804] width 1380 height 15
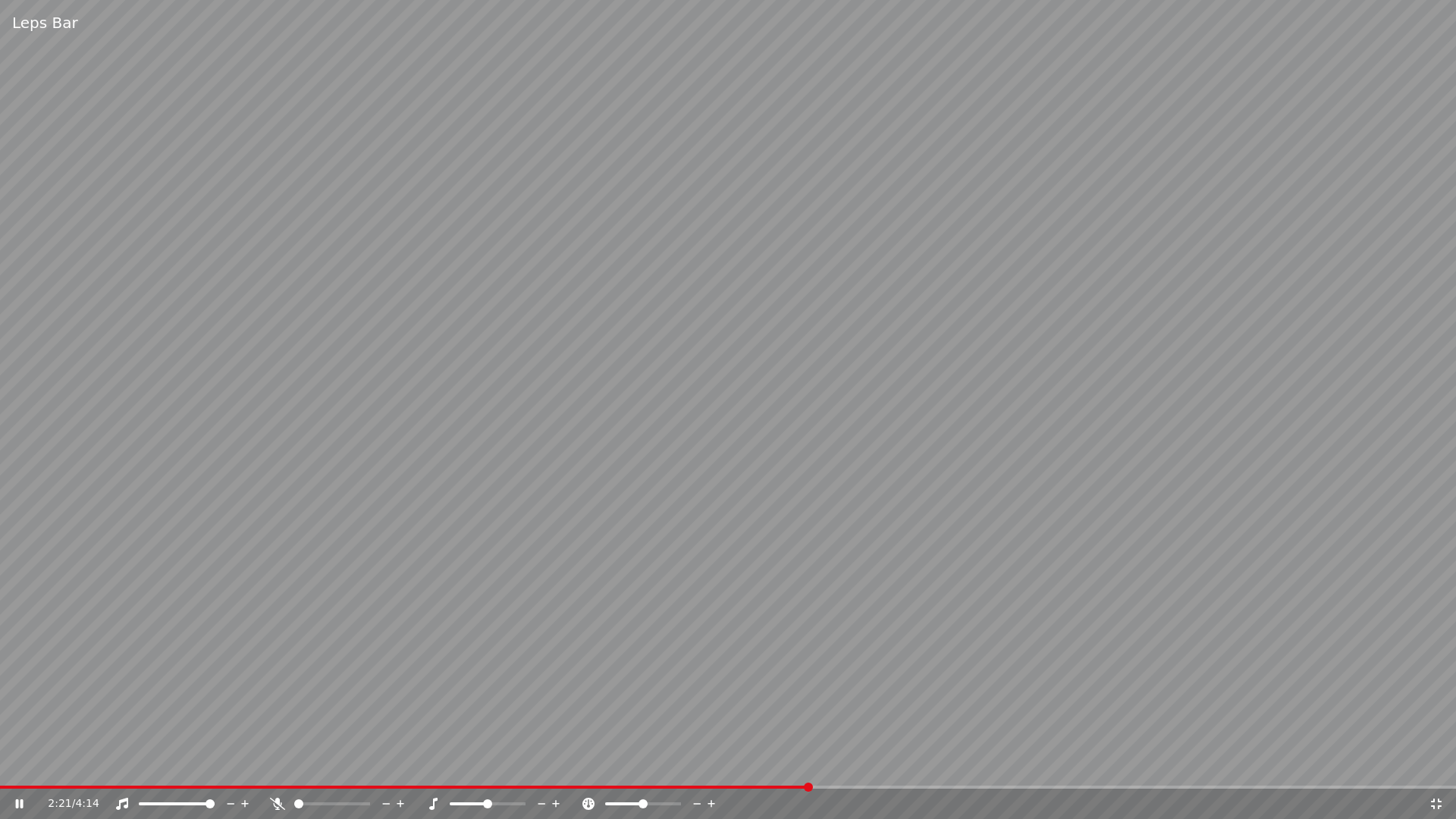
click at [1438, 801] on icon at bounding box center [1435, 804] width 10 height 10
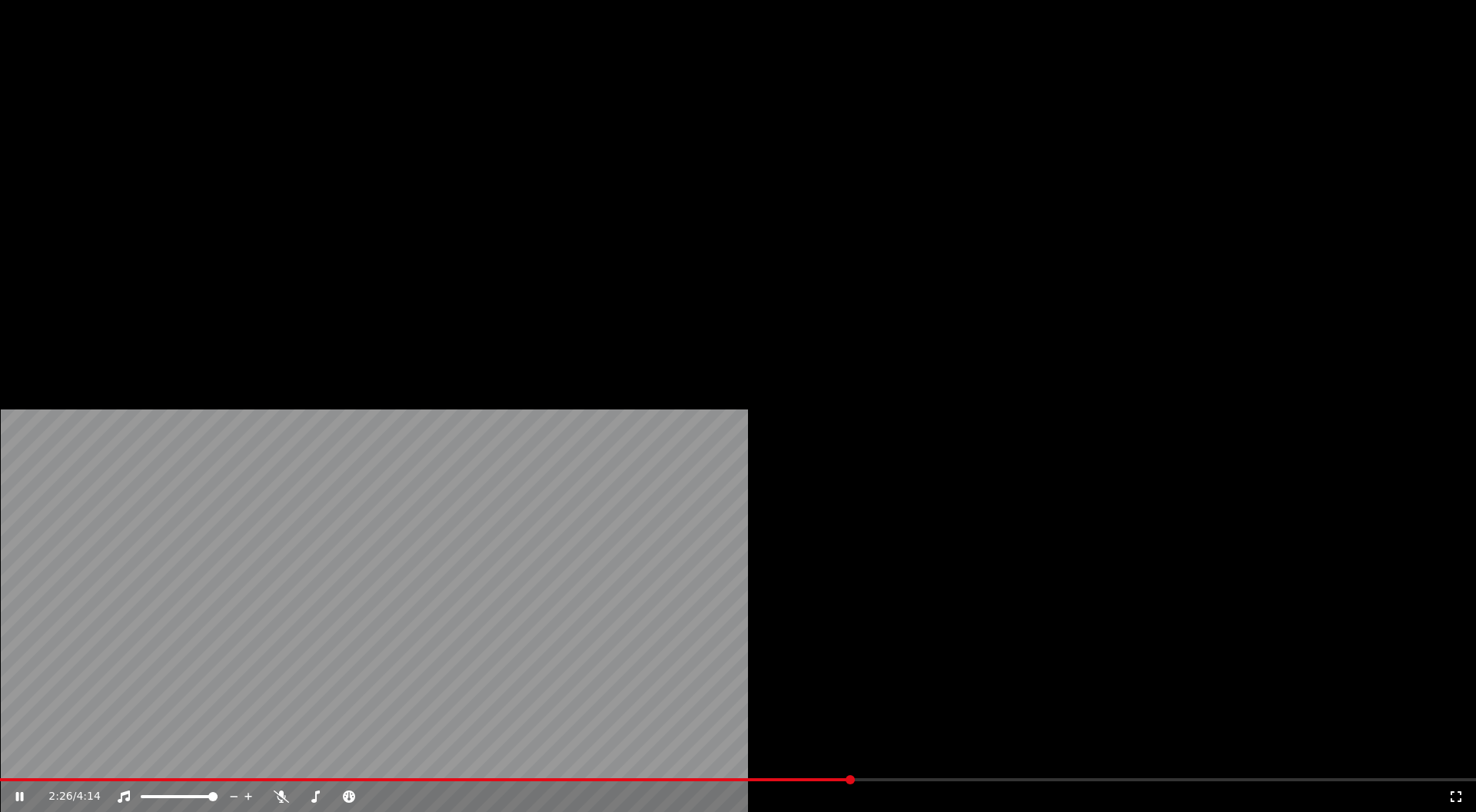
click at [481, 114] on button "Download" at bounding box center [483, 103] width 84 height 22
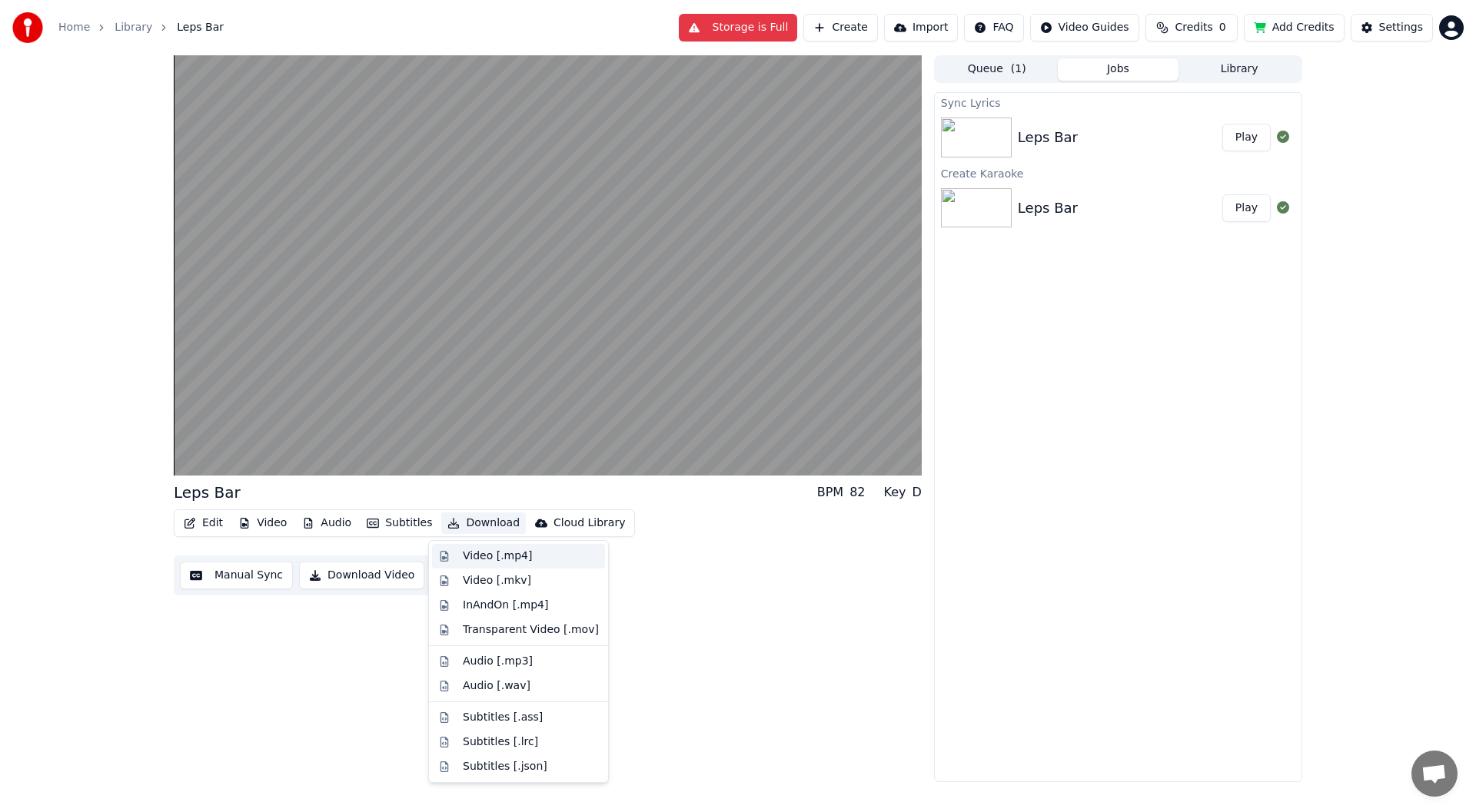
click at [481, 559] on div "Video [.mp4]" at bounding box center [497, 557] width 69 height 16
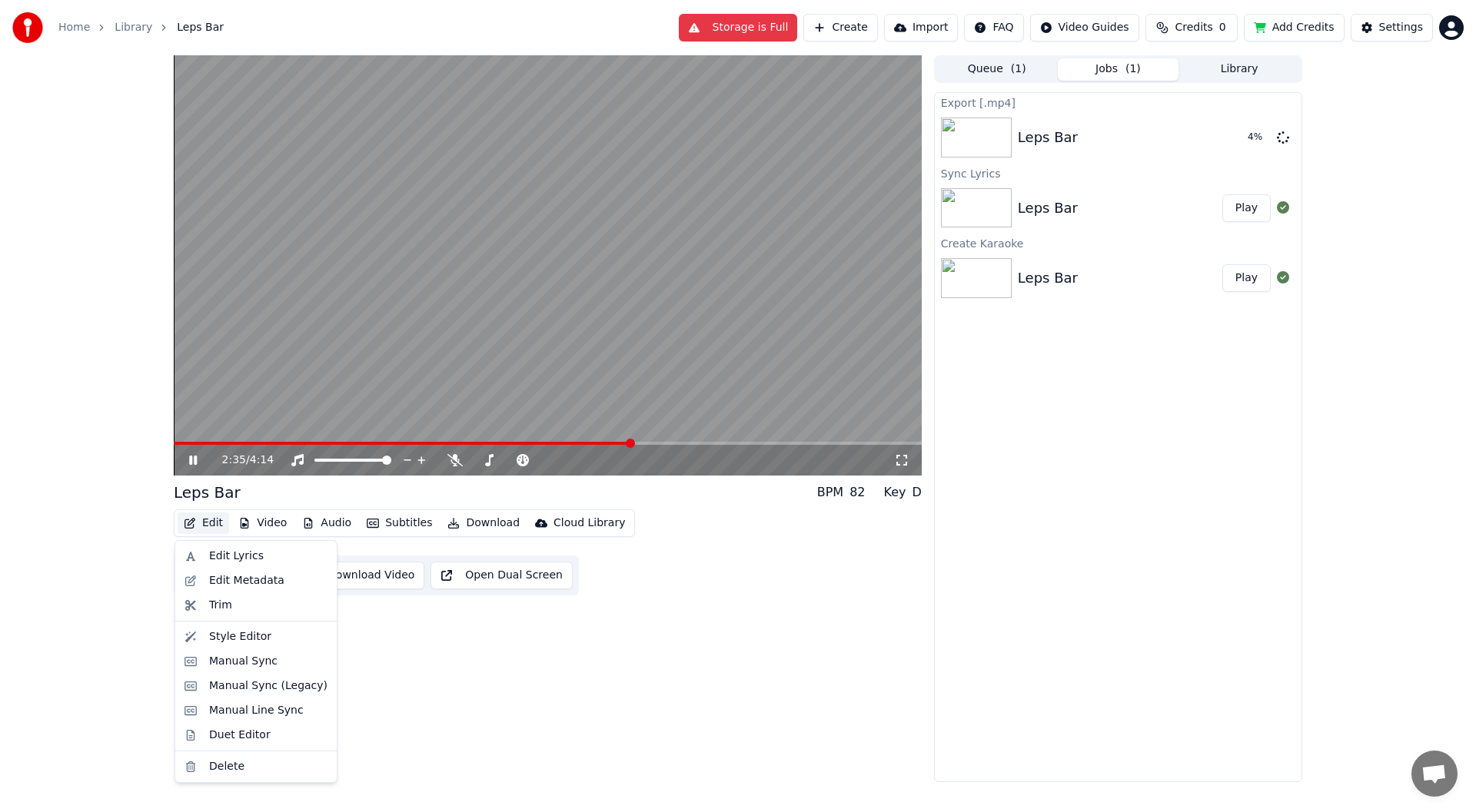
click at [214, 522] on button "Edit" at bounding box center [203, 523] width 51 height 22
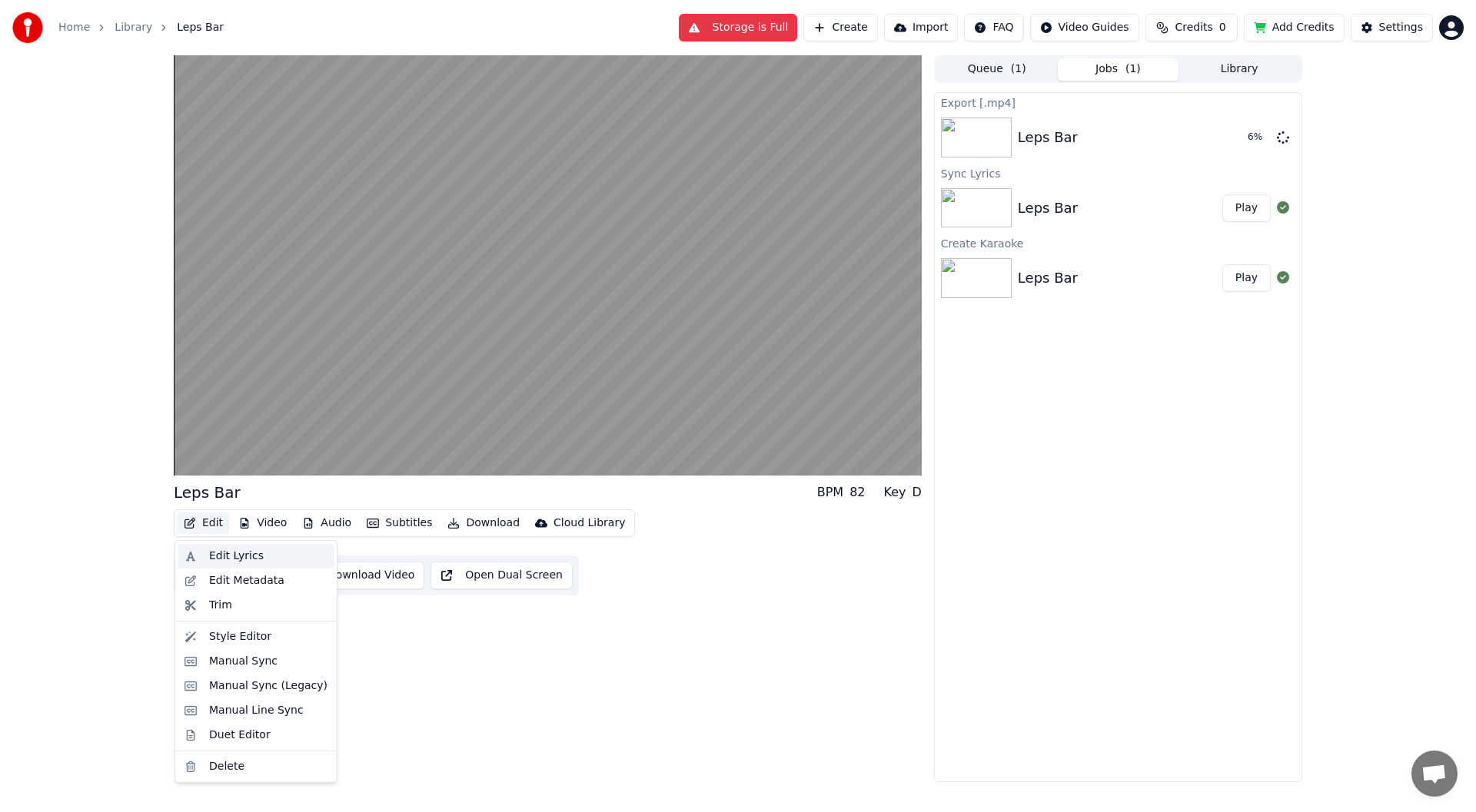
click at [240, 558] on div "Edit Lyrics" at bounding box center [236, 557] width 55 height 16
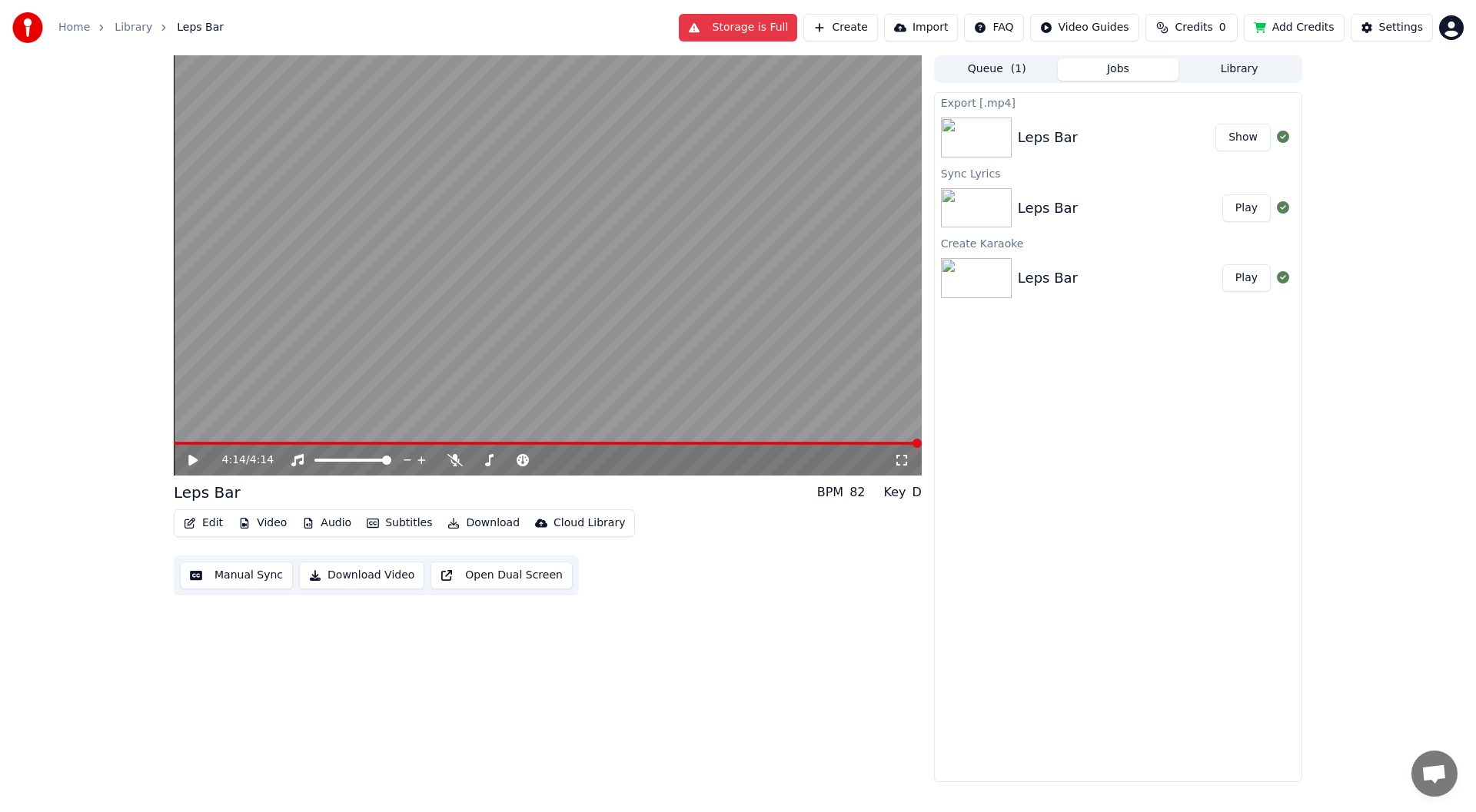
click at [1239, 140] on button "Show" at bounding box center [1243, 138] width 56 height 28
